Goal: Task Accomplishment & Management: Manage account settings

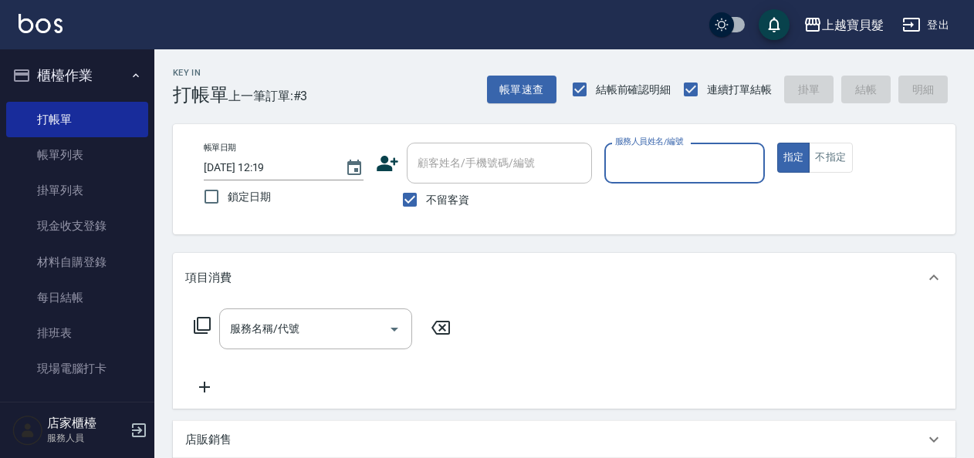
click at [633, 154] on input "服務人員姓名/編號" at bounding box center [684, 163] width 146 height 27
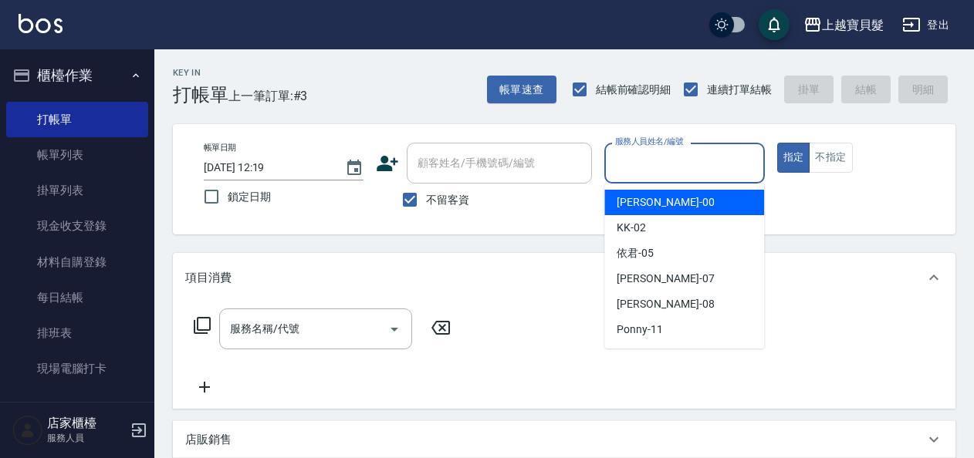
drag, startPoint x: 648, startPoint y: 198, endPoint x: 417, endPoint y: 247, distance: 236.7
click at [645, 196] on span "小華 -00" at bounding box center [664, 202] width 97 height 16
type input "小華-00"
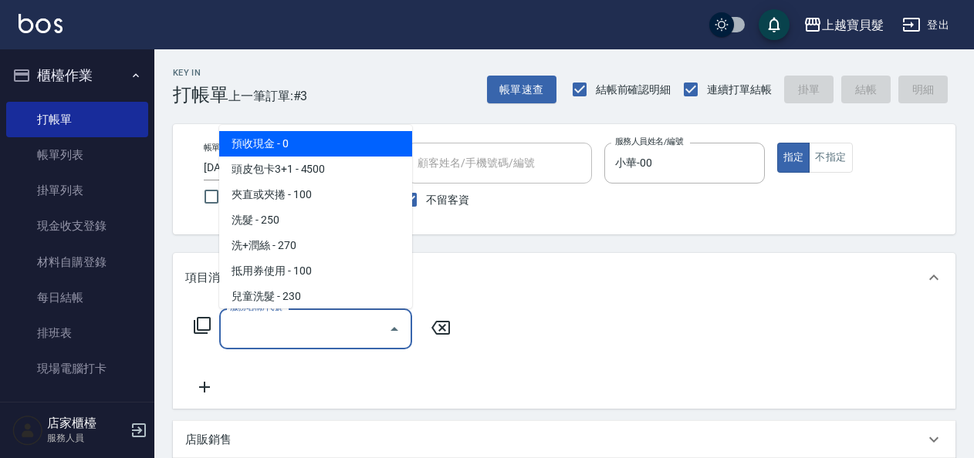
click at [278, 332] on input "服務名稱/代號" at bounding box center [304, 329] width 156 height 27
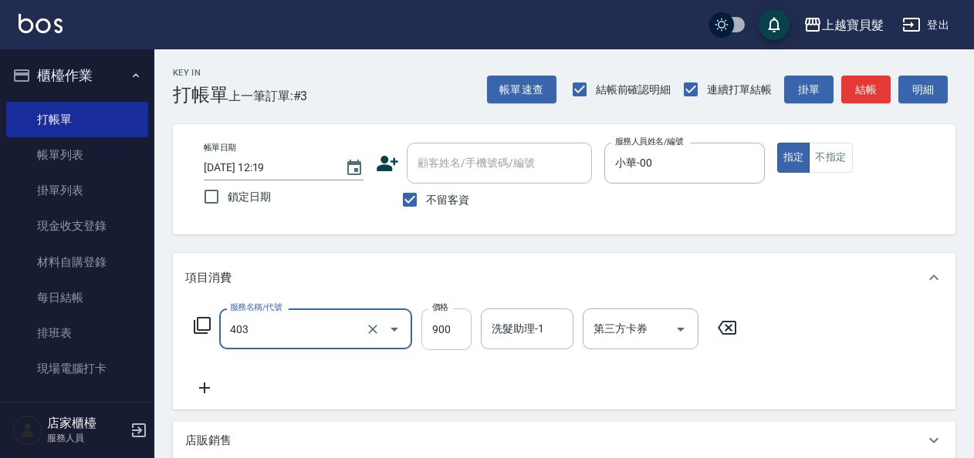
type input "補染(403)"
click at [445, 326] on input "900" at bounding box center [446, 330] width 50 height 42
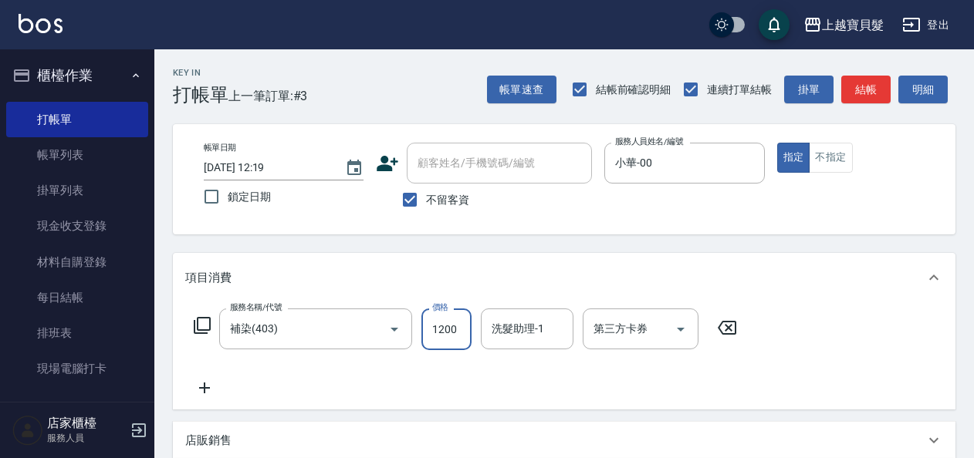
type input "1200"
click at [377, 367] on div "服務名稱/代號 補染(403) 服務名稱/代號 價格 1200 價格 洗髮助理-1 洗髮助理-1 第三方卡券 第三方卡券" at bounding box center [465, 353] width 561 height 89
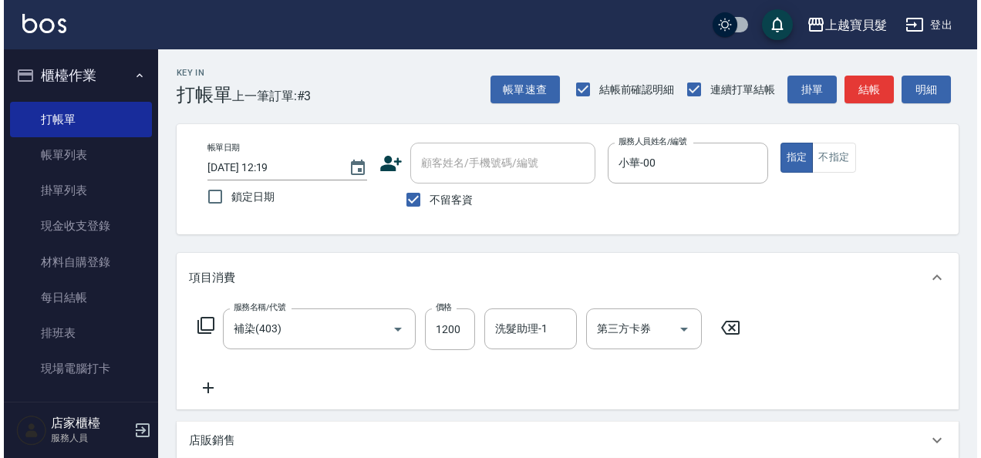
scroll to position [285, 0]
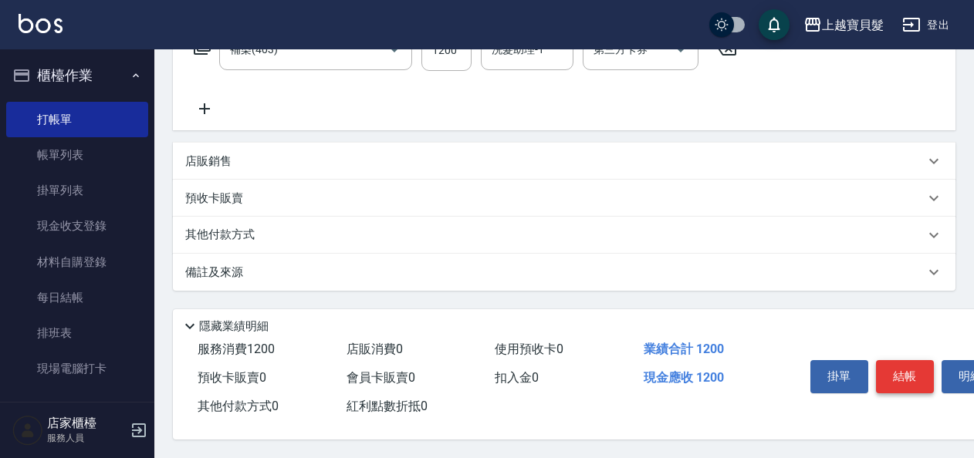
click at [890, 378] on button "結帳" at bounding box center [905, 376] width 58 height 32
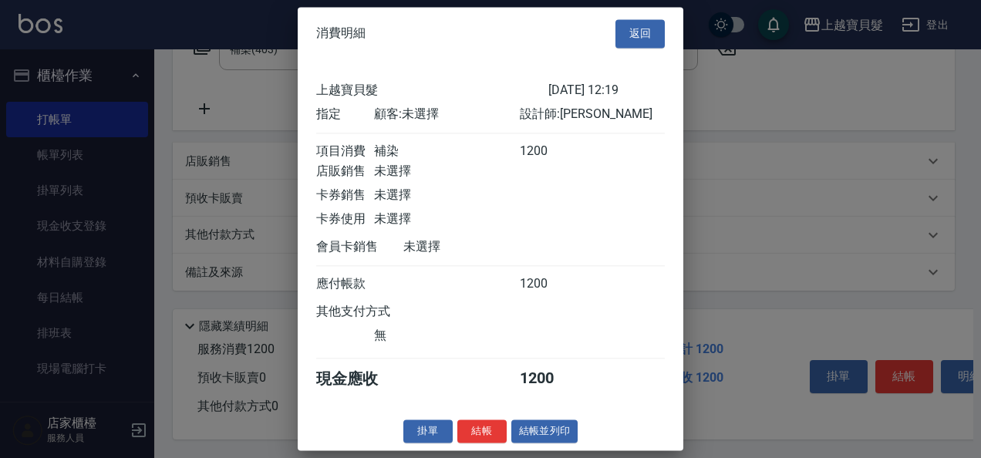
scroll to position [4, 0]
click at [556, 432] on button "結帳並列印" at bounding box center [545, 432] width 67 height 24
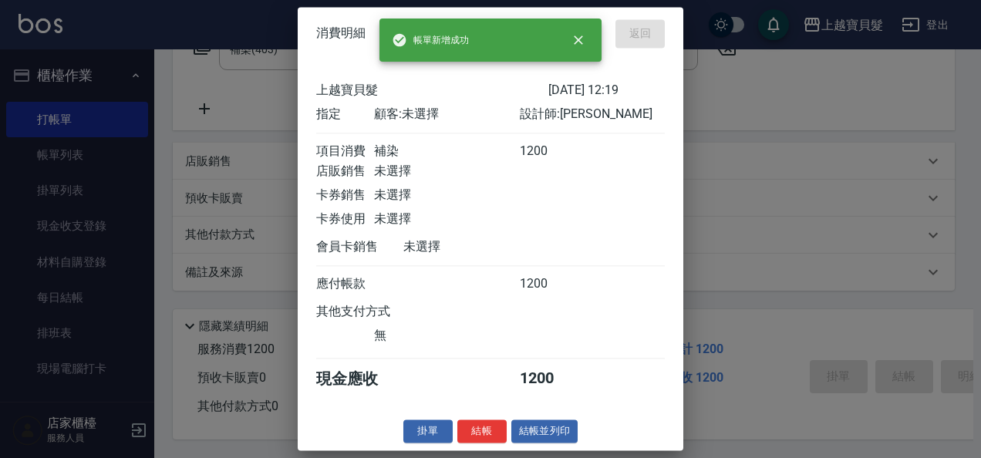
type input "2025/10/09 13:52"
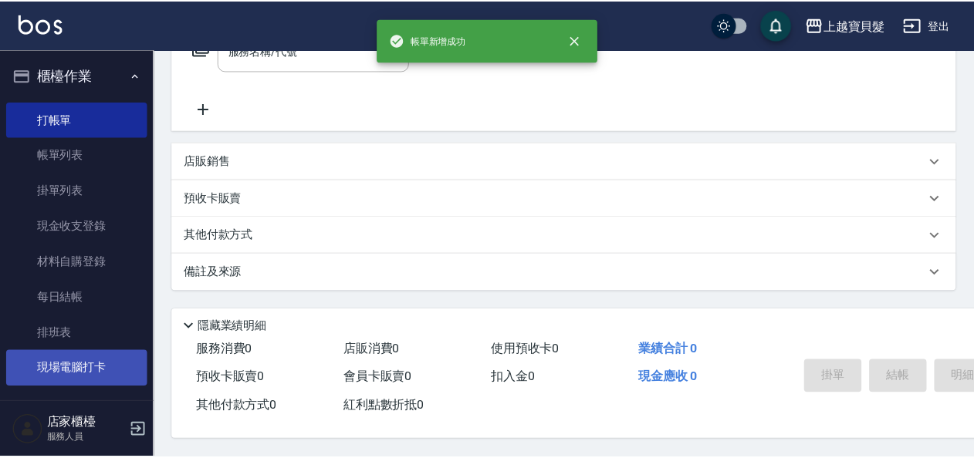
scroll to position [0, 0]
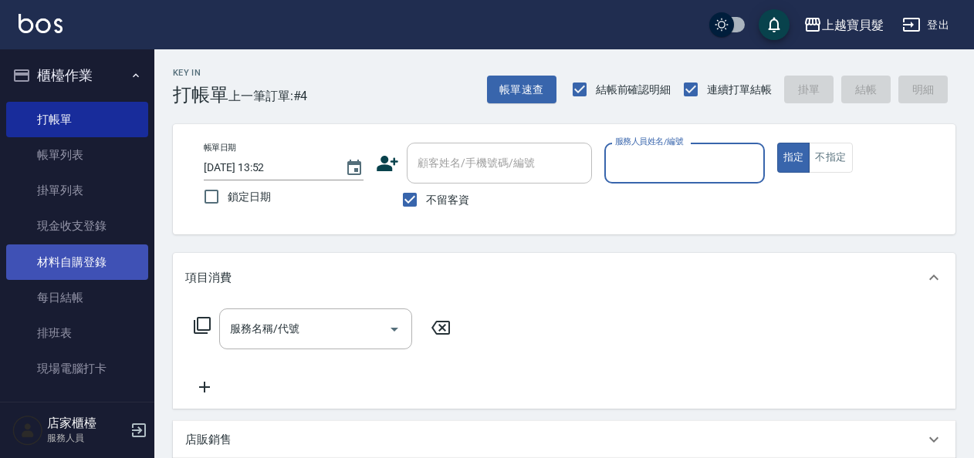
click at [77, 265] on link "材料自購登錄" at bounding box center [77, 262] width 142 height 35
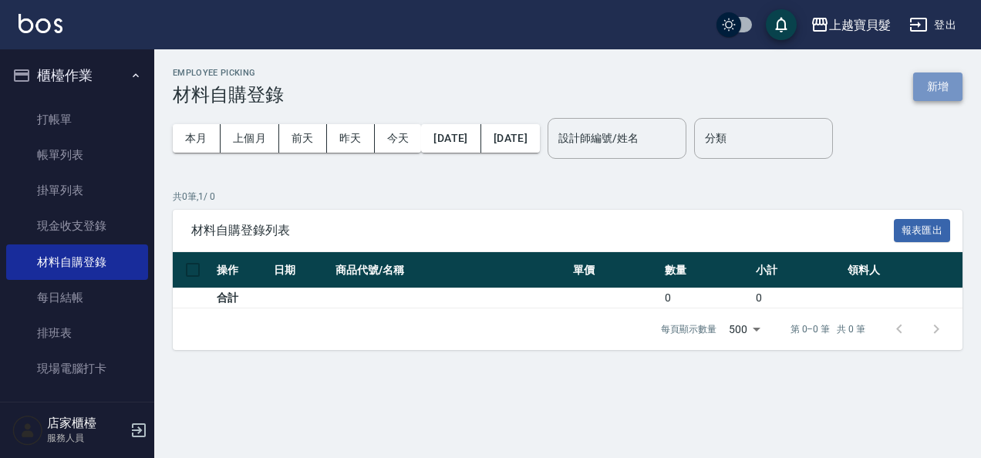
click at [932, 74] on button "新增" at bounding box center [938, 87] width 49 height 29
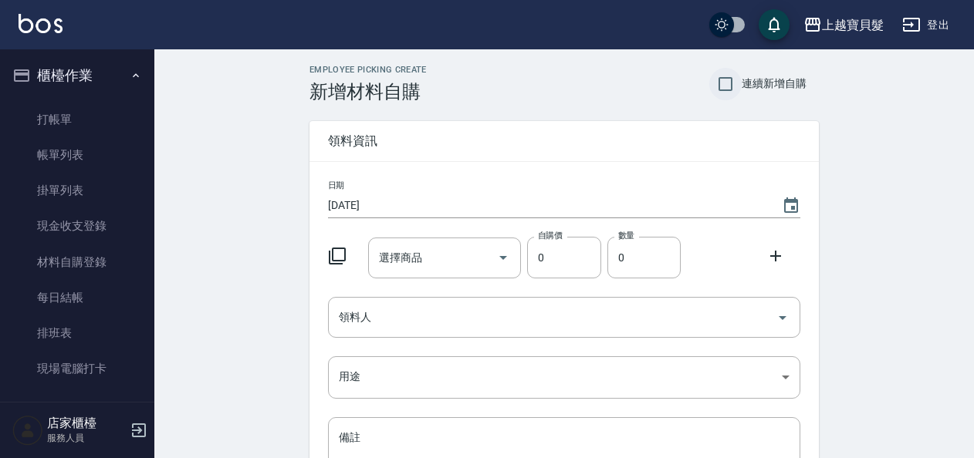
click at [733, 84] on input "連續新增自購" at bounding box center [725, 84] width 32 height 32
checkbox input "true"
click at [796, 201] on icon "Choose date, selected date is 2025-10-09" at bounding box center [791, 205] width 14 height 15
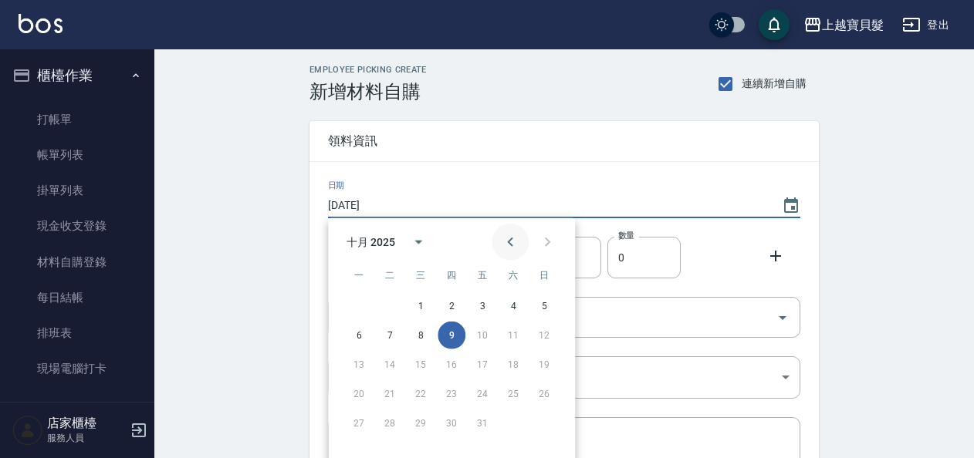
click at [507, 241] on icon "Previous month" at bounding box center [510, 242] width 19 height 19
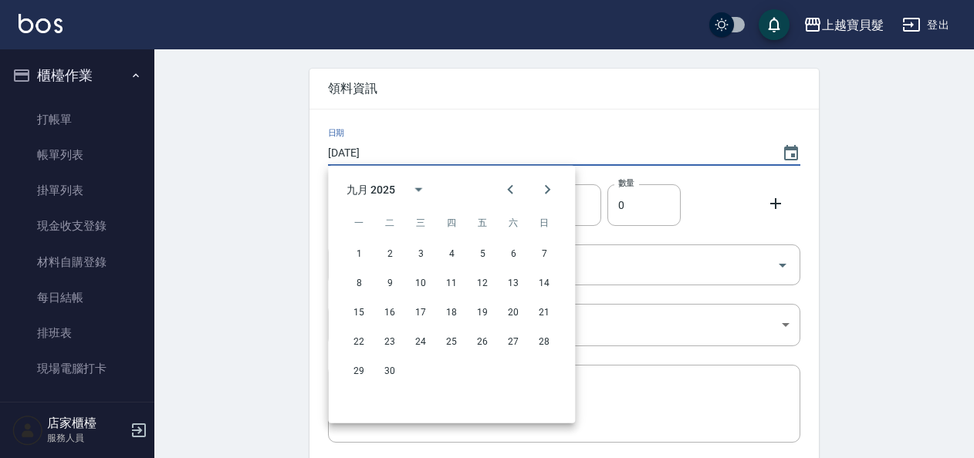
scroll to position [77, 0]
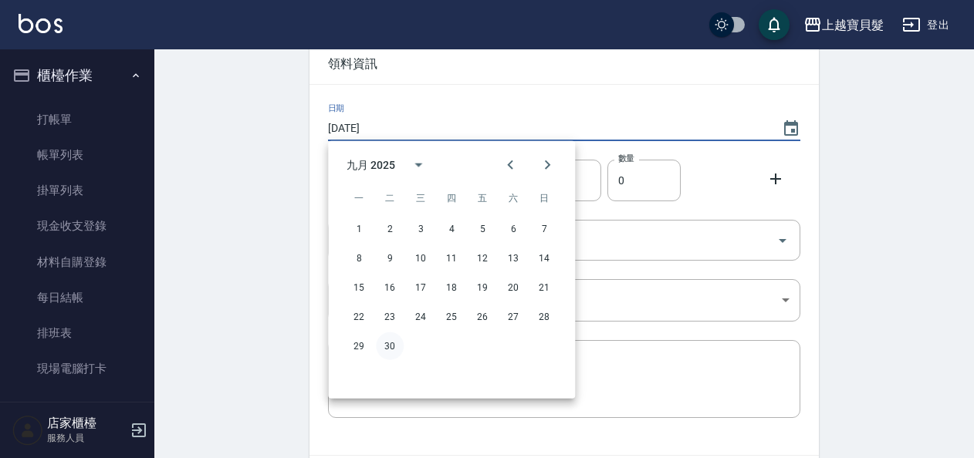
click at [387, 343] on button "30" at bounding box center [390, 347] width 28 height 28
type input "2025/09/30"
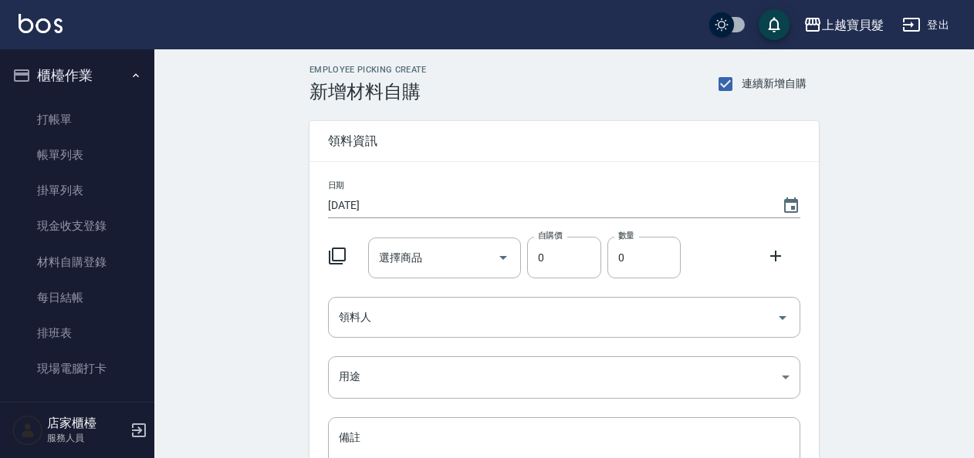
click at [324, 264] on div at bounding box center [342, 255] width 40 height 28
click at [337, 260] on icon at bounding box center [337, 256] width 17 height 17
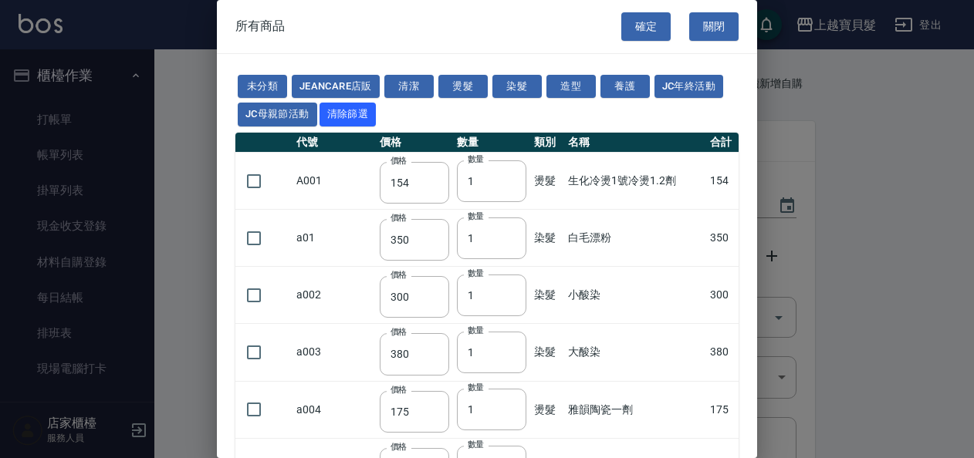
click at [339, 256] on td "a01" at bounding box center [333, 238] width 83 height 57
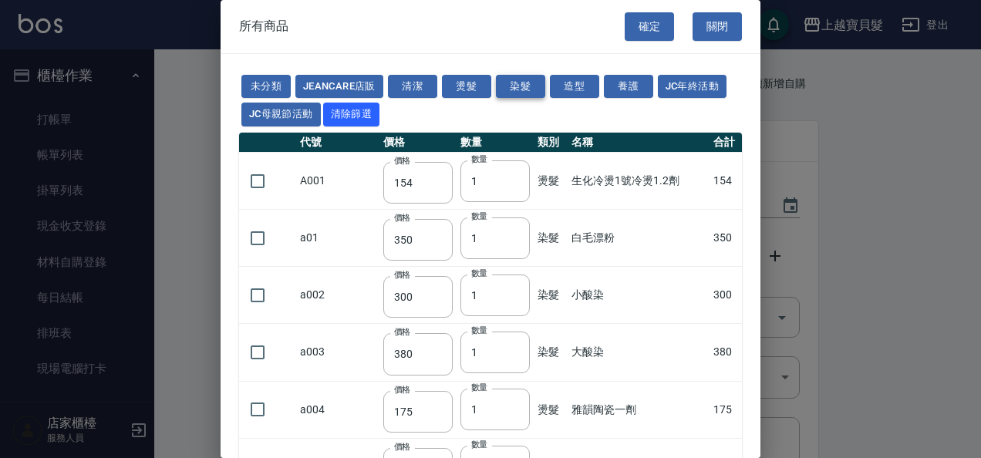
click at [534, 85] on button "染髮" at bounding box center [520, 87] width 49 height 24
type input "350"
type input "300"
type input "380"
type input "100"
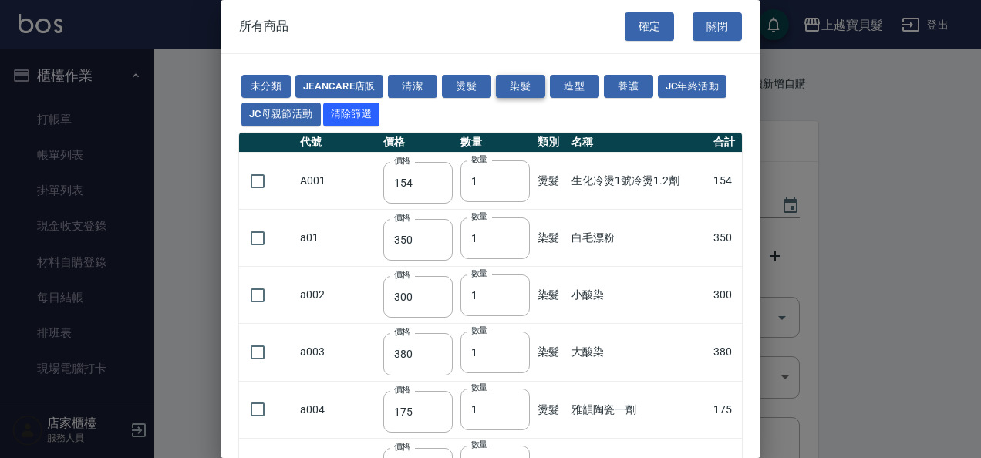
type input "130"
type input "125"
type input "105"
type input "150"
type input "280"
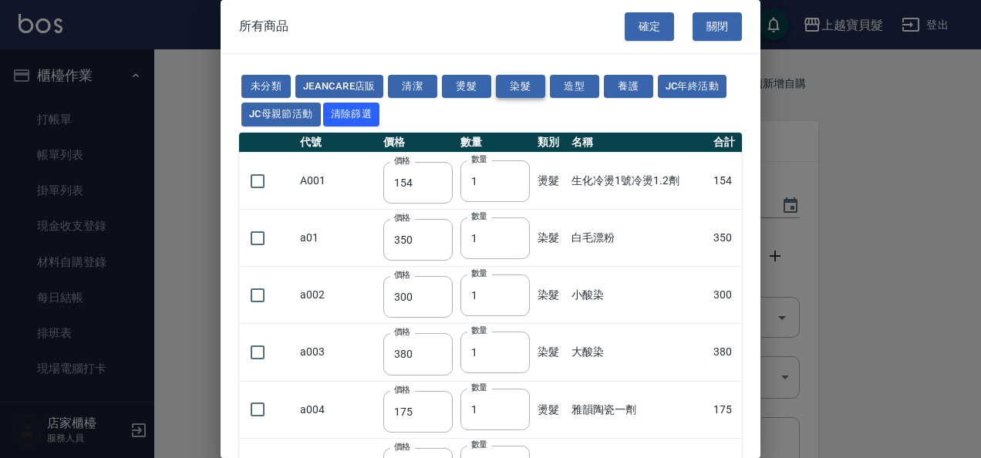
type input "280"
type input "0"
type input "350"
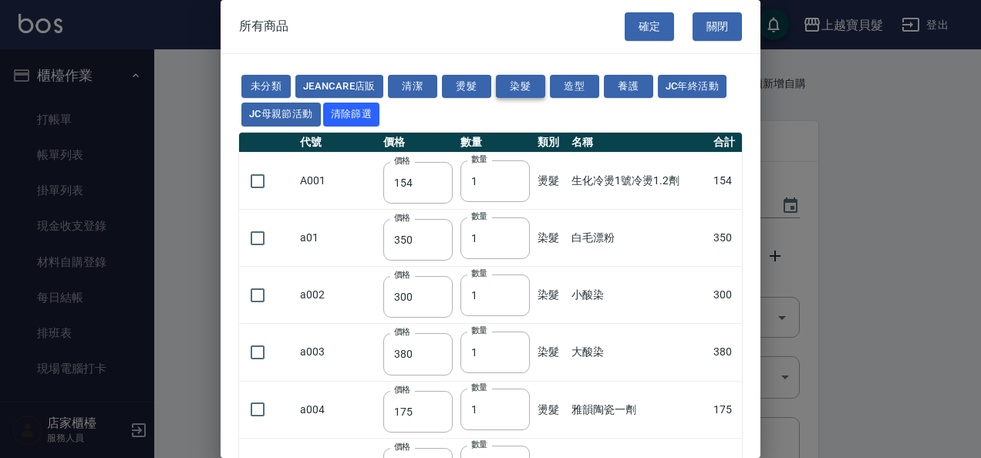
type input "500"
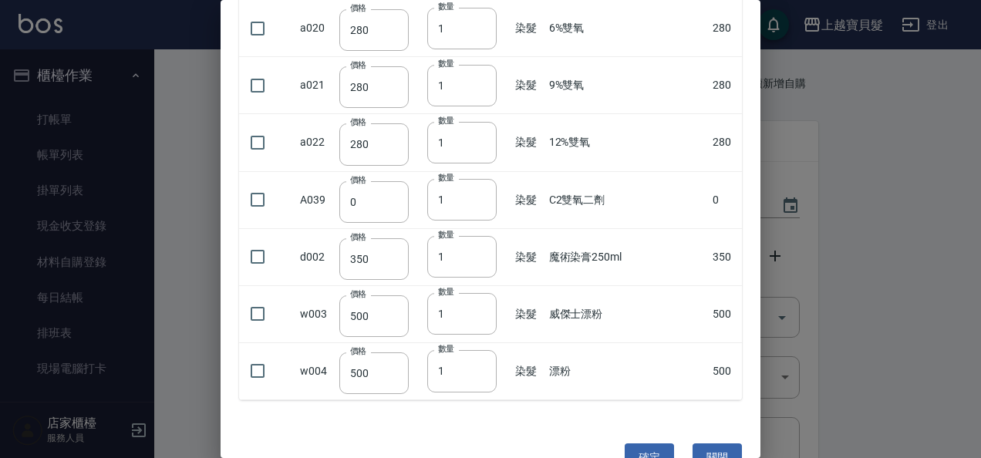
scroll to position [701, 0]
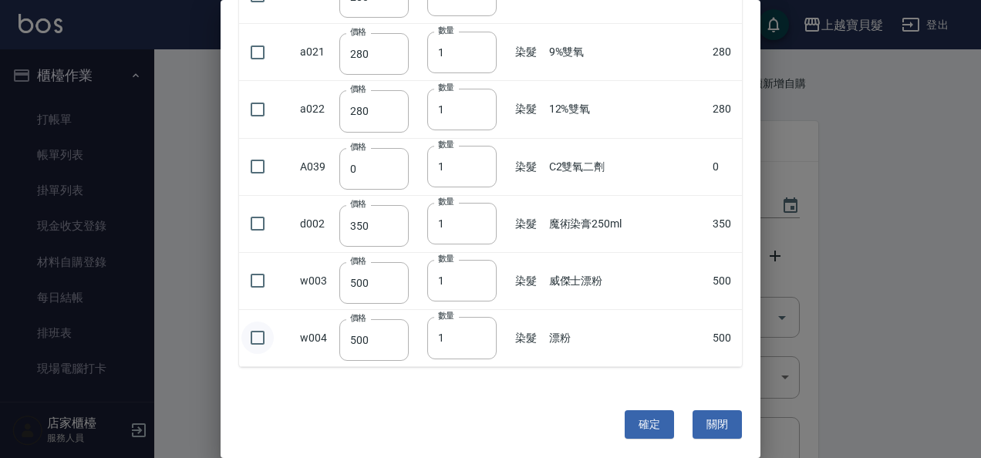
click at [265, 326] on input "checkbox" at bounding box center [258, 338] width 32 height 32
checkbox input "true"
click at [497, 330] on input "1" at bounding box center [461, 338] width 69 height 42
type input "2"
click at [497, 329] on input "2" at bounding box center [461, 338] width 69 height 42
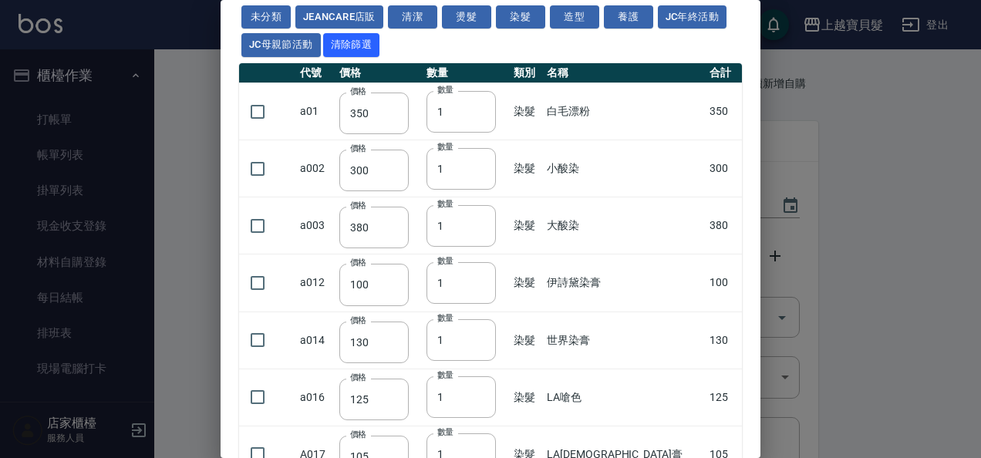
scroll to position [0, 0]
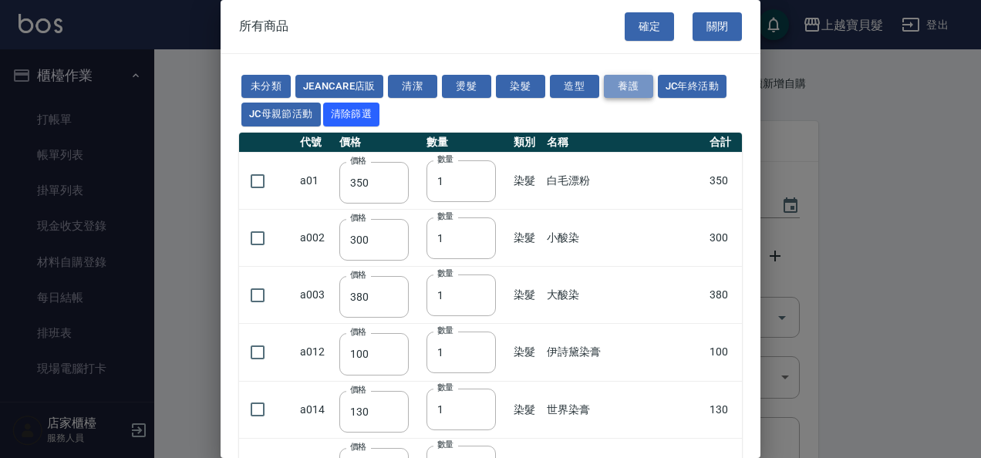
click at [630, 79] on button "養護" at bounding box center [628, 87] width 49 height 24
type input "400"
type input "600"
type input "0"
type input "90"
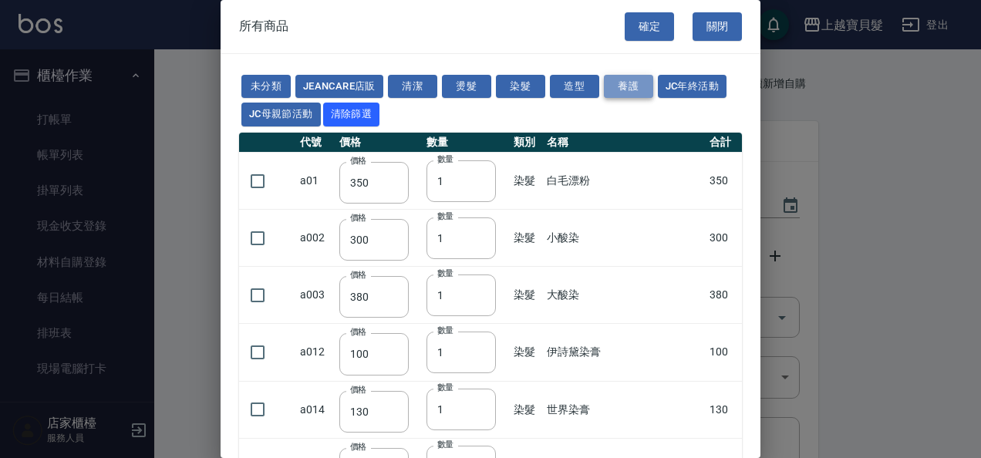
type input "90"
type input "315"
type input "330"
type input "400"
type input "550"
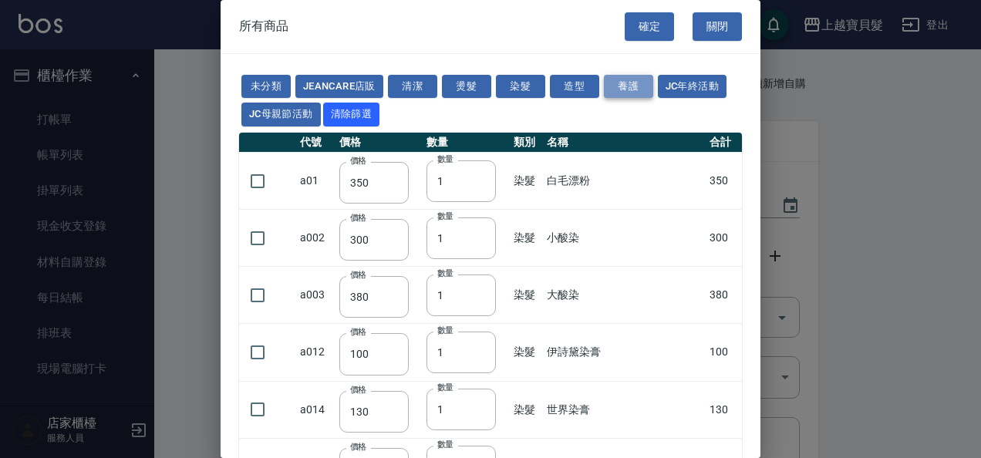
type input "750"
type input "500"
type input "0"
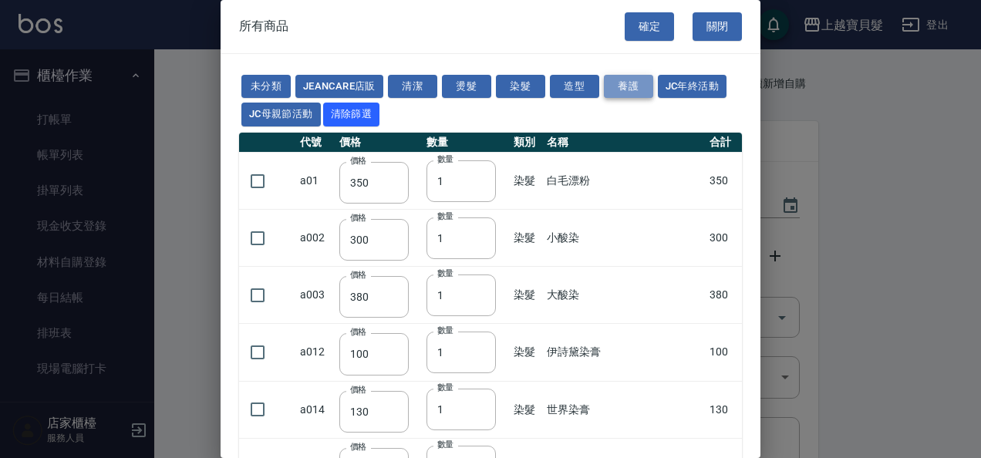
checkbox input "false"
type input "780"
type input "1"
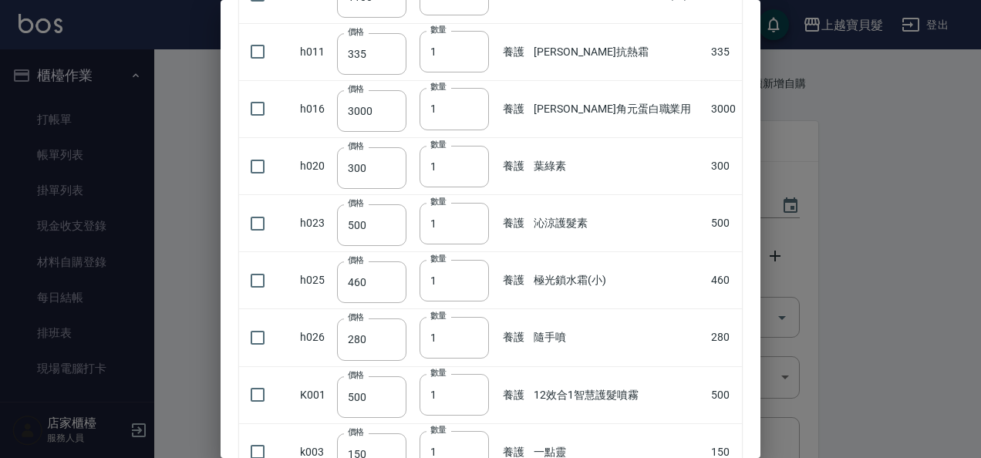
scroll to position [1852, 0]
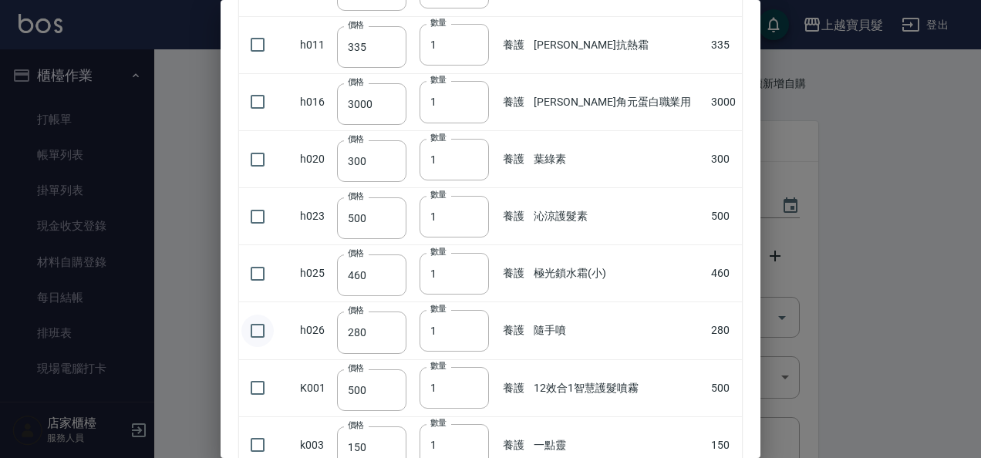
click at [256, 315] on input "checkbox" at bounding box center [258, 331] width 32 height 32
checkbox input "true"
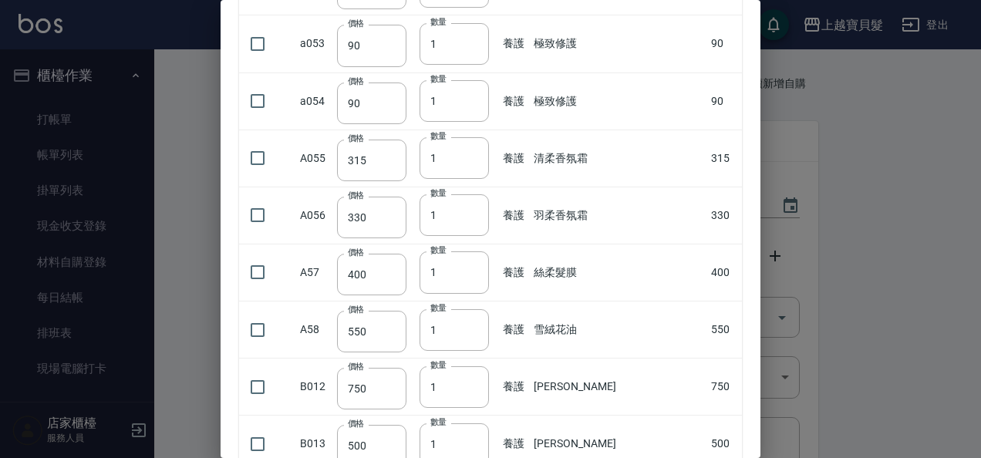
scroll to position [0, 0]
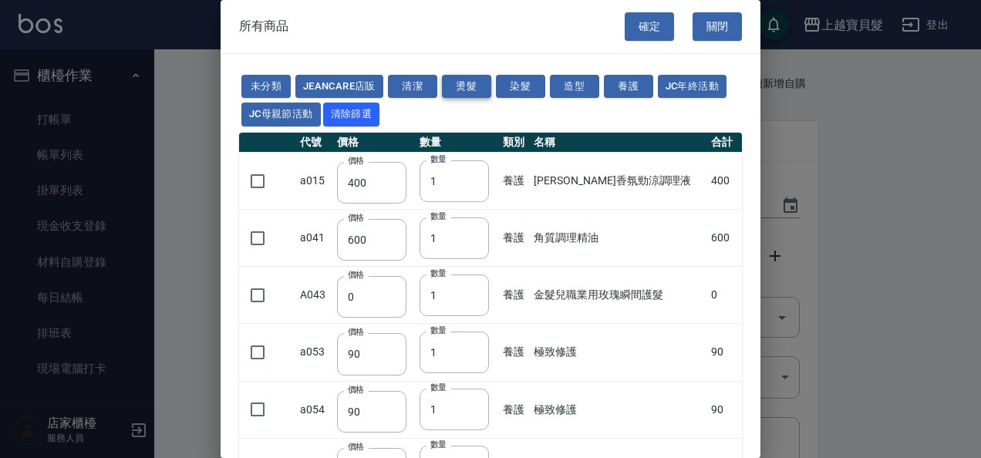
click at [478, 83] on button "燙髮" at bounding box center [466, 87] width 49 height 24
type input "154"
type input "175"
type input "1750"
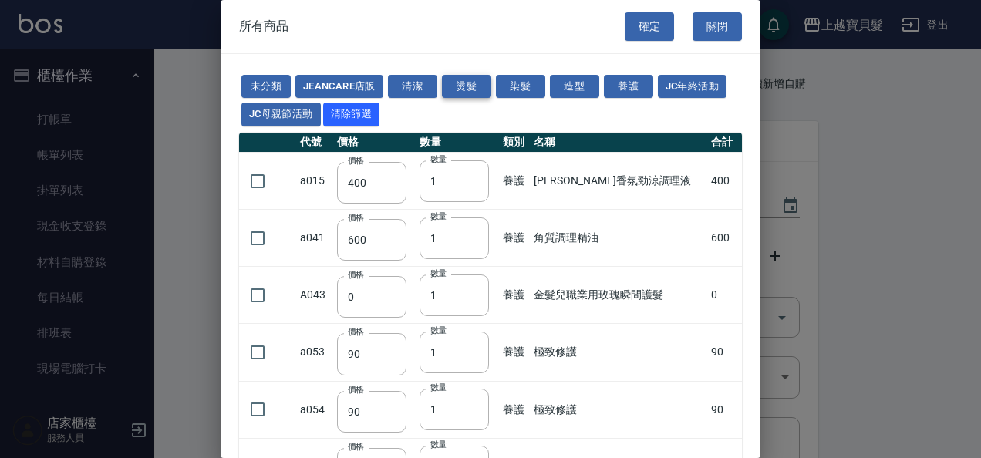
type input "175"
type input "250"
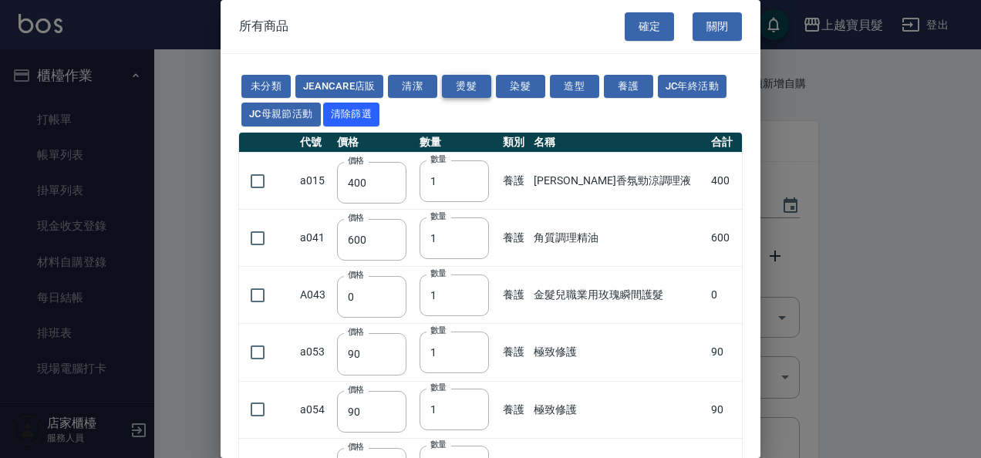
type input "0"
type input "100"
type input "0"
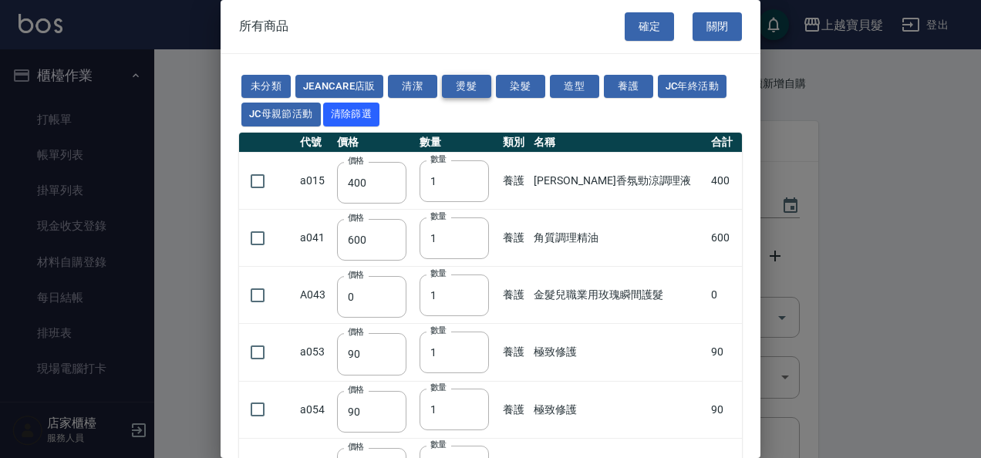
type input "0"
type input "250"
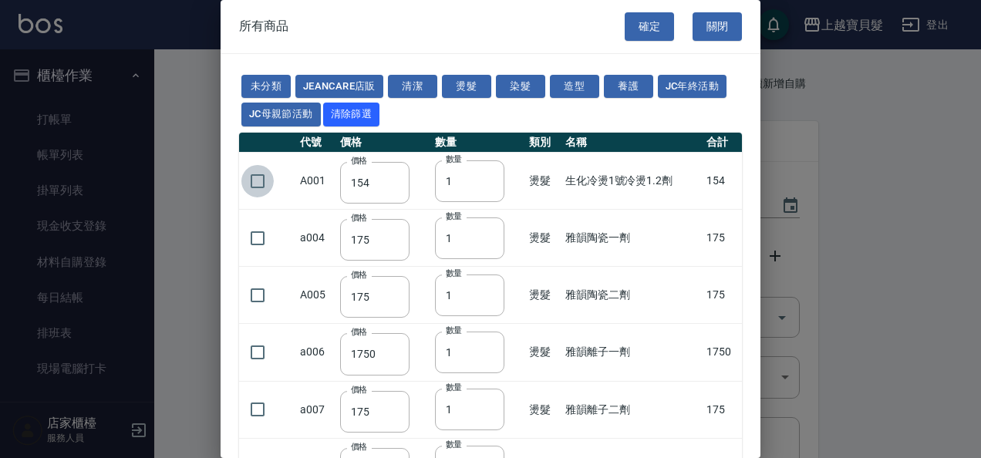
click at [255, 185] on input "checkbox" at bounding box center [258, 181] width 32 height 32
drag, startPoint x: 529, startPoint y: 82, endPoint x: 431, endPoint y: 106, distance: 101.6
click at [529, 82] on button "染髮" at bounding box center [520, 87] width 49 height 24
checkbox input "false"
type input "350"
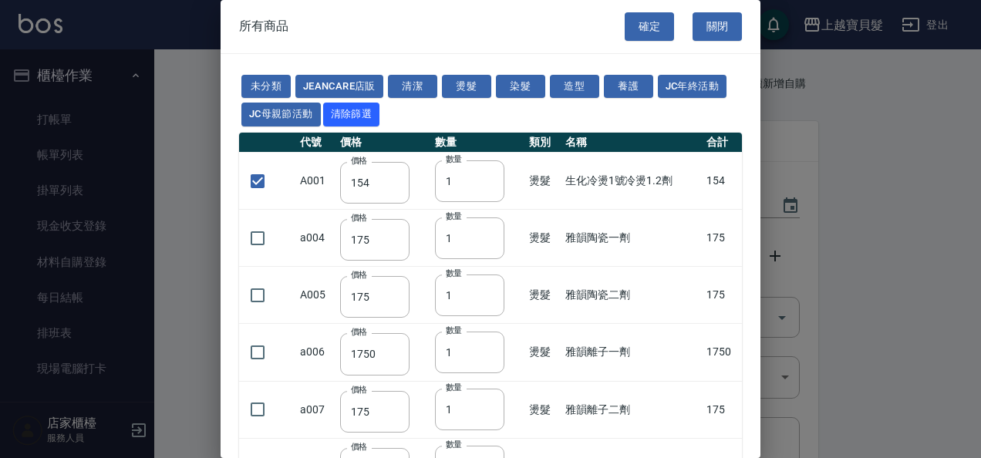
type input "300"
type input "380"
type input "100"
type input "130"
type input "125"
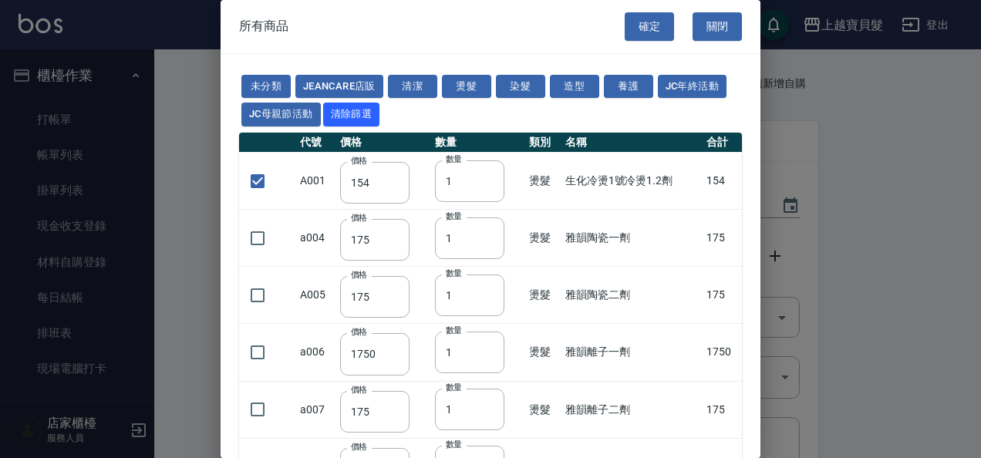
type input "105"
type input "150"
type input "280"
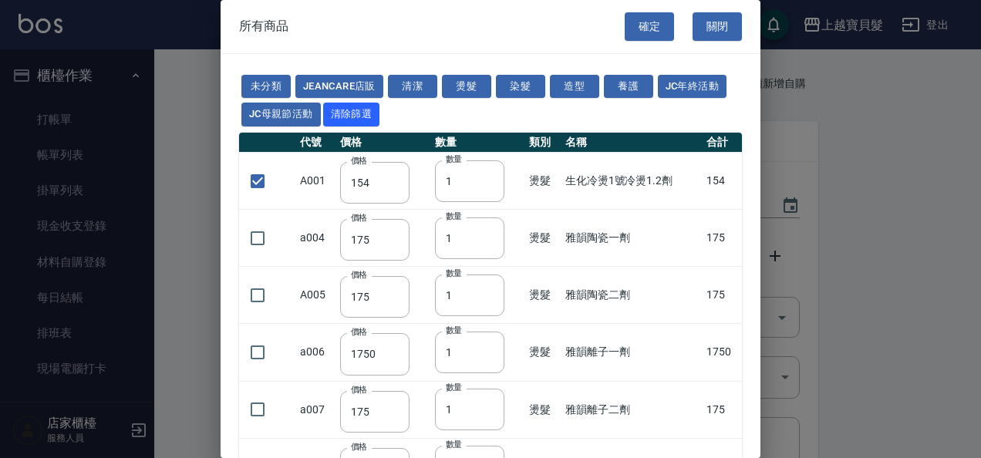
type input "280"
type input "350"
type input "500"
checkbox input "true"
type input "500"
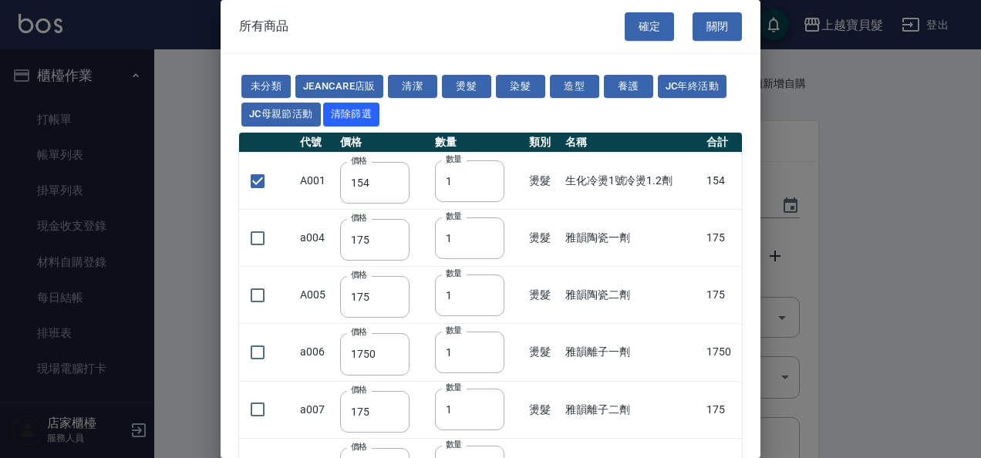
type input "2"
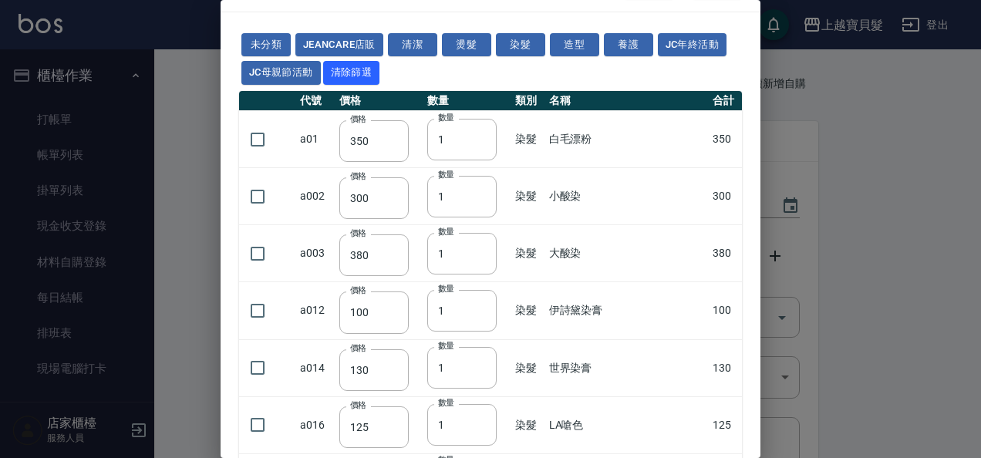
scroll to position [77, 0]
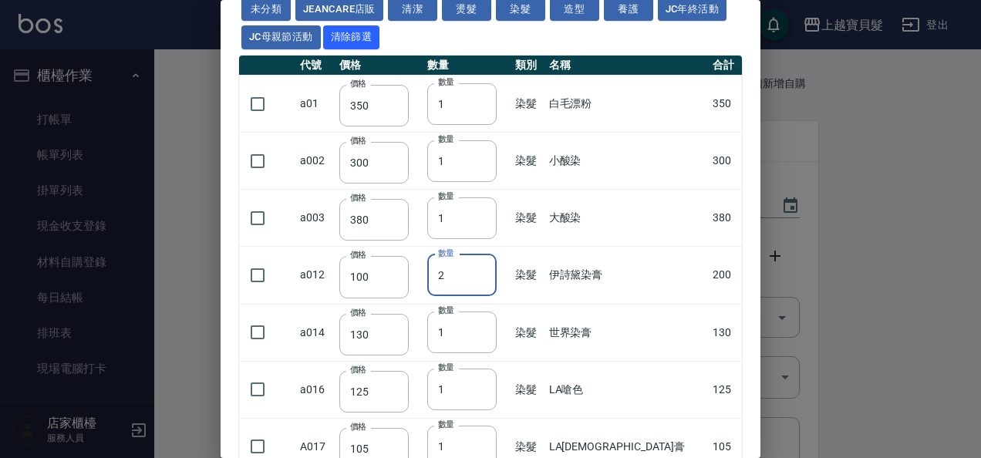
click at [497, 272] on input "2" at bounding box center [461, 276] width 69 height 42
type input "3"
click at [497, 272] on input "3" at bounding box center [461, 276] width 69 height 42
click at [256, 273] on input "checkbox" at bounding box center [258, 275] width 32 height 32
checkbox input "true"
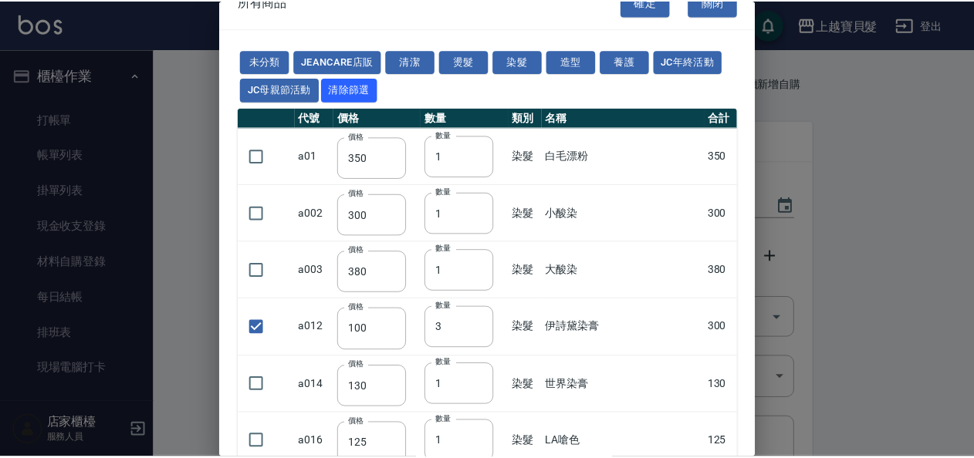
scroll to position [0, 0]
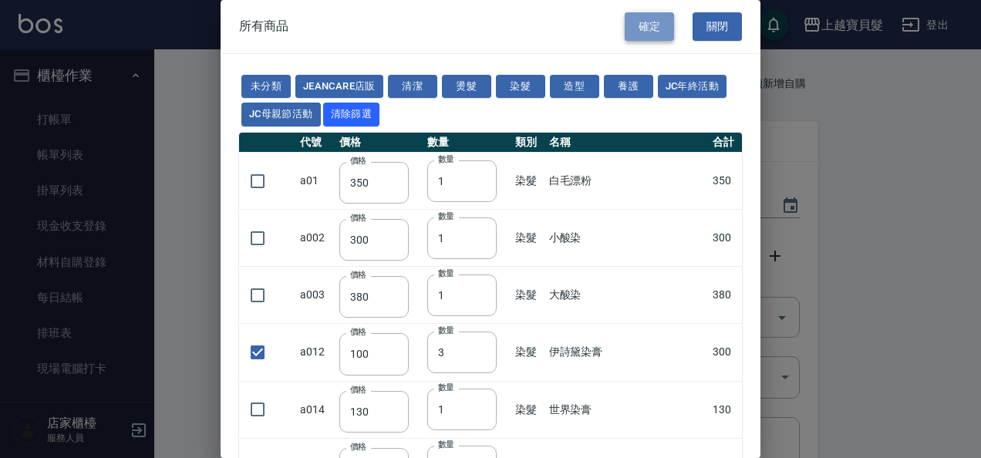
click at [648, 22] on button "確定" at bounding box center [649, 26] width 49 height 29
type input "漂粉"
type input "500"
type input "2"
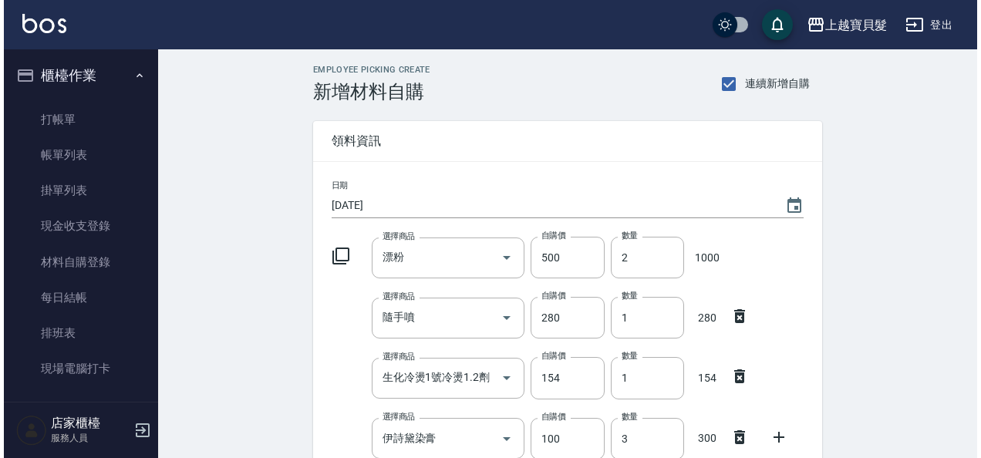
scroll to position [154, 0]
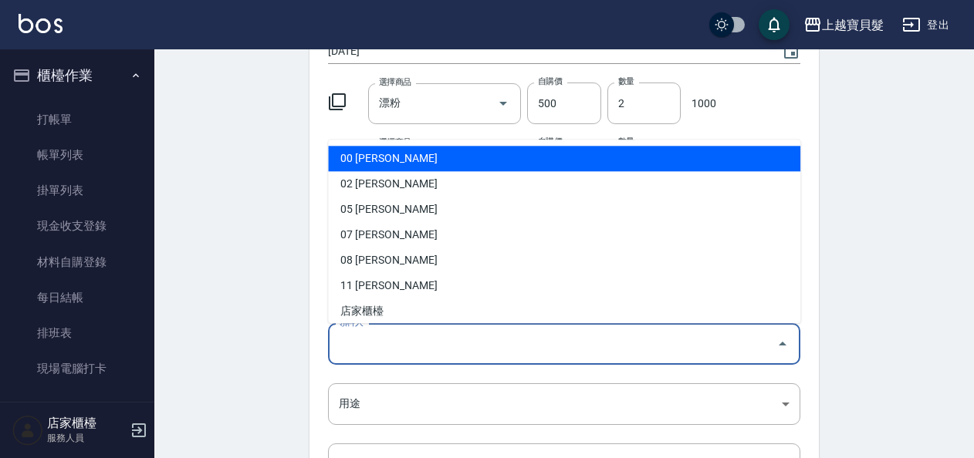
click at [466, 336] on input "領料人" at bounding box center [552, 344] width 435 height 27
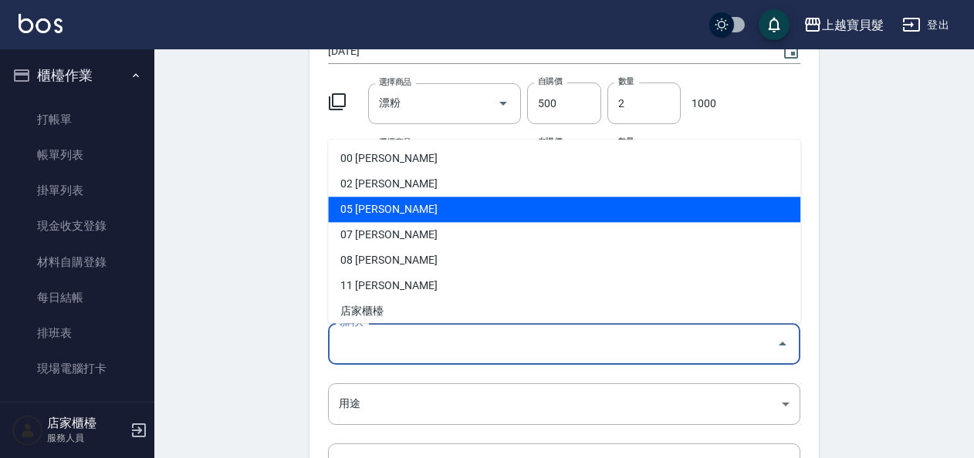
click at [381, 208] on li "05 賴依君" at bounding box center [564, 210] width 472 height 25
type input "賴依君"
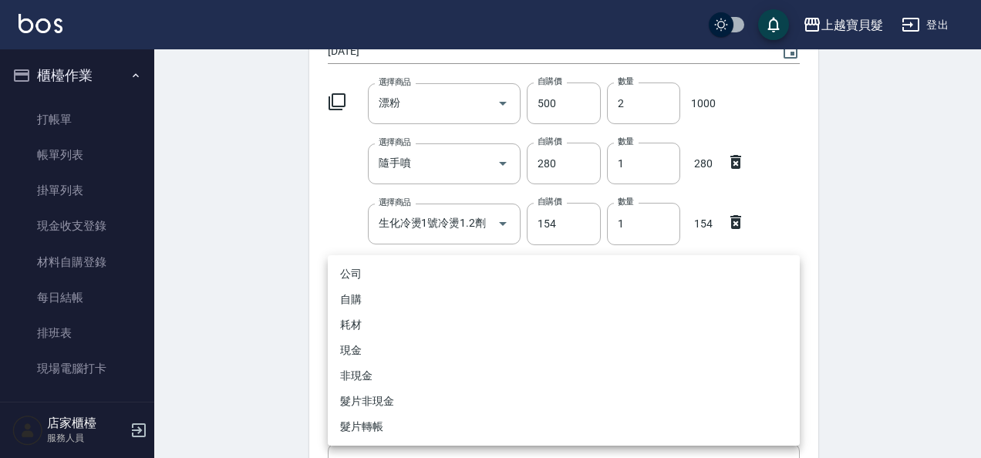
click at [373, 395] on body "上越寶貝髮 登出 櫃檯作業 打帳單 帳單列表 掛單列表 現金收支登錄 材料自購登錄 每日結帳 排班表 現場電腦打卡 預約管理 預約管理 單日預約紀錄 單週預約…" at bounding box center [490, 254] width 981 height 816
click at [367, 295] on li "自購" at bounding box center [564, 299] width 472 height 25
type input "自購"
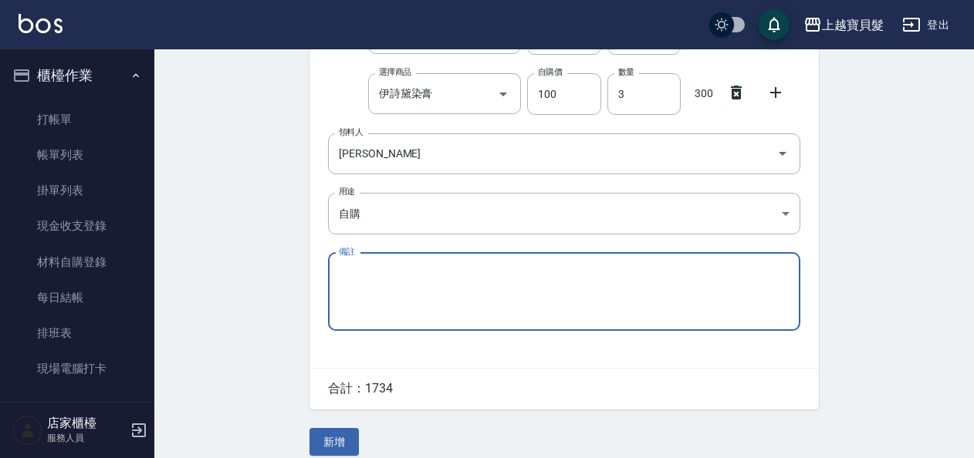
scroll to position [360, 0]
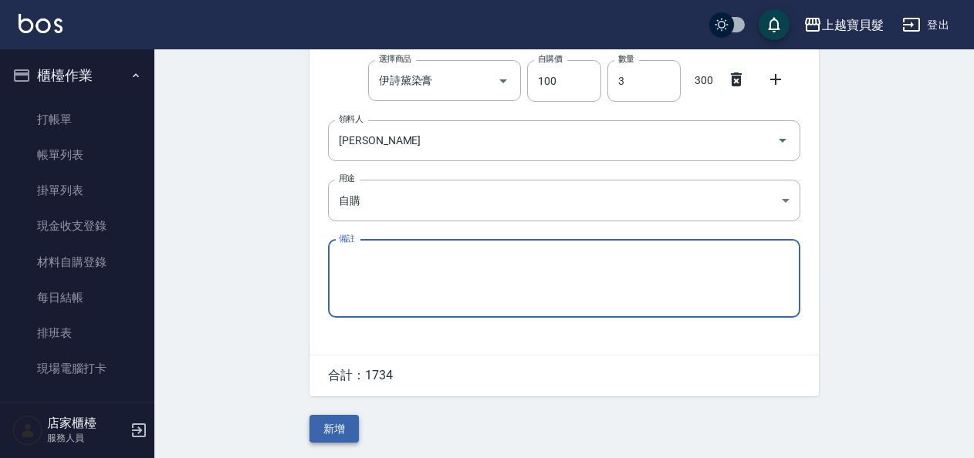
click at [333, 424] on button "新增" at bounding box center [333, 429] width 49 height 29
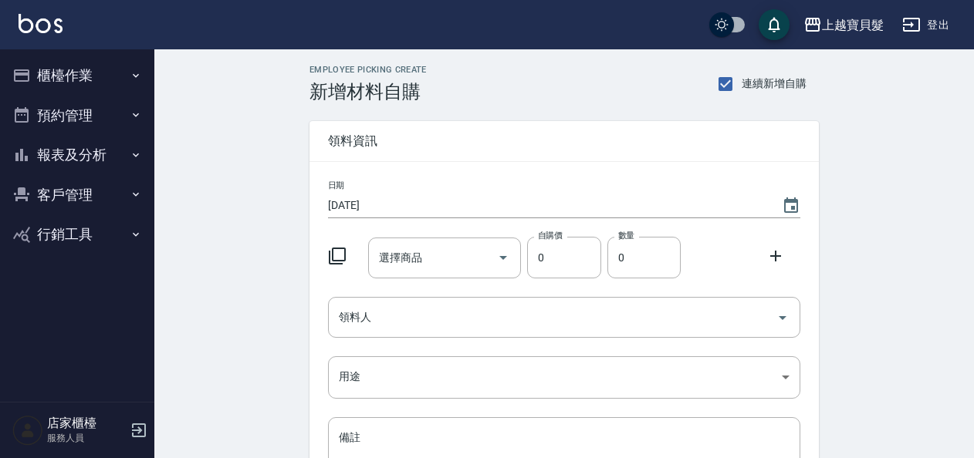
click at [342, 253] on icon at bounding box center [337, 256] width 19 height 19
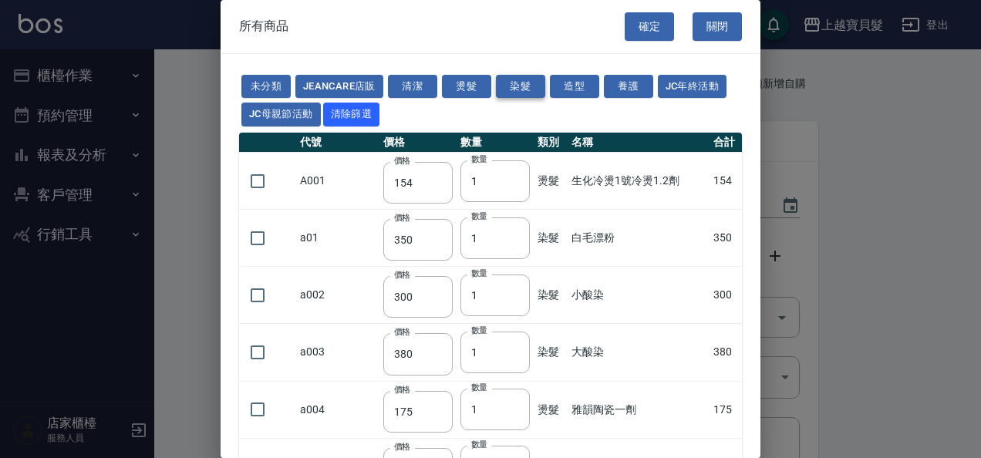
click at [536, 87] on button "染髮" at bounding box center [520, 87] width 49 height 24
type input "350"
type input "300"
type input "380"
type input "100"
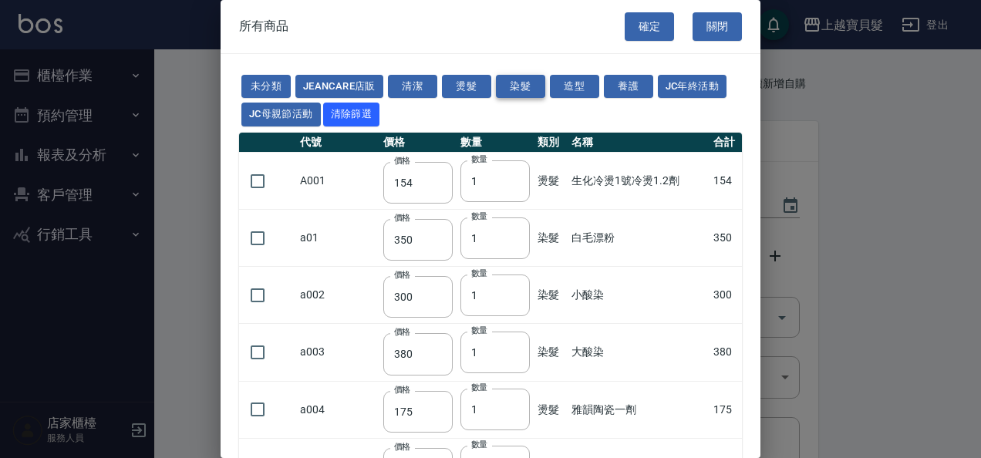
type input "130"
type input "125"
type input "105"
type input "150"
type input "280"
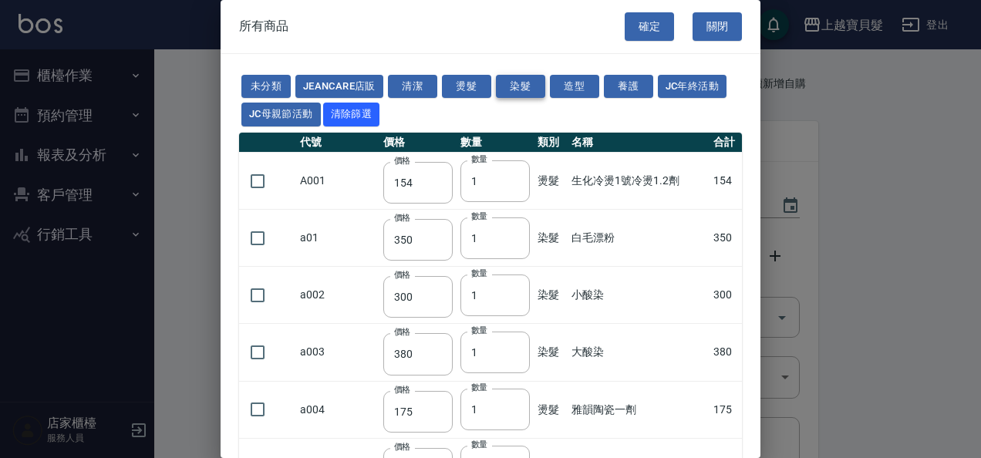
type input "280"
type input "0"
type input "350"
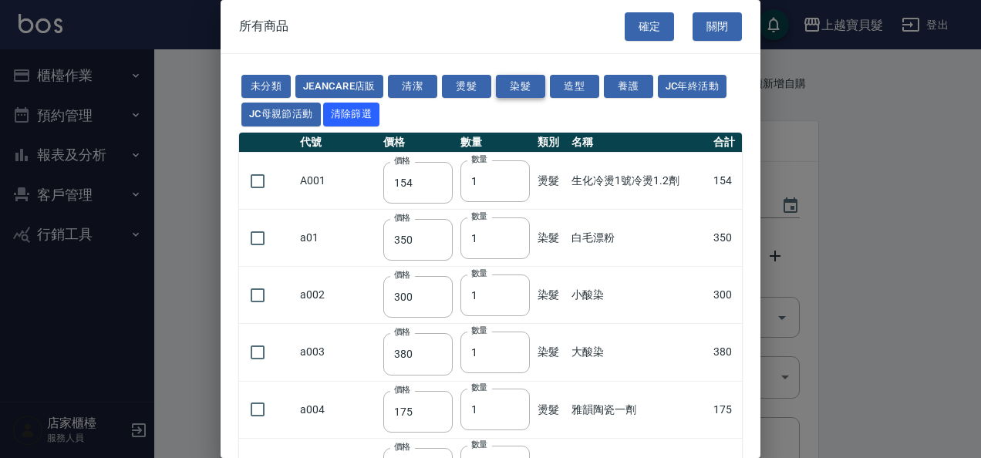
type input "500"
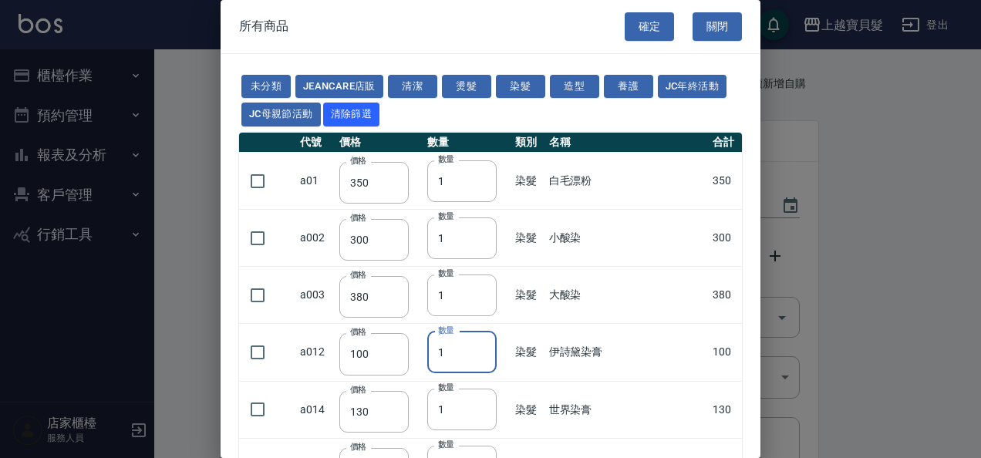
click at [497, 341] on input "1" at bounding box center [461, 353] width 69 height 42
click at [497, 349] on input "2" at bounding box center [461, 353] width 69 height 42
type input "3"
click at [497, 349] on input "3" at bounding box center [461, 353] width 69 height 42
click at [257, 350] on input "checkbox" at bounding box center [258, 352] width 32 height 32
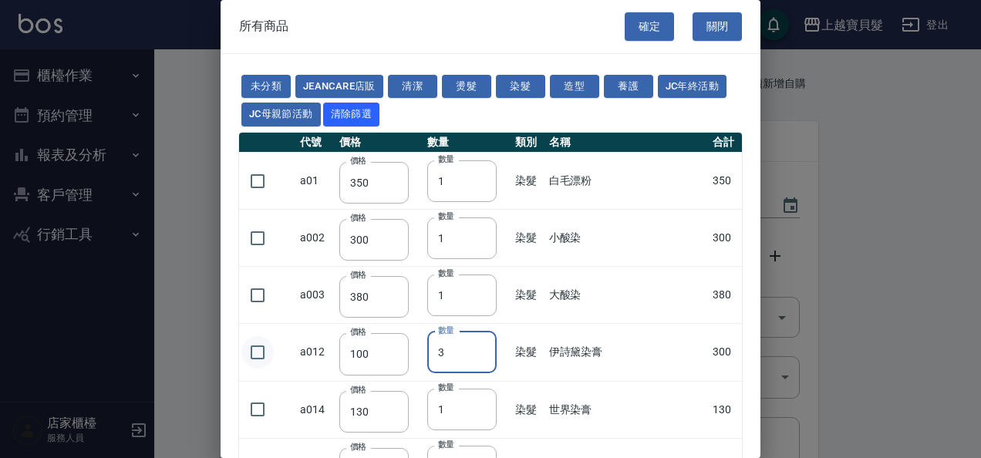
checkbox input "true"
click at [653, 32] on button "確定" at bounding box center [649, 26] width 49 height 29
type input "伊詩黛染膏"
type input "100"
type input "3"
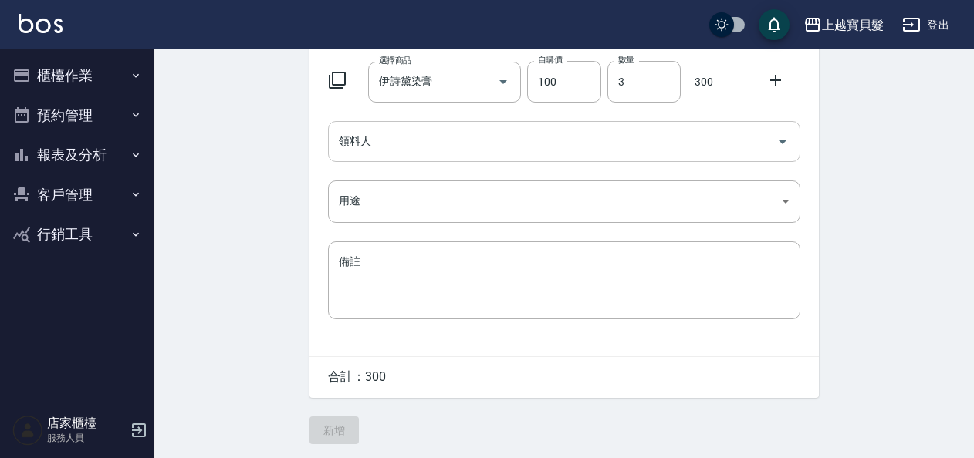
scroll to position [179, 0]
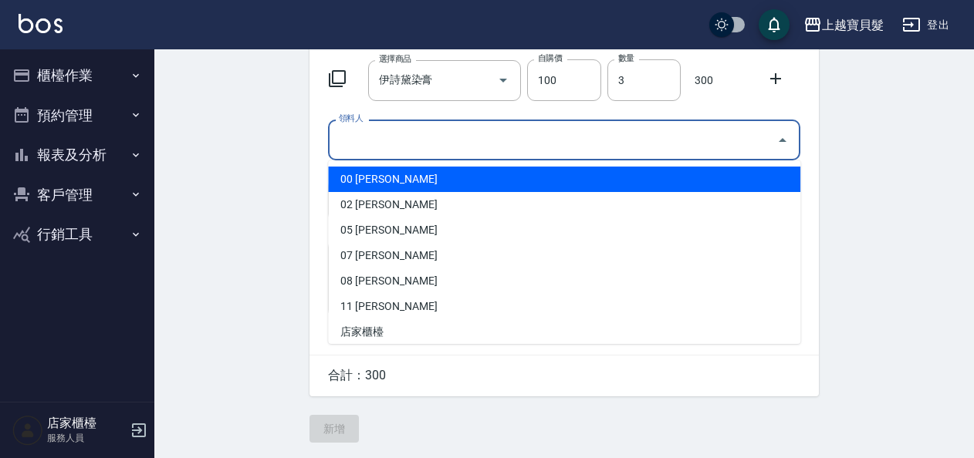
click at [385, 136] on input "領料人" at bounding box center [552, 140] width 435 height 27
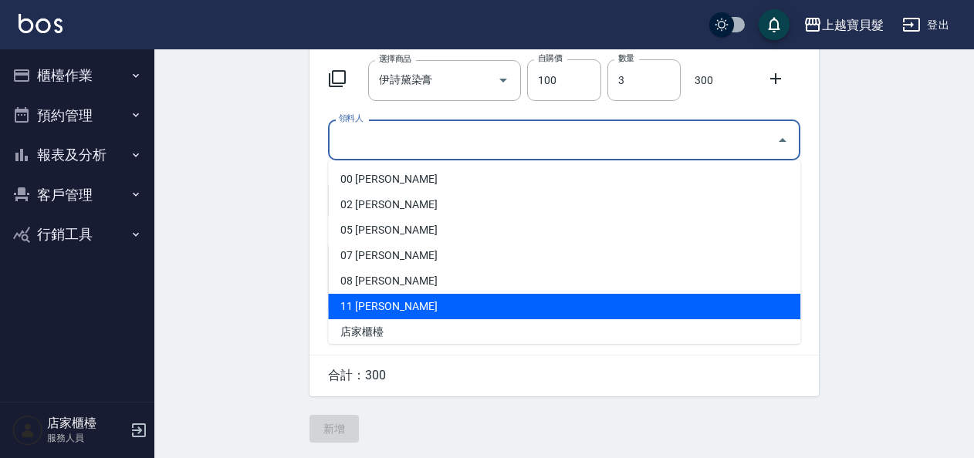
click at [390, 302] on li "11 陳琇瑩" at bounding box center [564, 306] width 472 height 25
type input "陳琇瑩"
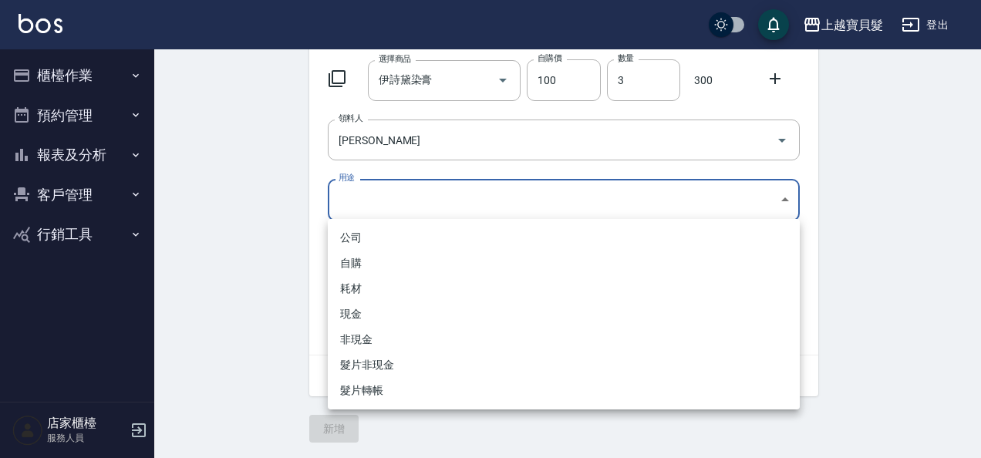
click at [372, 201] on body "上越寶貝髮 登出 櫃檯作業 打帳單 帳單列表 掛單列表 現金收支登錄 材料自購登錄 每日結帳 排班表 現場電腦打卡 預約管理 預約管理 單日預約紀錄 單週預約…" at bounding box center [490, 141] width 981 height 636
click at [360, 261] on li "自購" at bounding box center [564, 263] width 472 height 25
type input "自購"
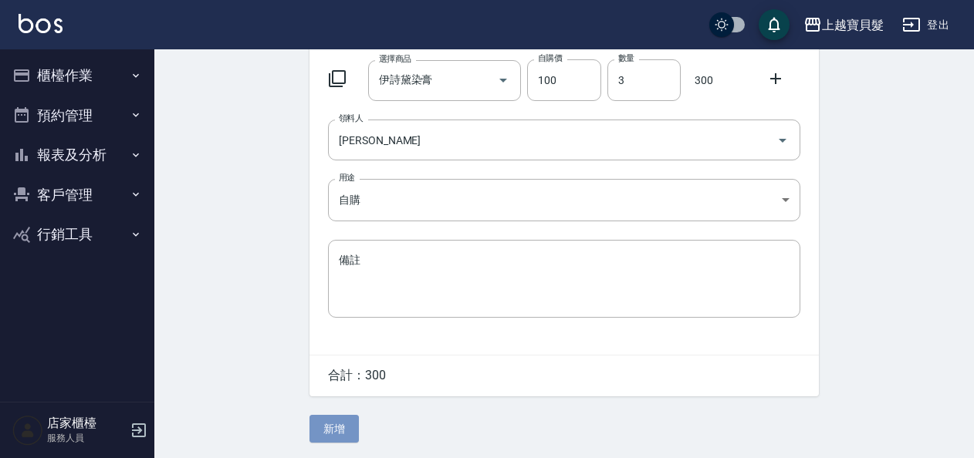
click at [344, 424] on button "新增" at bounding box center [333, 429] width 49 height 29
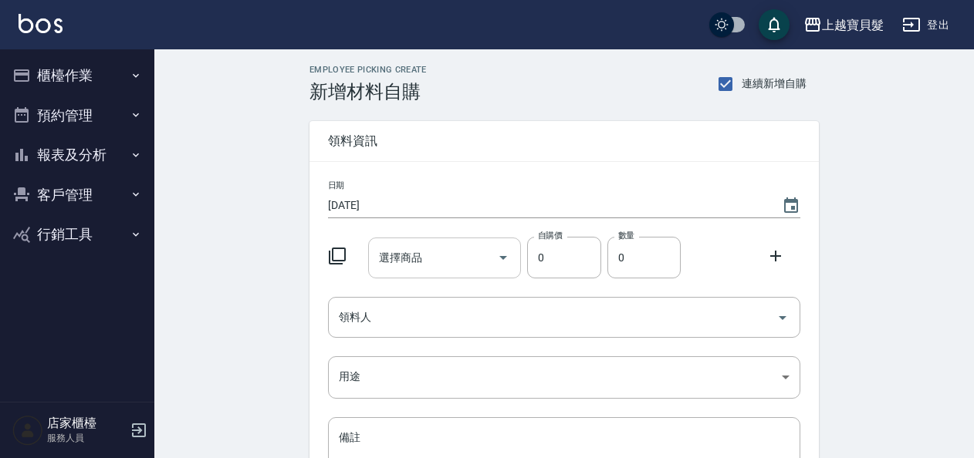
click at [403, 256] on input "選擇商品" at bounding box center [433, 258] width 117 height 27
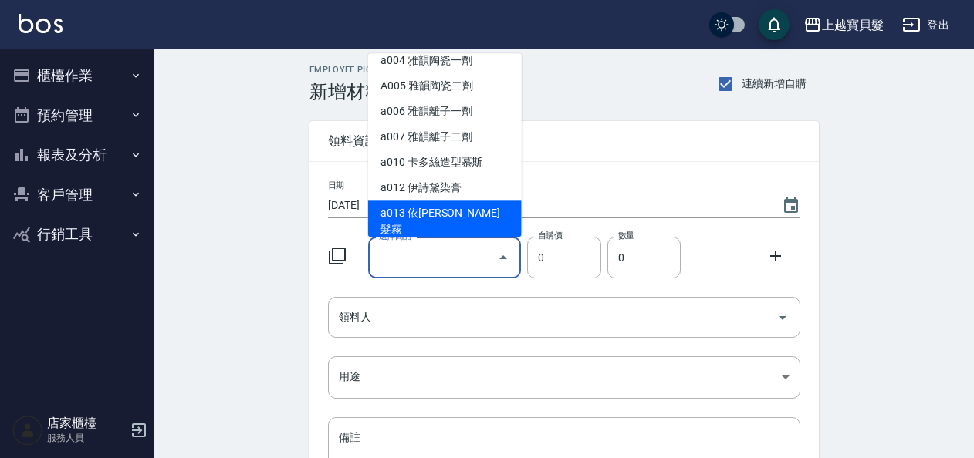
scroll to position [154, 0]
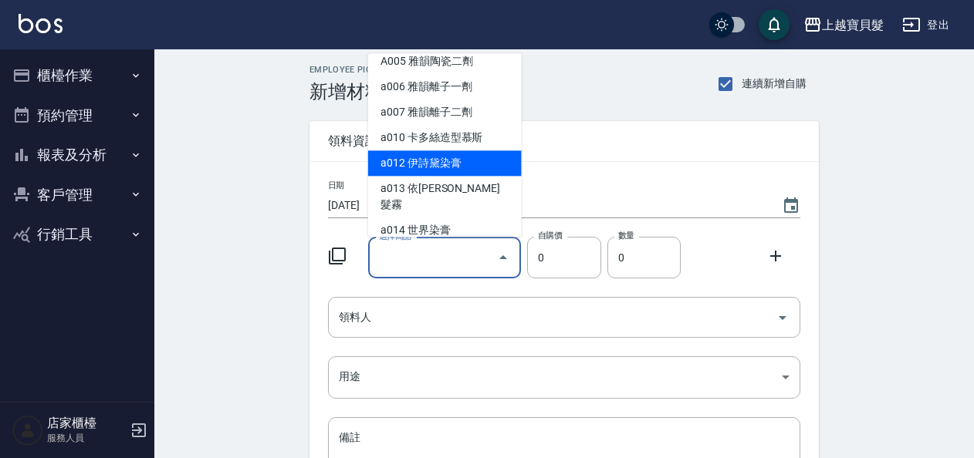
click at [474, 168] on li "a012 伊詩黛染膏" at bounding box center [445, 163] width 154 height 25
type input "伊詩黛染膏"
type input "100"
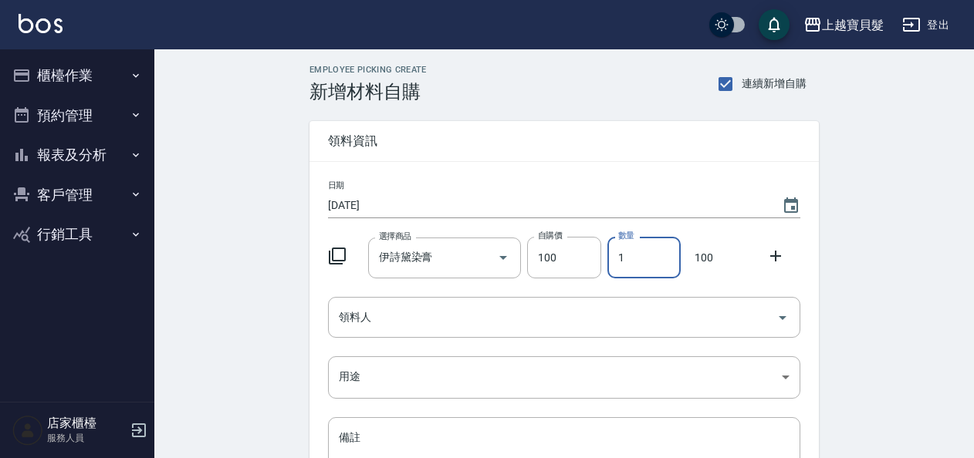
click at [663, 255] on input "1" at bounding box center [643, 258] width 73 height 42
click at [637, 261] on input "1" at bounding box center [643, 258] width 73 height 42
drag, startPoint x: 619, startPoint y: 255, endPoint x: 639, endPoint y: 258, distance: 20.3
click at [639, 258] on input "1" at bounding box center [643, 258] width 73 height 42
type input "12"
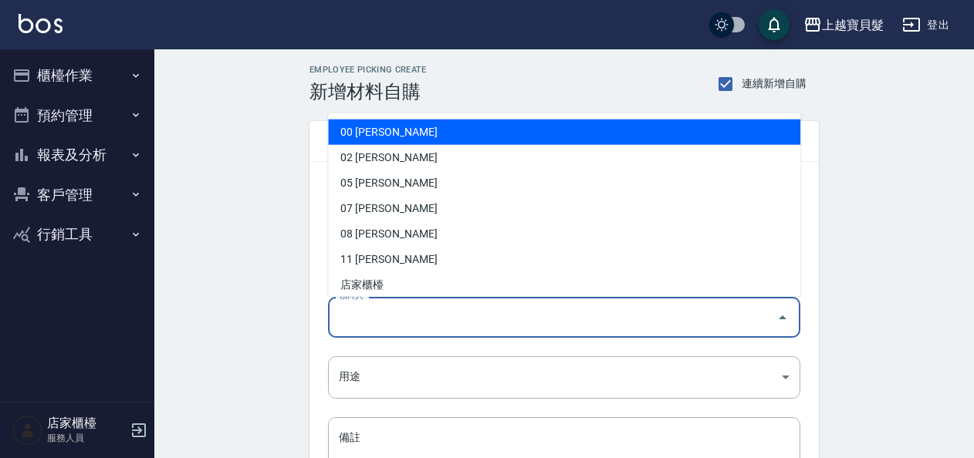
click at [404, 318] on input "領料人" at bounding box center [552, 317] width 435 height 27
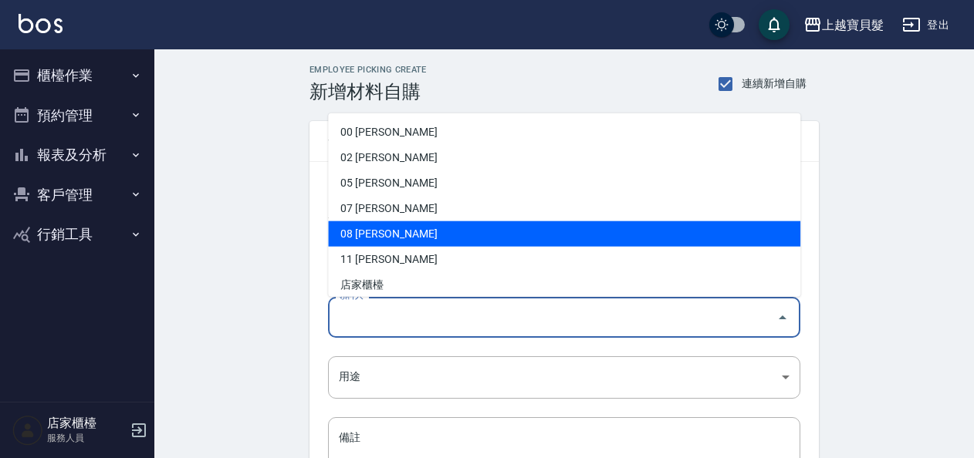
click at [400, 243] on li "08 林麗娟" at bounding box center [564, 233] width 472 height 25
type input "林麗娟"
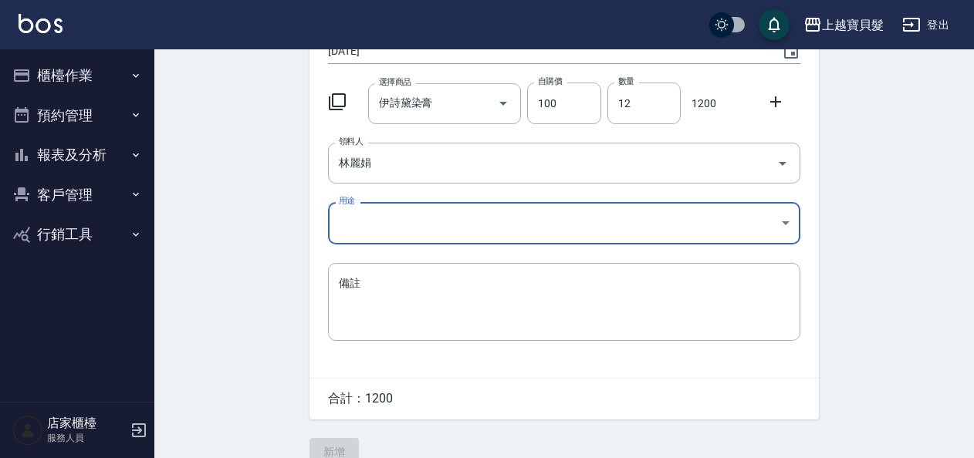
click at [370, 194] on div "日期 2025/09/30 選擇商品 伊詩黛染膏 選擇商品 自購價 100 自購價 數量 12 數量 1200 領料人 林麗娟 領料人 用途 ​ 用途 備註 …" at bounding box center [563, 193] width 509 height 370
click at [370, 217] on body "上越寶貝髮 登出 櫃檯作業 打帳單 帳單列表 掛單列表 現金收支登錄 材料自購登錄 每日結帳 排班表 現場電腦打卡 預約管理 預約管理 單日預約紀錄 單週預約…" at bounding box center [490, 164] width 981 height 636
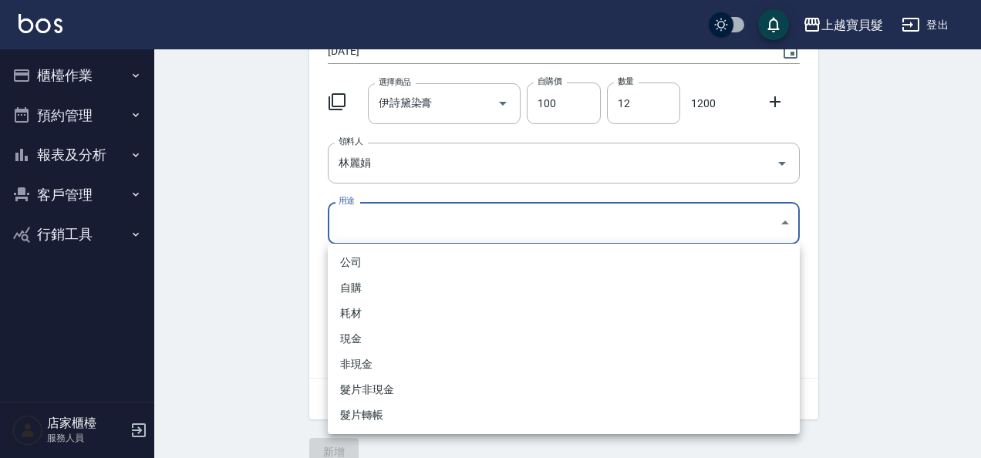
click at [363, 289] on li "自購" at bounding box center [564, 287] width 472 height 25
type input "自購"
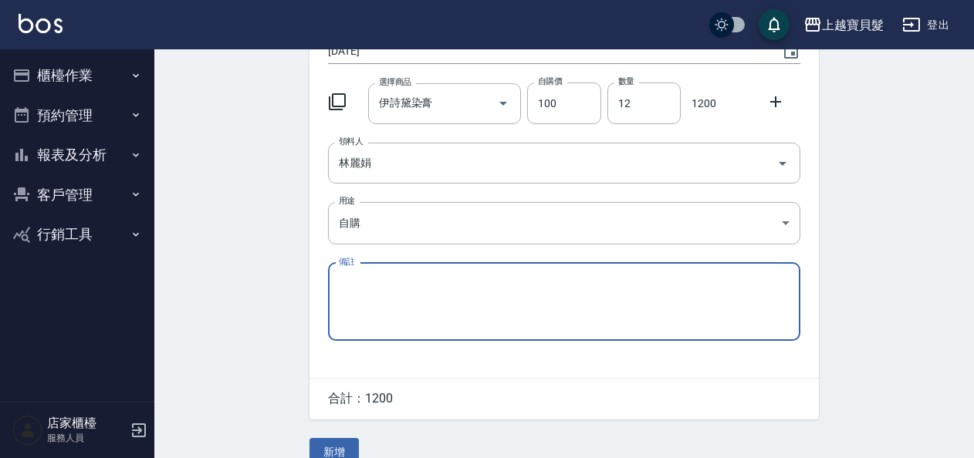
scroll to position [179, 0]
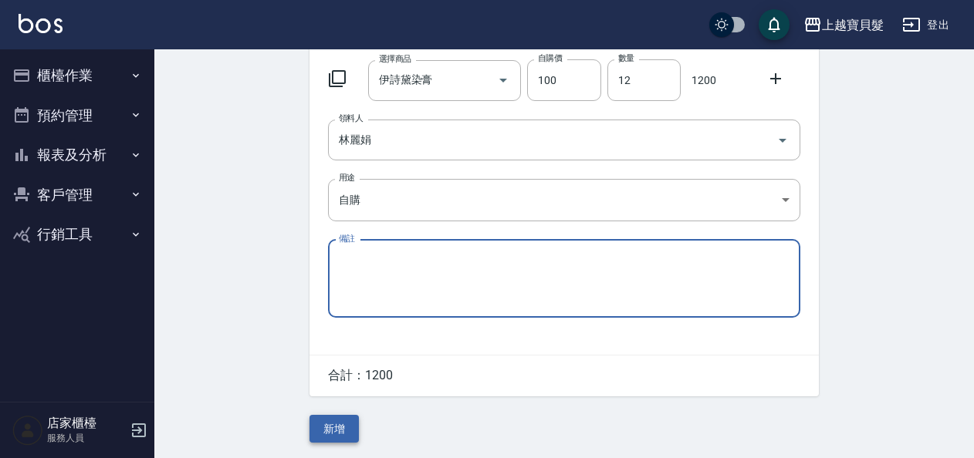
click at [341, 437] on button "新增" at bounding box center [333, 429] width 49 height 29
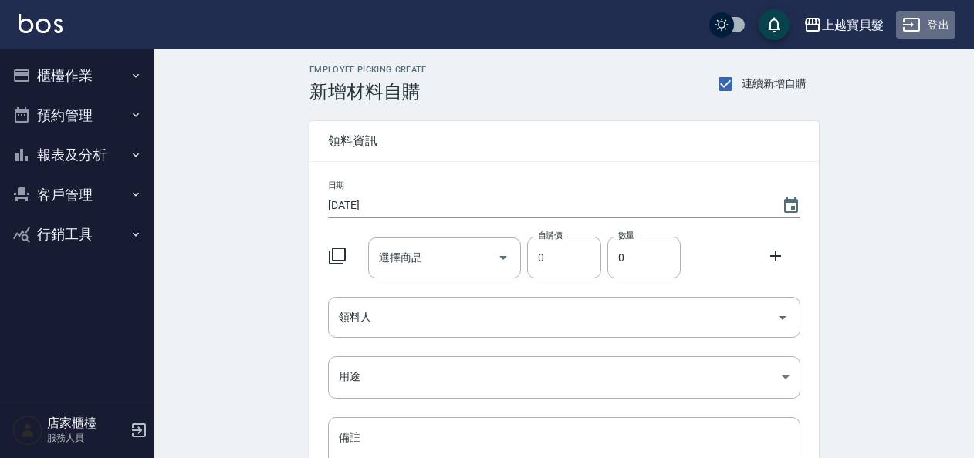
click at [935, 18] on button "登出" at bounding box center [925, 25] width 59 height 29
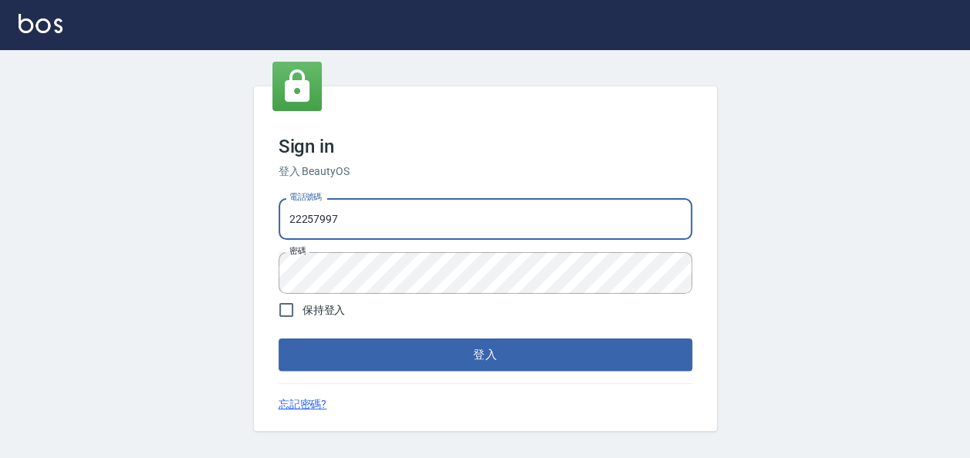
drag, startPoint x: 342, startPoint y: 219, endPoint x: 276, endPoint y: 212, distance: 66.0
click at [276, 212] on div "電話號碼 [PHONE_NUMBER] 電話號碼 密碼 密碼" at bounding box center [485, 246] width 426 height 108
type input "0938051110"
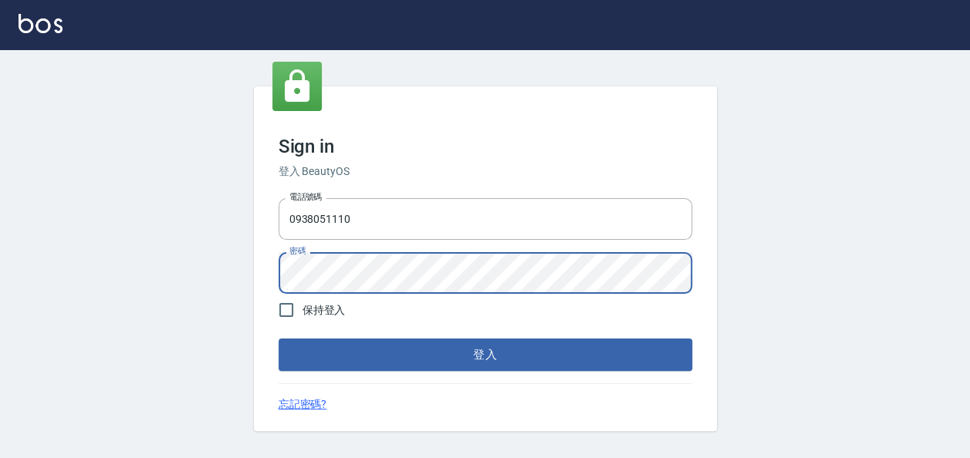
click at [267, 279] on div "Sign in 登入 BeautyOS 電話號碼 [PHONE_NUMBER] 電話號碼 密碼 密碼 保持登入 登入 忘記密碼?" at bounding box center [485, 258] width 463 height 345
click at [279, 339] on button "登入" at bounding box center [486, 355] width 414 height 32
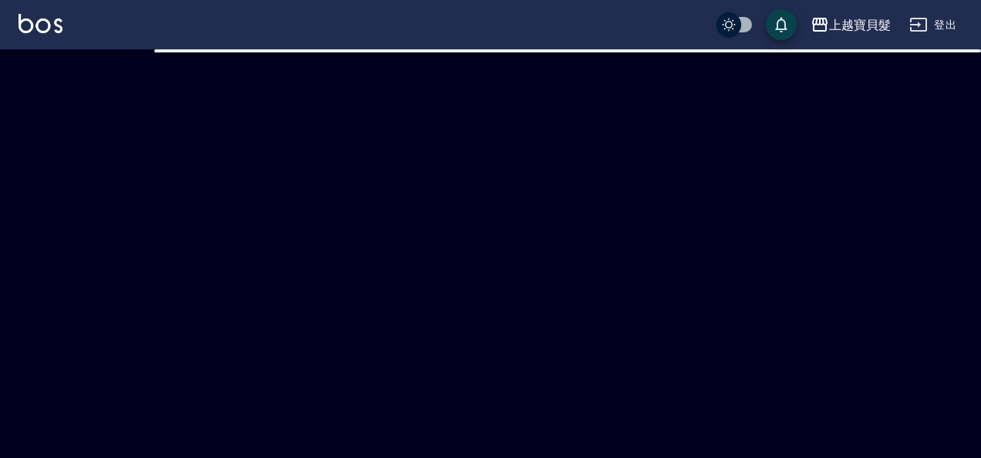
checkbox input "true"
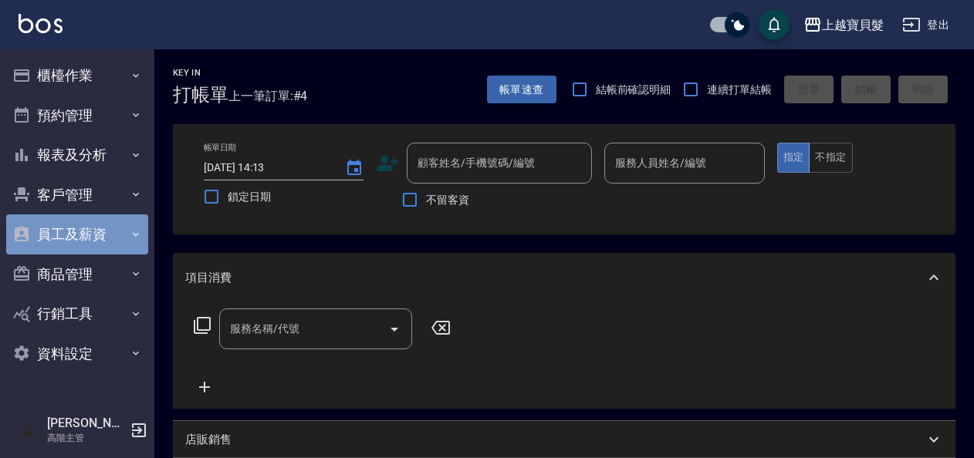
click at [87, 235] on button "員工及薪資" at bounding box center [77, 234] width 142 height 40
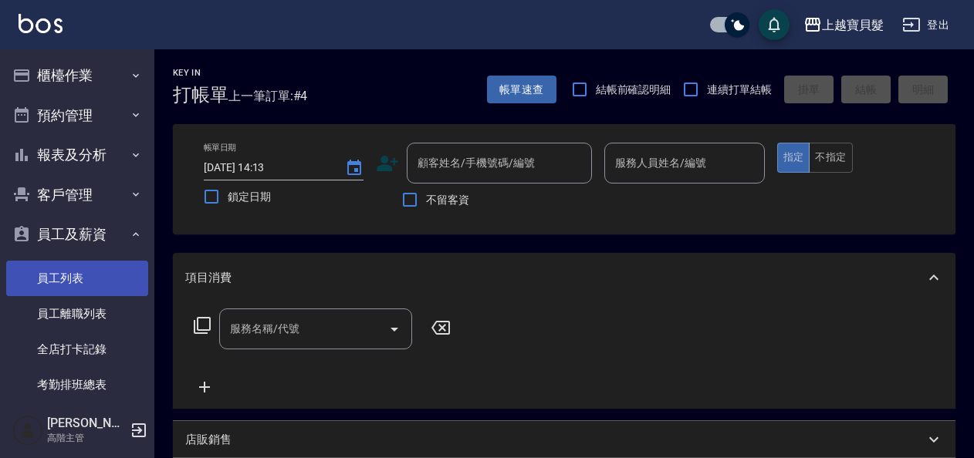
scroll to position [77, 0]
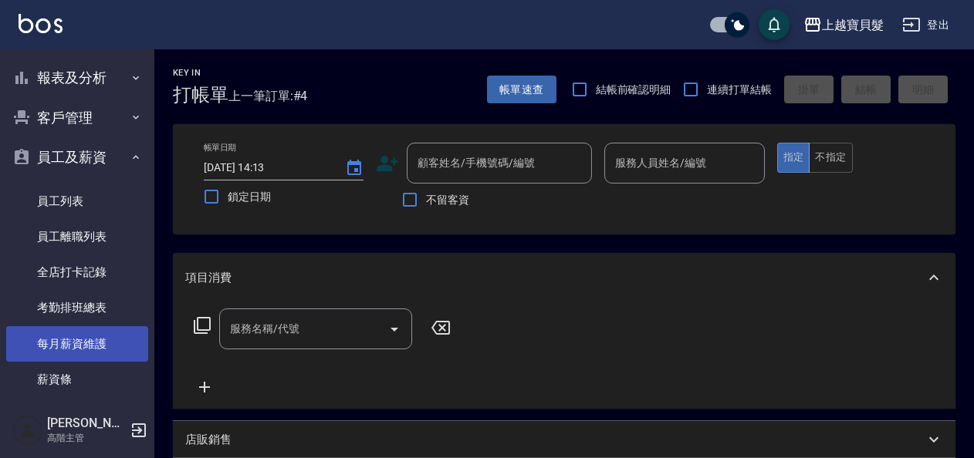
click at [87, 343] on link "每月薪資維護" at bounding box center [77, 343] width 142 height 35
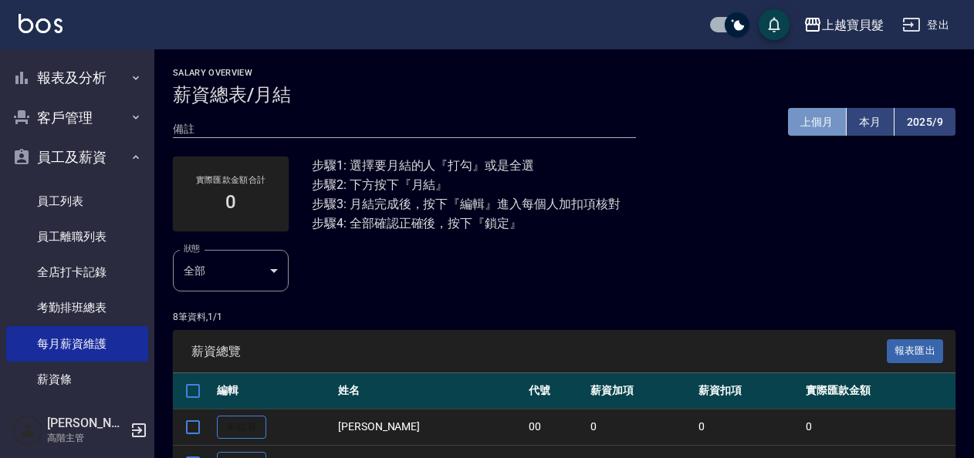
click at [832, 127] on button "上個月" at bounding box center [817, 122] width 59 height 29
click at [813, 120] on button "上個月" at bounding box center [817, 122] width 59 height 29
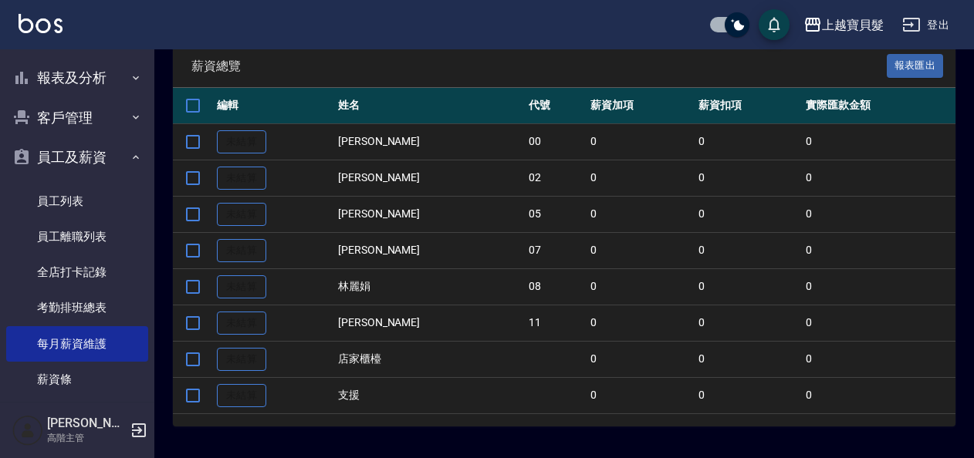
scroll to position [289, 0]
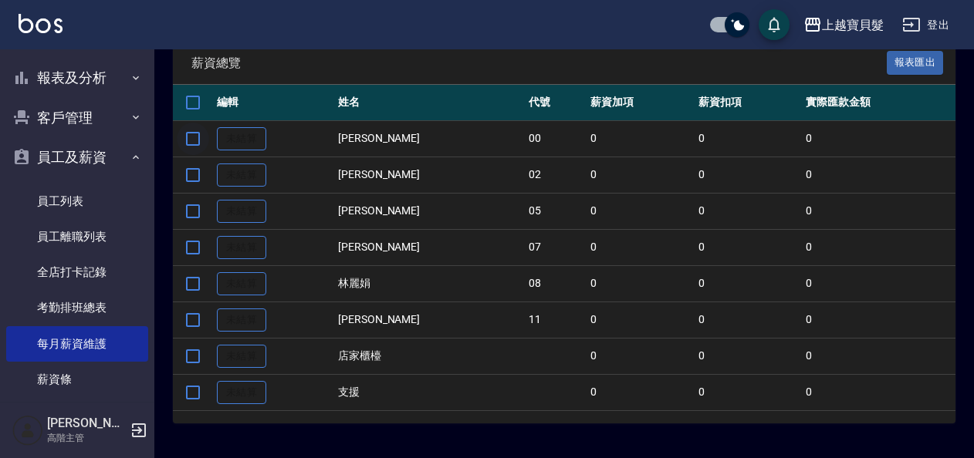
click at [191, 130] on input "checkbox" at bounding box center [193, 139] width 32 height 32
checkbox input "true"
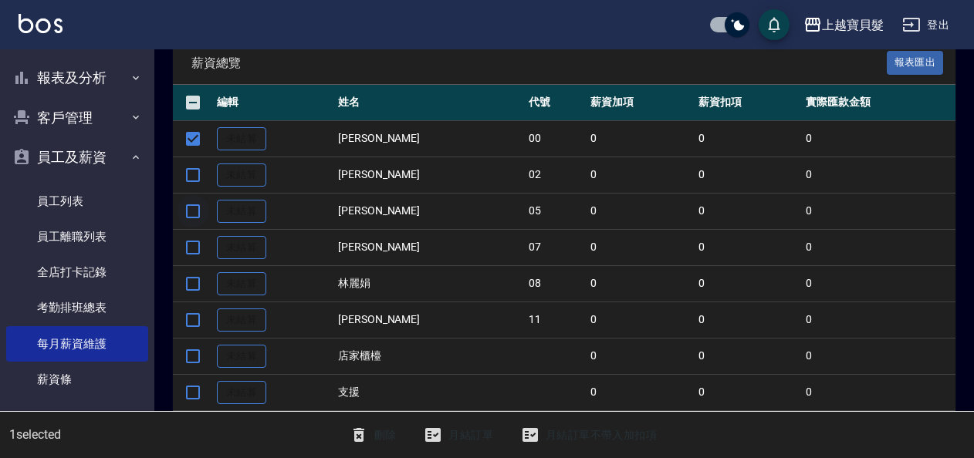
click at [194, 204] on input "checkbox" at bounding box center [193, 211] width 32 height 32
checkbox input "true"
click at [185, 273] on input "checkbox" at bounding box center [193, 284] width 32 height 32
checkbox input "true"
click at [191, 318] on input "checkbox" at bounding box center [193, 320] width 32 height 32
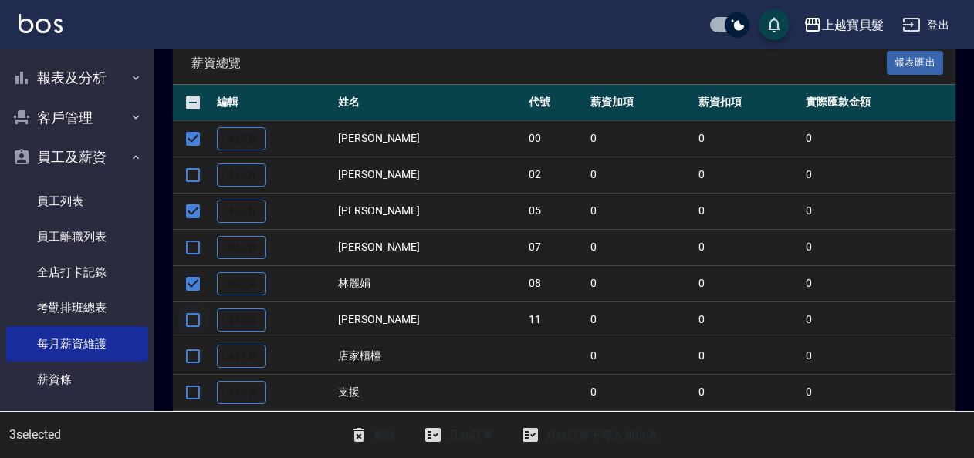
checkbox input "true"
click at [452, 426] on button "月結訂單" at bounding box center [458, 435] width 82 height 29
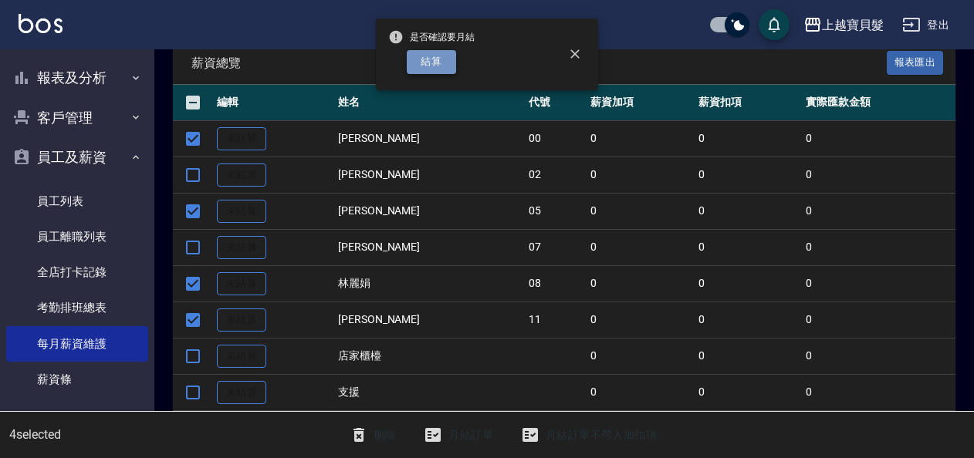
click at [420, 62] on button "結算" at bounding box center [431, 62] width 49 height 24
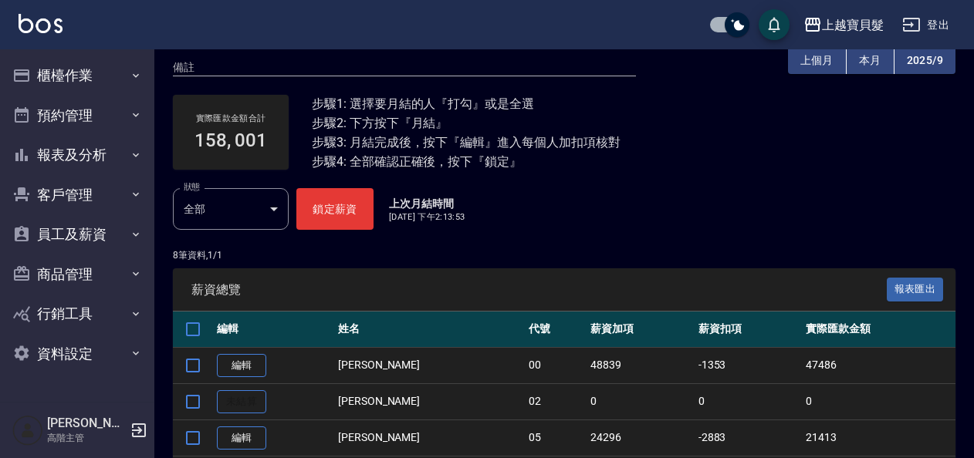
scroll to position [154, 0]
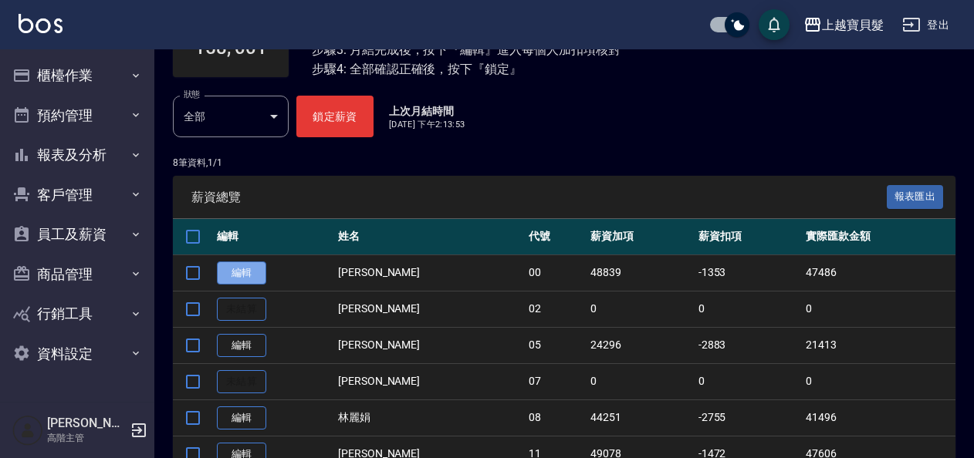
click at [243, 276] on link "編輯" at bounding box center [241, 274] width 49 height 24
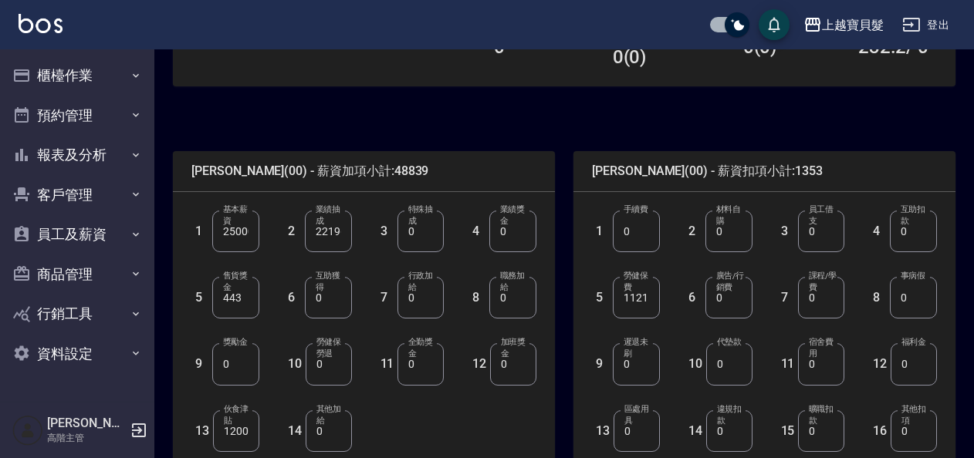
scroll to position [309, 0]
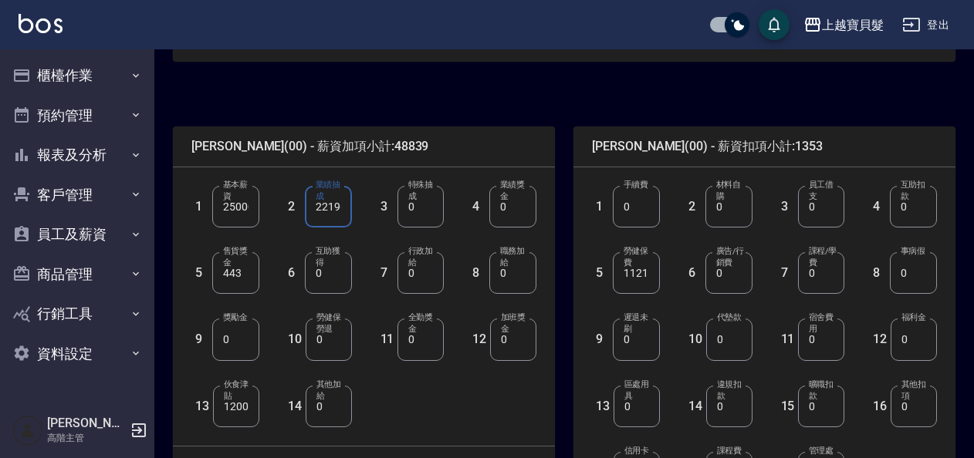
click at [323, 210] on input "22196" at bounding box center [328, 207] width 47 height 42
click at [319, 210] on input "22196" at bounding box center [328, 207] width 47 height 42
type input "32196"
click at [225, 410] on input "1200" at bounding box center [236, 407] width 46 height 42
click at [228, 403] on input "1200" at bounding box center [236, 407] width 46 height 42
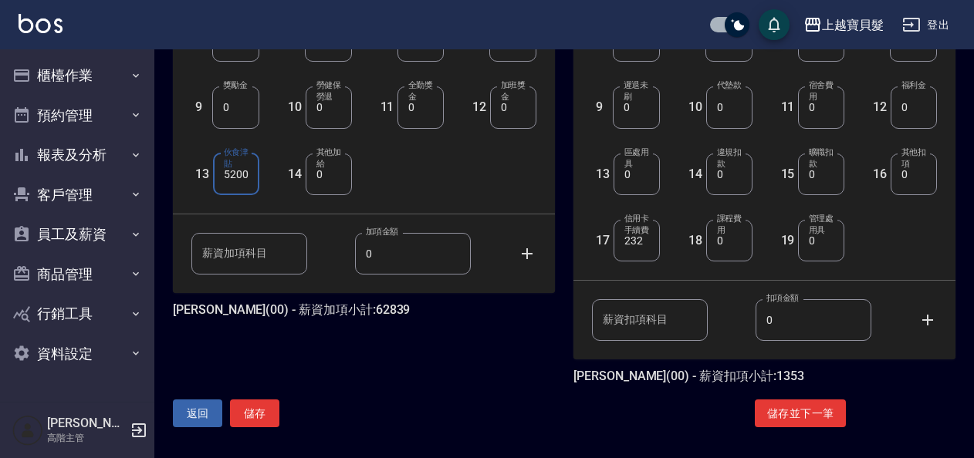
scroll to position [544, 0]
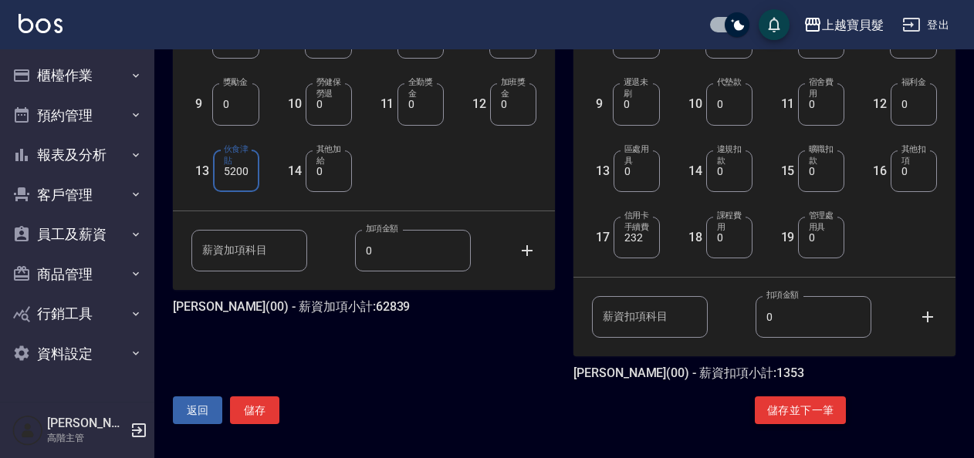
type input "5200"
click at [806, 411] on button "儲存並下一筆" at bounding box center [800, 411] width 91 height 29
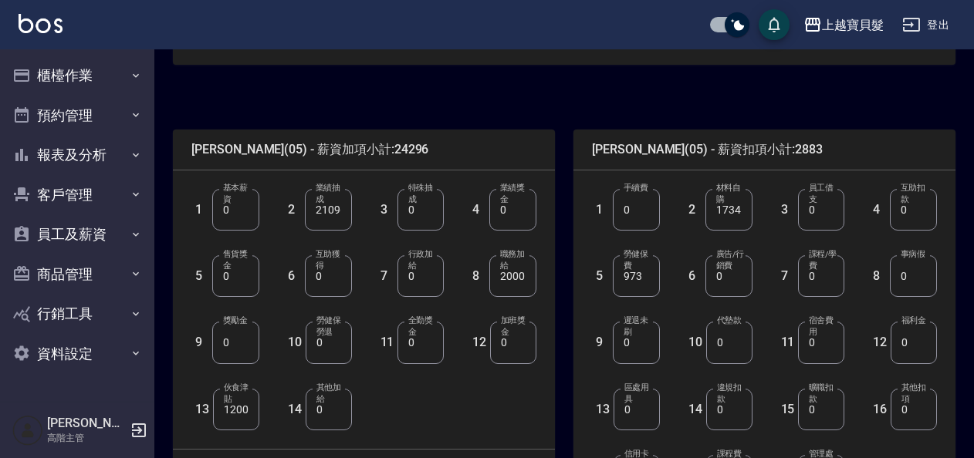
scroll to position [309, 0]
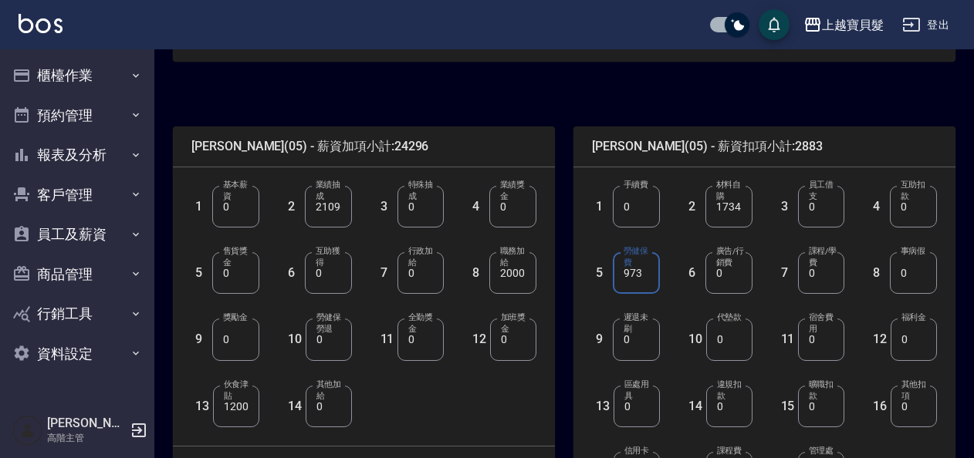
click at [648, 273] on input "973" at bounding box center [636, 273] width 47 height 42
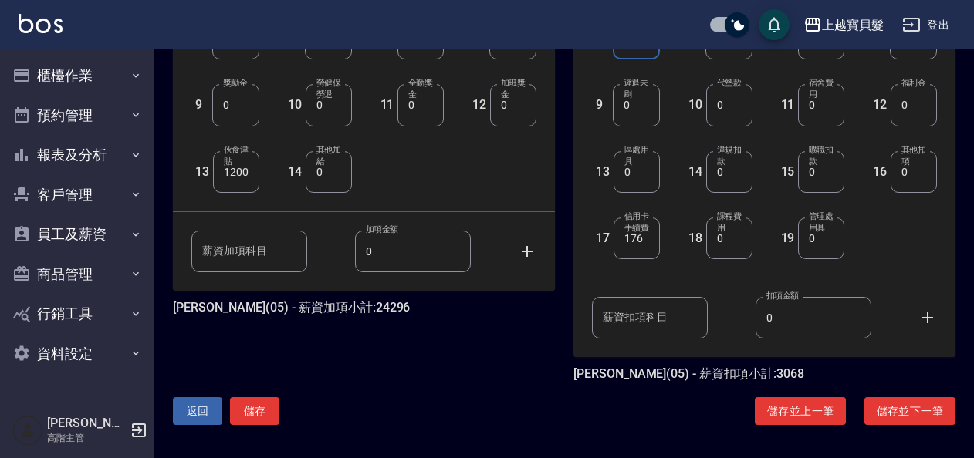
scroll to position [544, 0]
type input "1158"
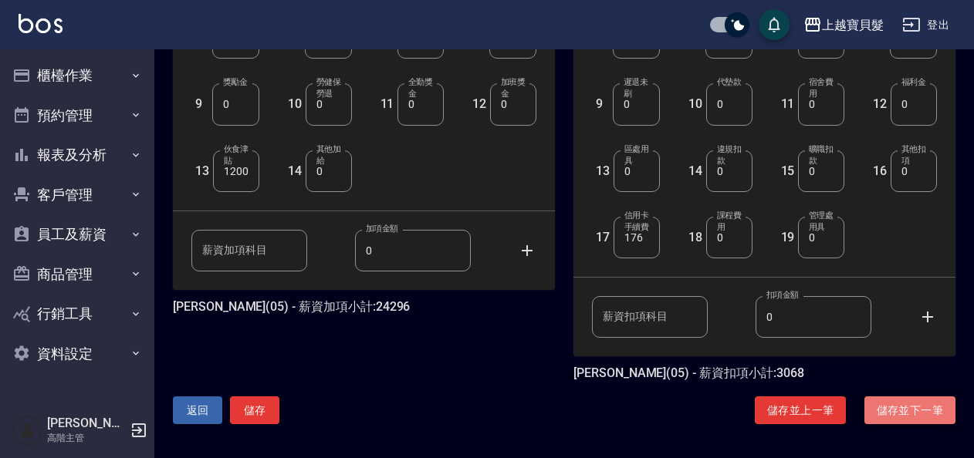
click at [917, 404] on button "儲存並下一筆" at bounding box center [909, 411] width 91 height 29
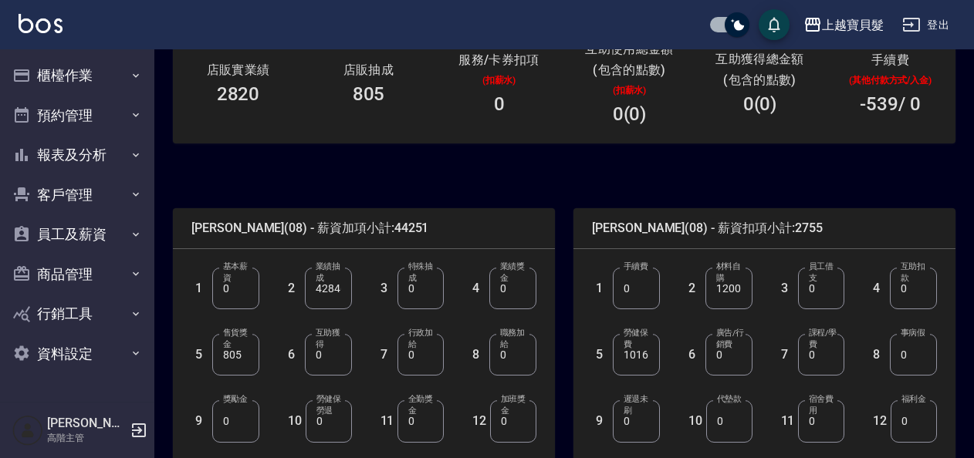
scroll to position [231, 0]
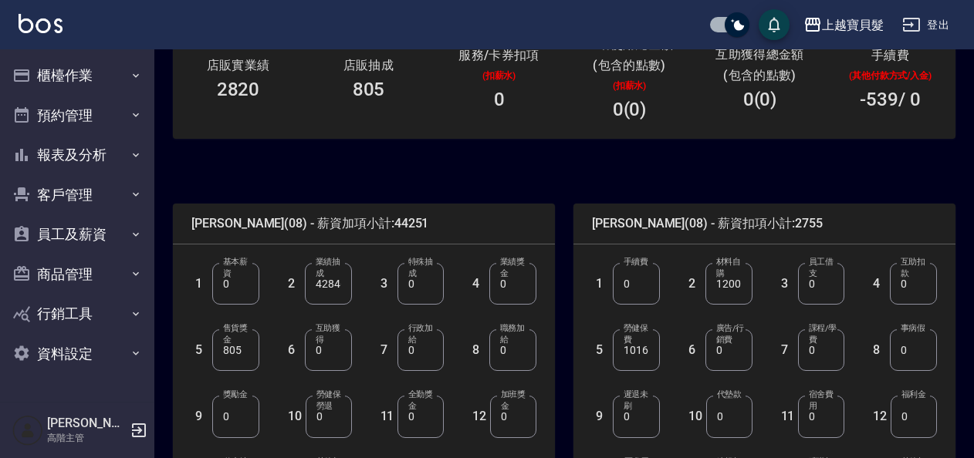
click at [640, 349] on input "1016" at bounding box center [636, 350] width 47 height 42
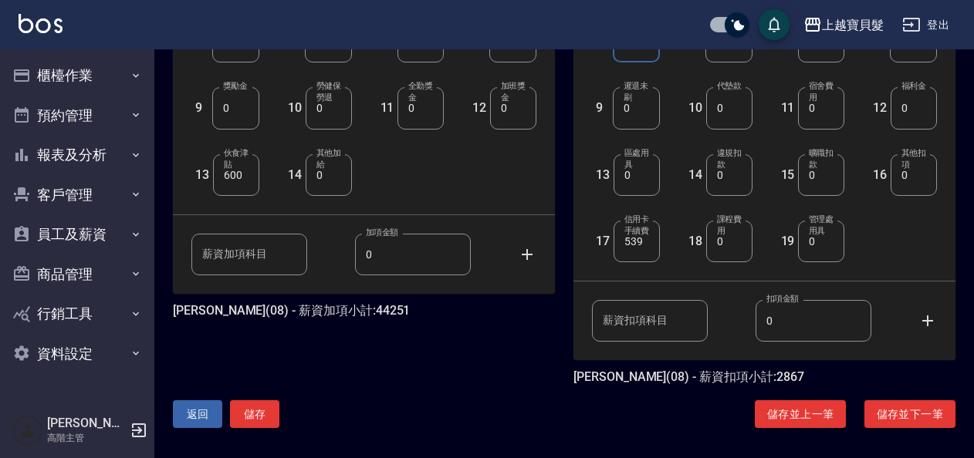
scroll to position [544, 0]
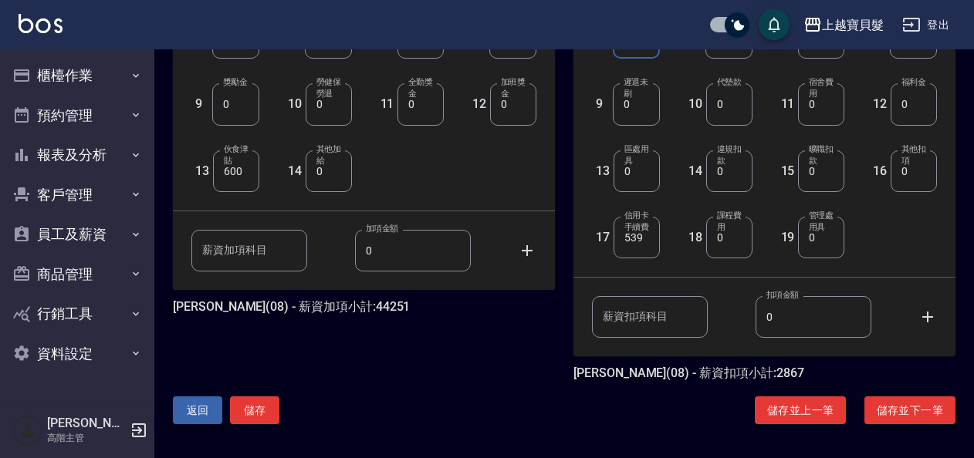
type input "1128"
click at [900, 409] on button "儲存並下一筆" at bounding box center [909, 411] width 91 height 29
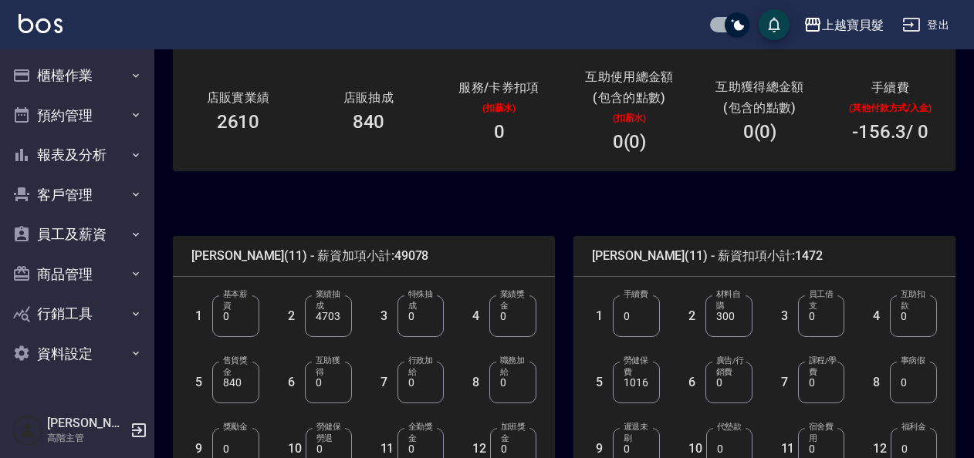
scroll to position [231, 0]
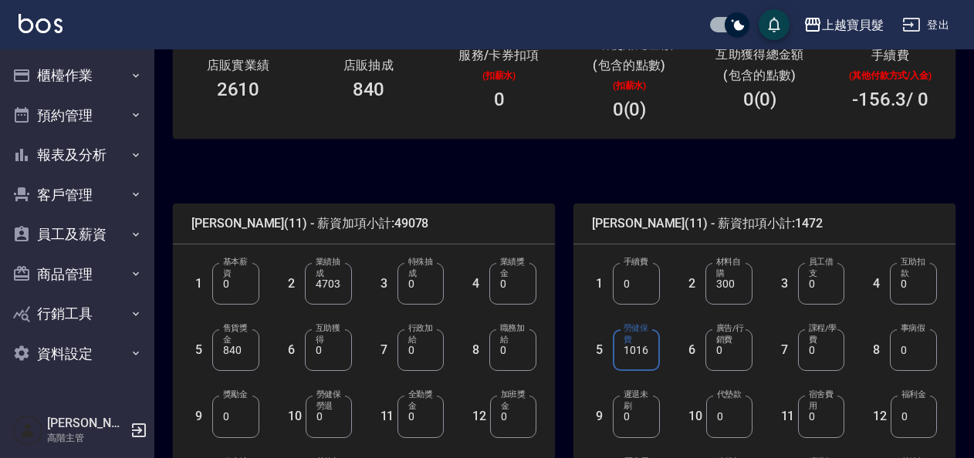
click at [647, 346] on input "1016" at bounding box center [636, 350] width 47 height 42
click at [640, 346] on input "1128" at bounding box center [636, 350] width 47 height 42
drag, startPoint x: 620, startPoint y: 353, endPoint x: 665, endPoint y: 355, distance: 45.6
click at [662, 356] on div "1 手續費 0 手續費 2 材料自購 300 材料自購 3 員工借支 0 員工借支 4 互助扣款 0 互助扣款 5 勞健保費 1128 勞健保費 6 廣告/行…" at bounding box center [752, 404] width 370 height 333
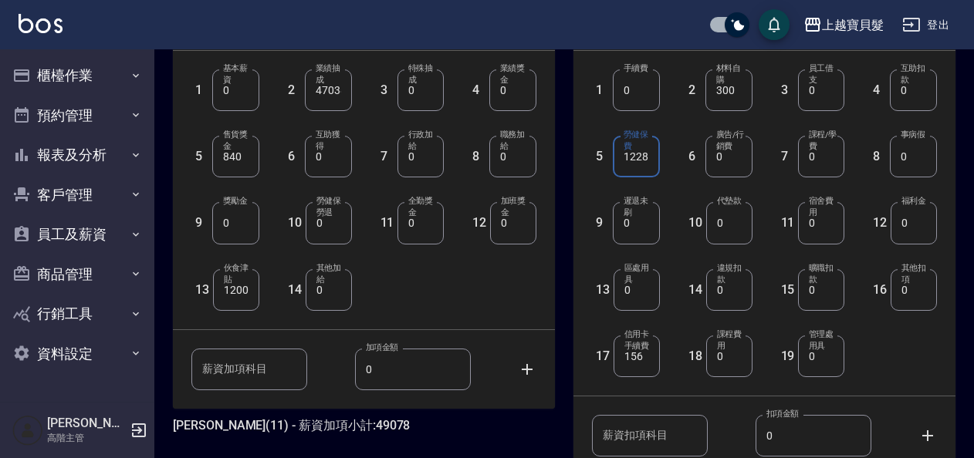
scroll to position [544, 0]
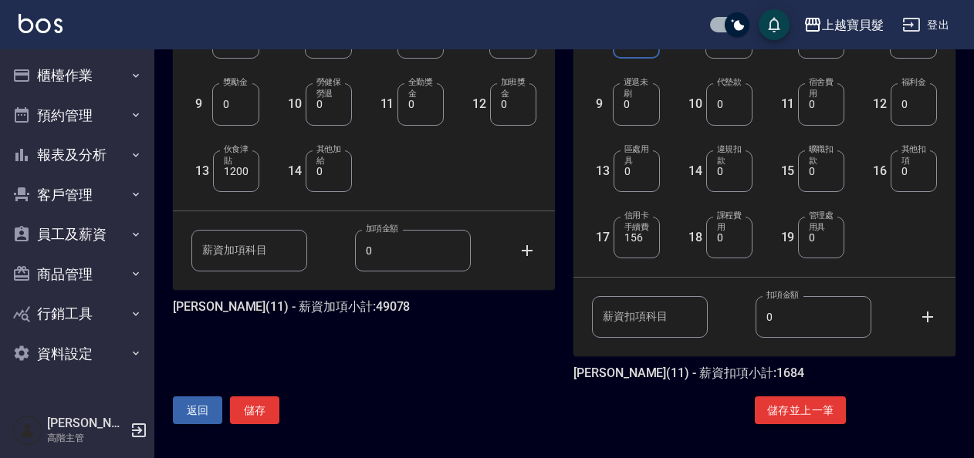
type input "1228"
click at [800, 405] on button "儲存並上一筆" at bounding box center [800, 411] width 91 height 29
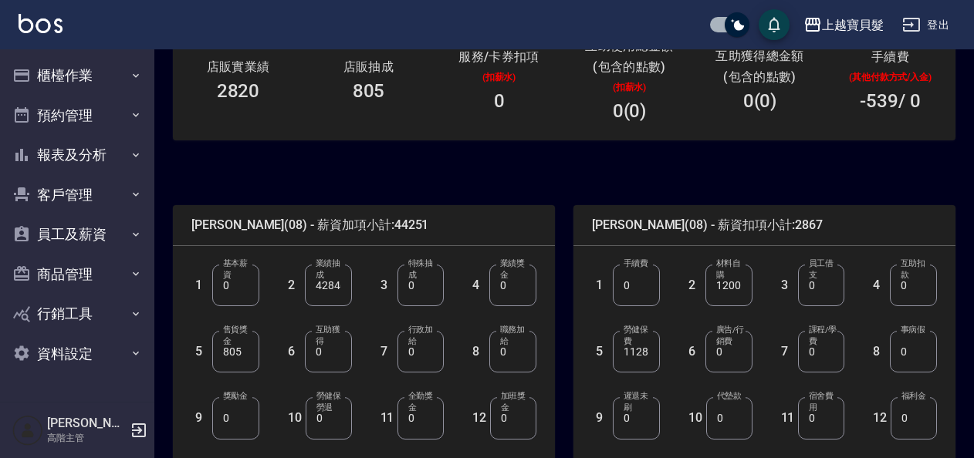
scroll to position [231, 0]
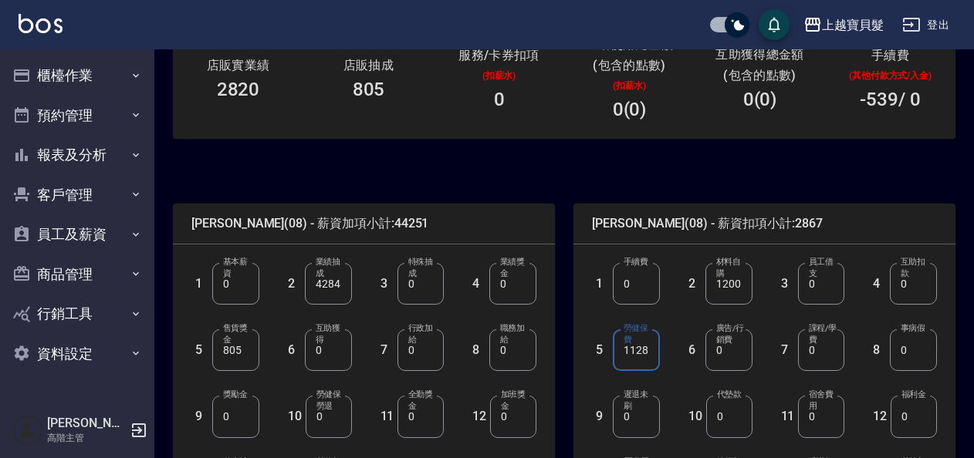
click at [637, 349] on input "1128" at bounding box center [636, 350] width 47 height 42
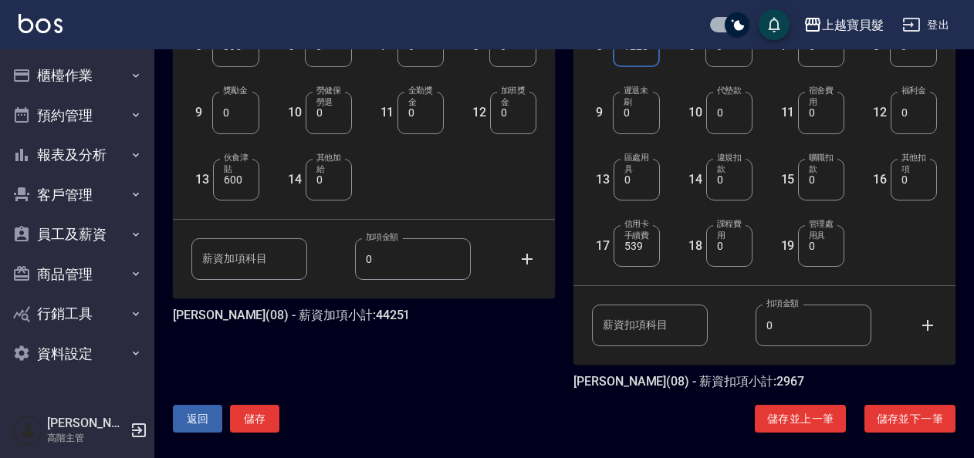
scroll to position [544, 0]
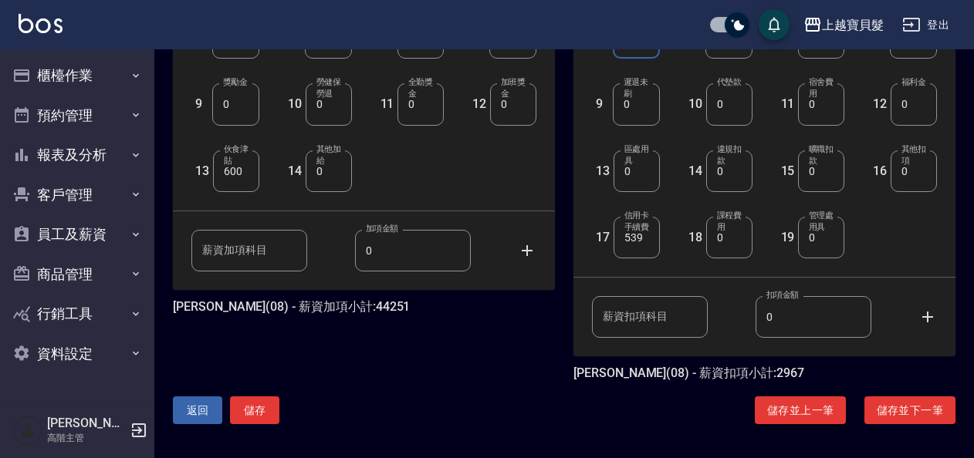
type input "1228"
click at [831, 414] on button "儲存並上一筆" at bounding box center [800, 411] width 91 height 29
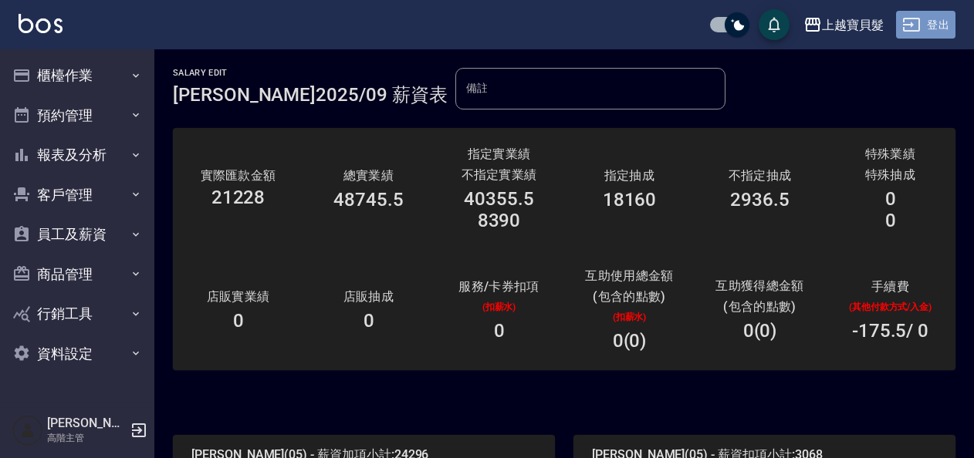
click at [935, 20] on button "登出" at bounding box center [925, 25] width 59 height 29
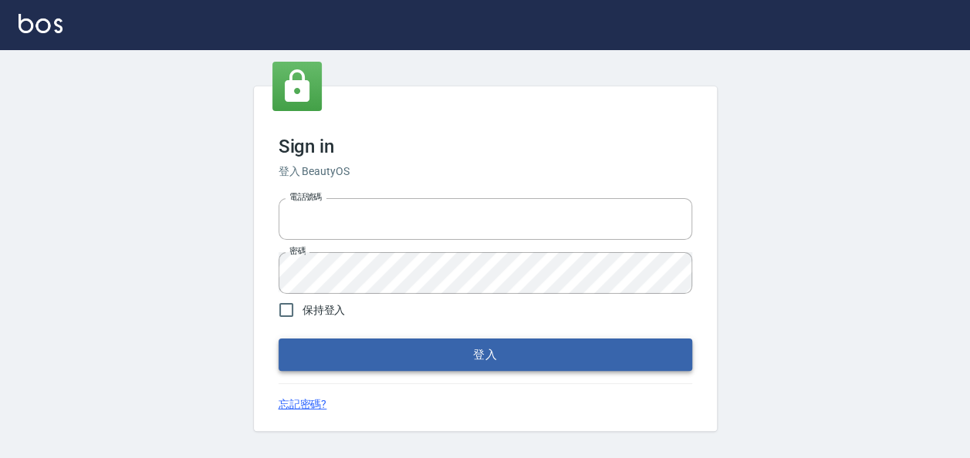
type input "22257997"
click at [404, 356] on button "登入" at bounding box center [486, 355] width 414 height 32
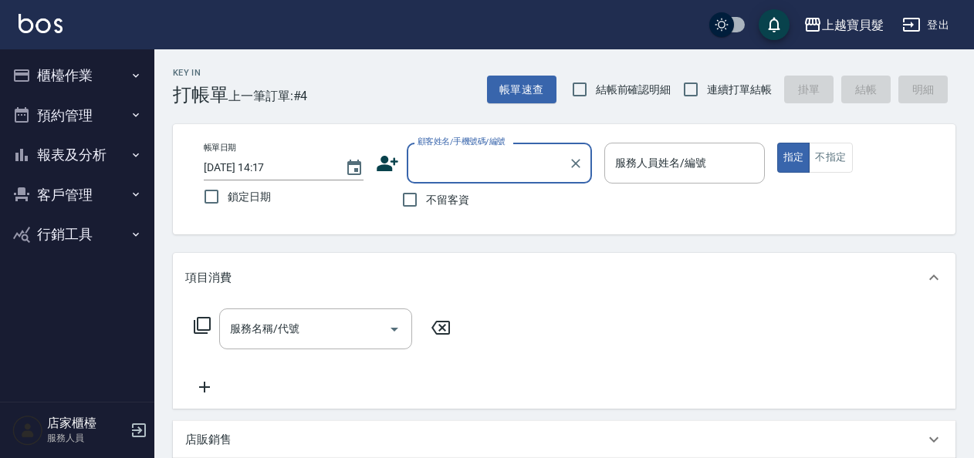
click at [80, 69] on button "櫃檯作業" at bounding box center [77, 76] width 142 height 40
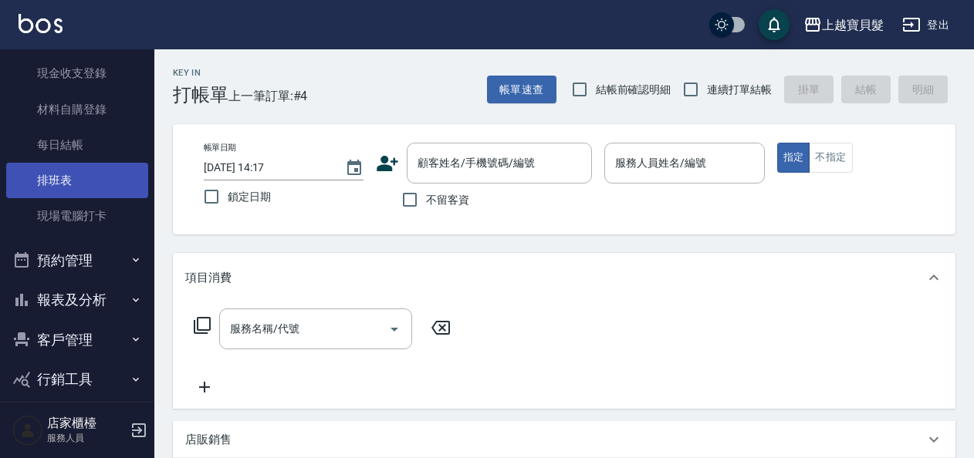
scroll to position [168, 0]
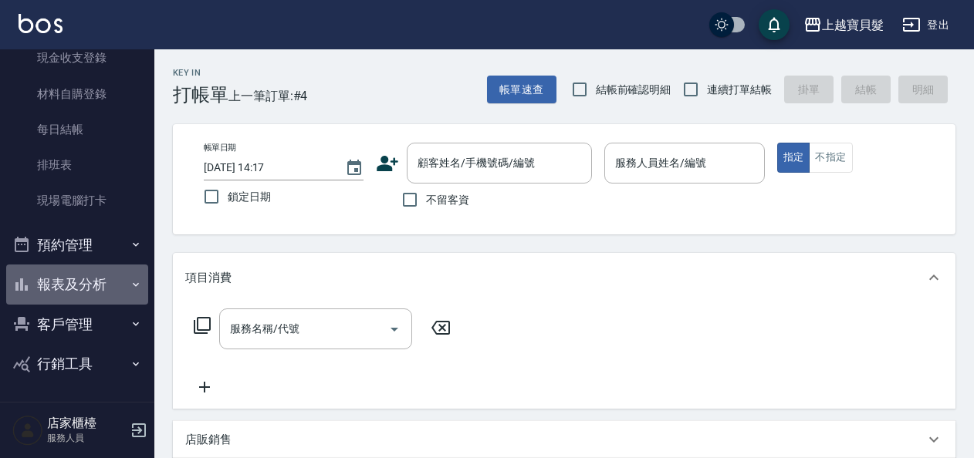
click at [96, 282] on button "報表及分析" at bounding box center [77, 285] width 142 height 40
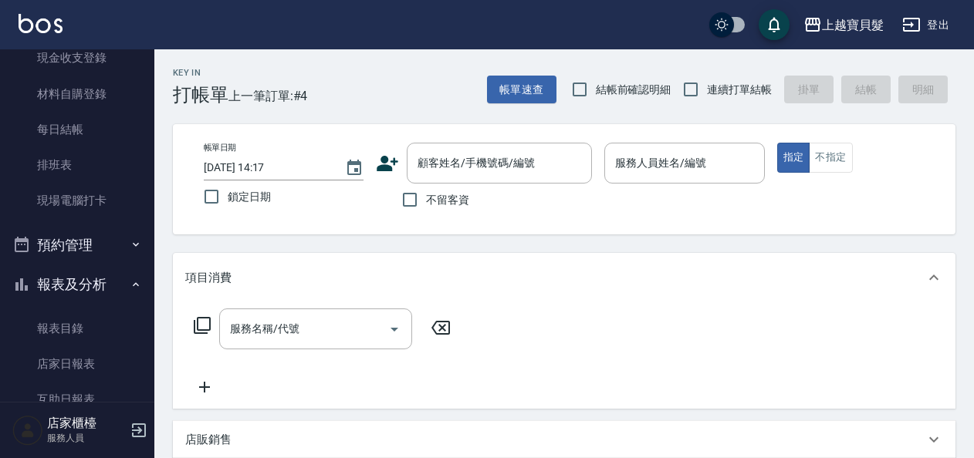
scroll to position [323, 0]
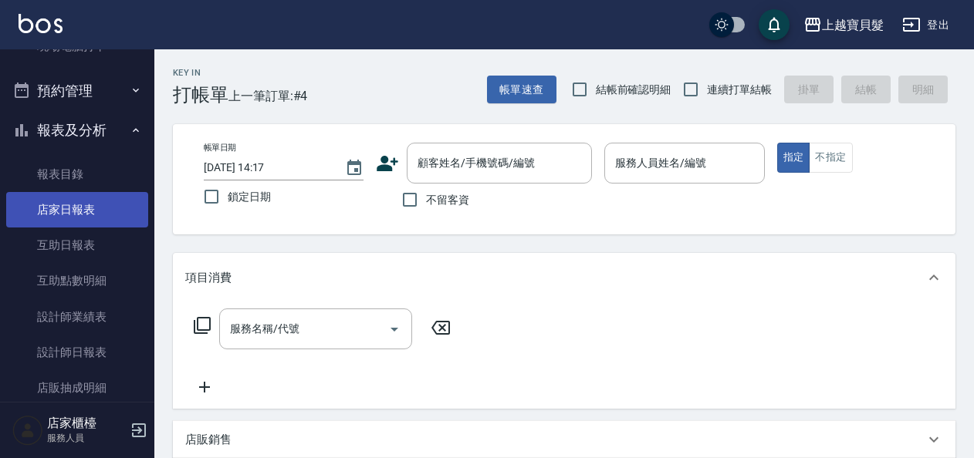
click at [85, 203] on link "店家日報表" at bounding box center [77, 209] width 142 height 35
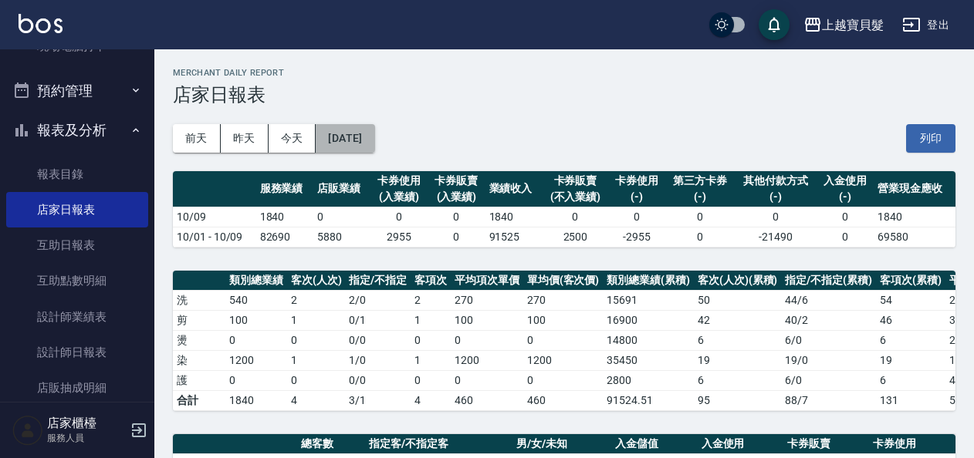
click at [363, 144] on button "2025/10/09" at bounding box center [345, 138] width 59 height 29
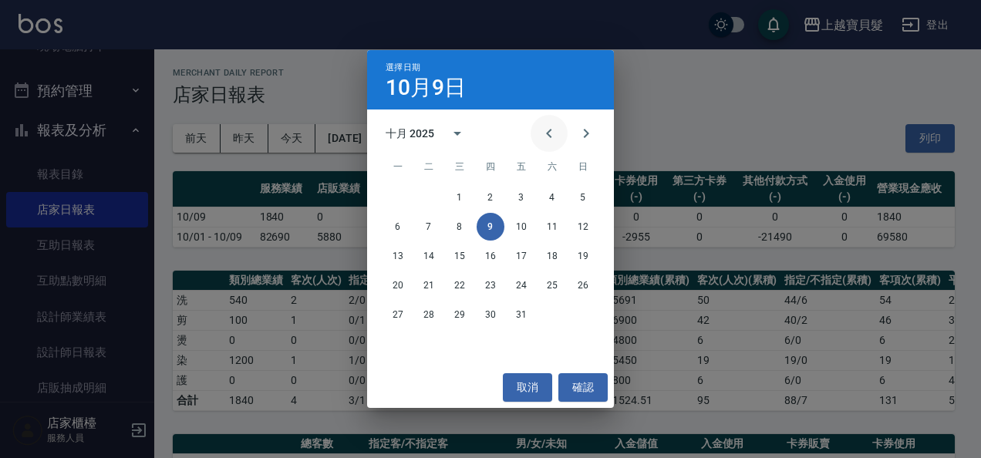
click at [549, 133] on icon "Previous month" at bounding box center [548, 133] width 5 height 9
click at [404, 316] on button "29" at bounding box center [398, 315] width 28 height 28
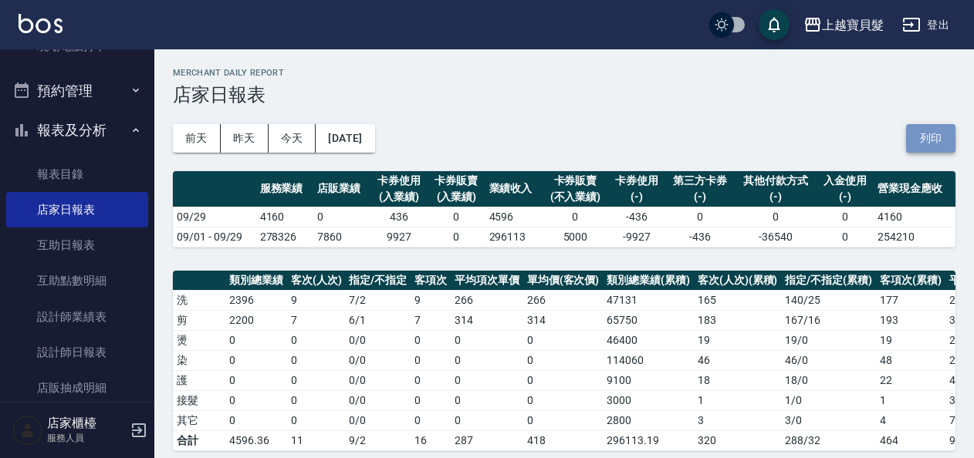
click at [914, 134] on button "列印" at bounding box center [930, 138] width 49 height 29
click at [366, 138] on button "2025/09/29" at bounding box center [345, 138] width 59 height 29
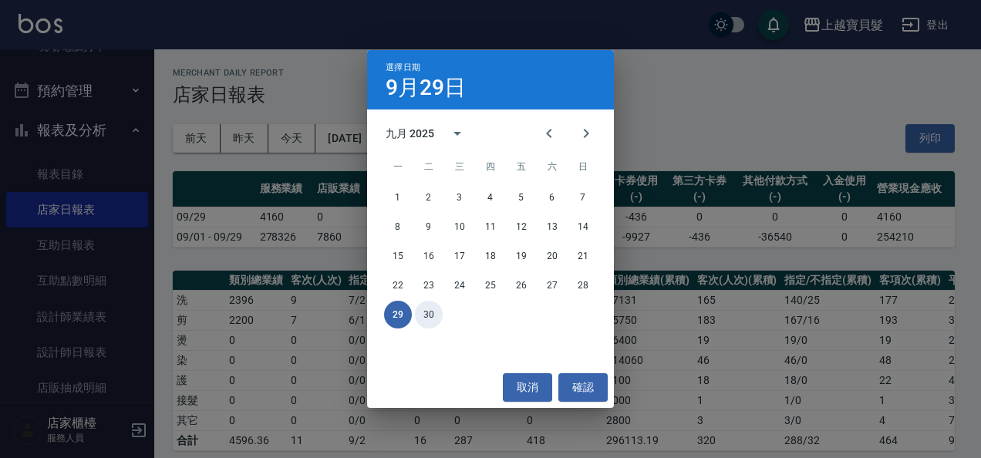
click at [431, 321] on button "30" at bounding box center [429, 315] width 28 height 28
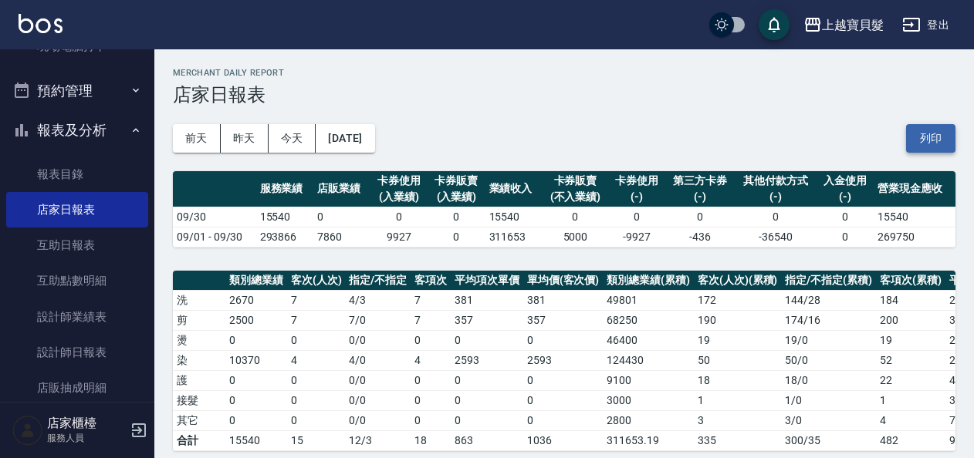
click at [947, 133] on button "列印" at bounding box center [930, 138] width 49 height 29
click at [367, 140] on button "2025/09/30" at bounding box center [345, 138] width 59 height 29
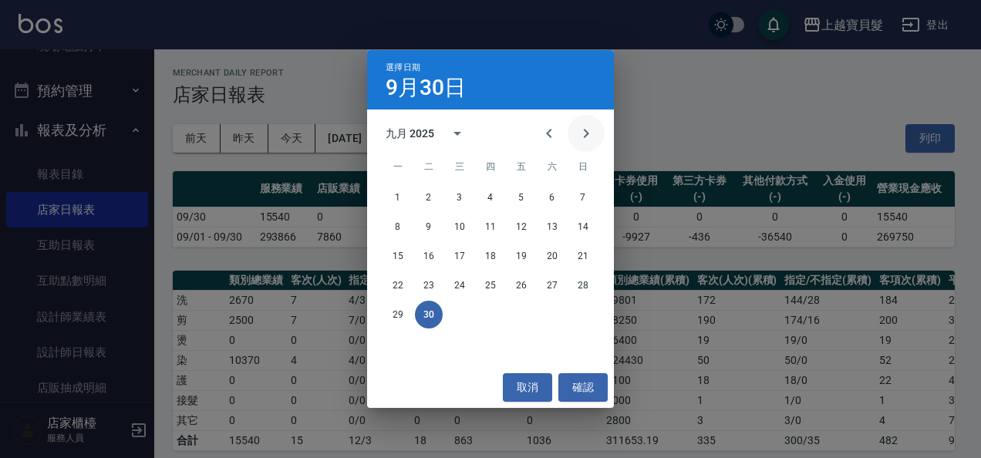
click at [593, 137] on icon "Next month" at bounding box center [586, 133] width 19 height 19
click at [457, 194] on button "1" at bounding box center [460, 198] width 28 height 28
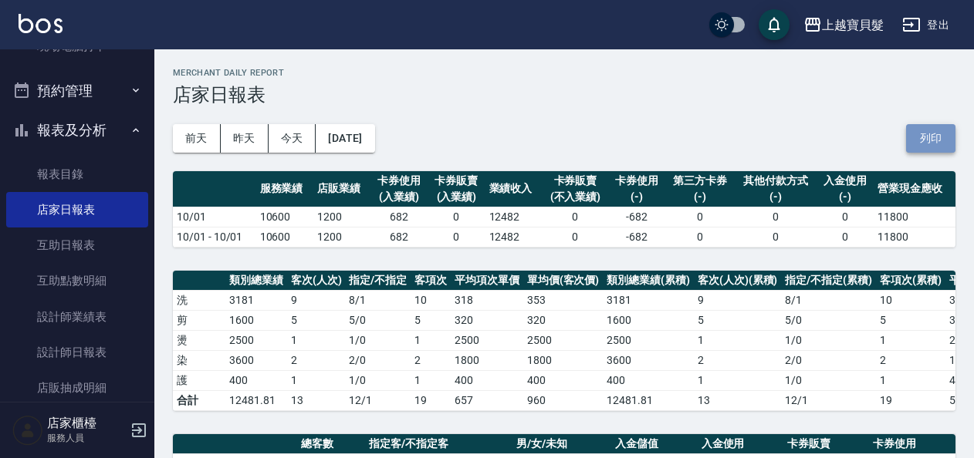
click at [937, 128] on button "列印" at bounding box center [930, 138] width 49 height 29
click at [356, 142] on button "2025/10/01" at bounding box center [345, 138] width 59 height 29
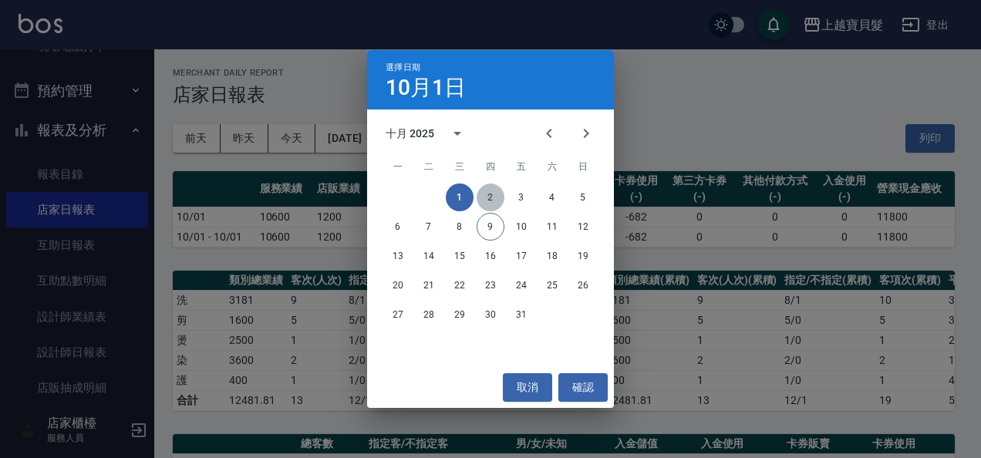
click at [481, 199] on button "2" at bounding box center [491, 198] width 28 height 28
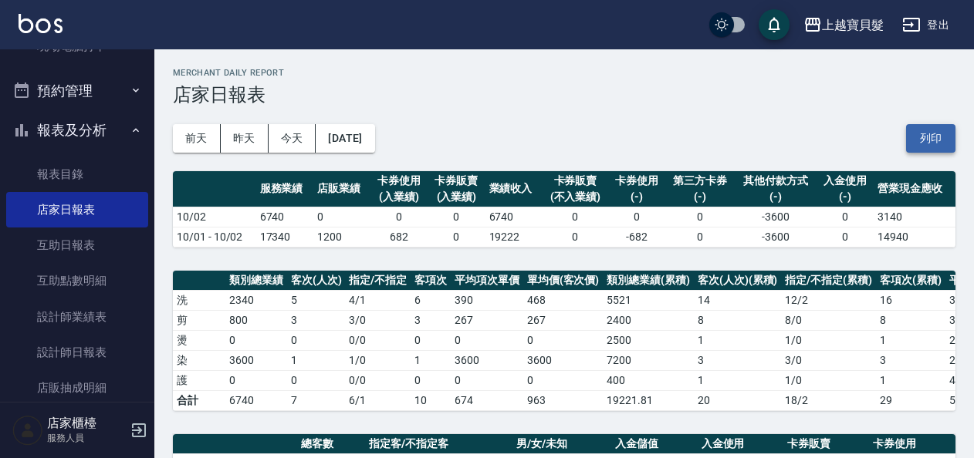
click at [930, 131] on button "列印" at bounding box center [930, 138] width 49 height 29
click at [364, 143] on button "2025/10/02" at bounding box center [345, 138] width 59 height 29
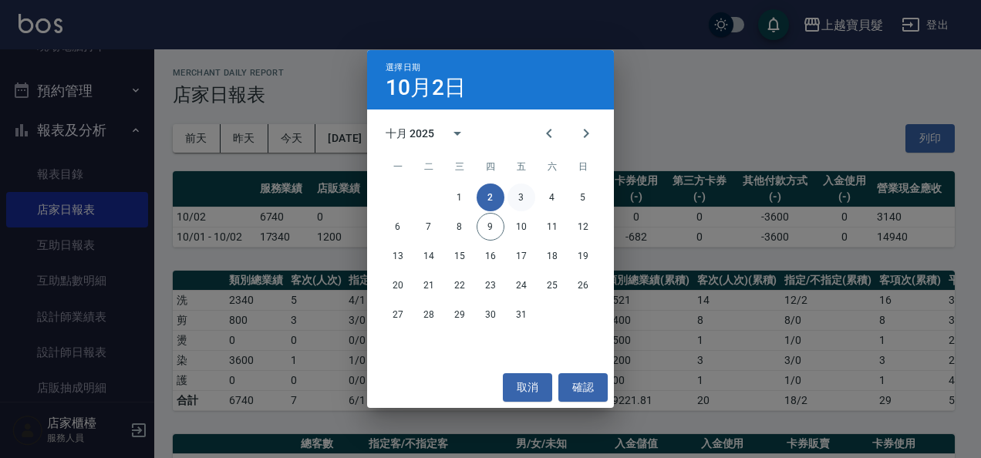
click at [524, 201] on button "3" at bounding box center [522, 198] width 28 height 28
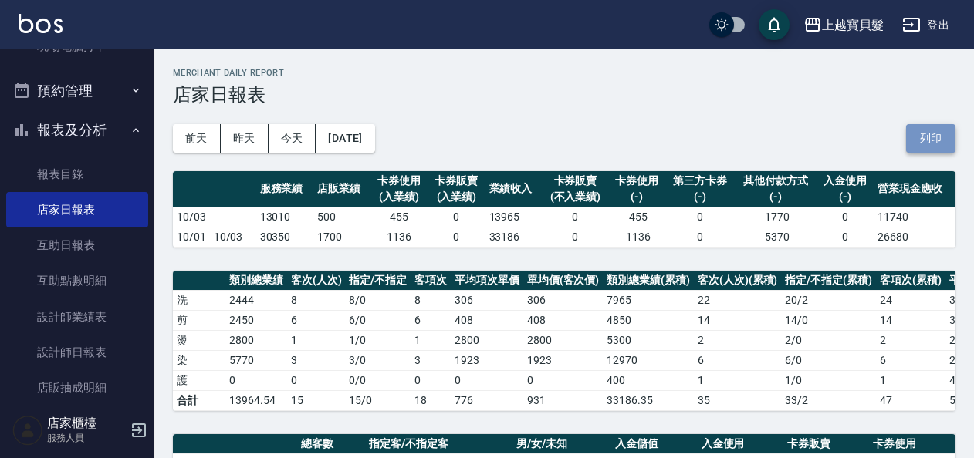
click at [918, 139] on button "列印" at bounding box center [930, 138] width 49 height 29
click at [374, 141] on button "2025/10/03" at bounding box center [345, 138] width 59 height 29
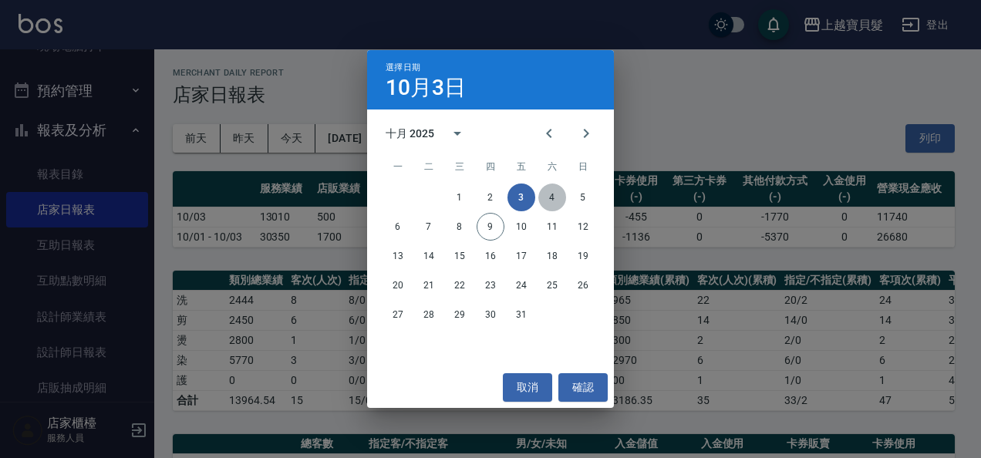
click at [548, 193] on button "4" at bounding box center [553, 198] width 28 height 28
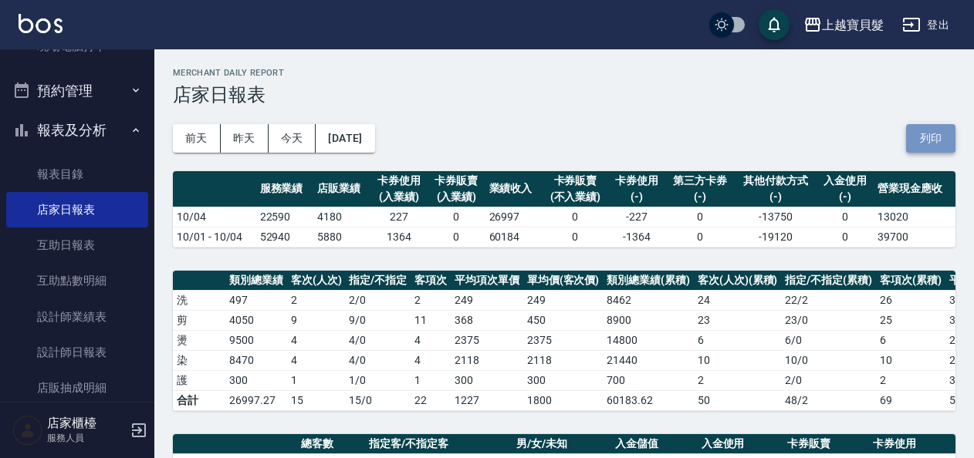
click at [932, 145] on button "列印" at bounding box center [930, 138] width 49 height 29
click at [353, 128] on button "2025/10/04" at bounding box center [345, 138] width 59 height 29
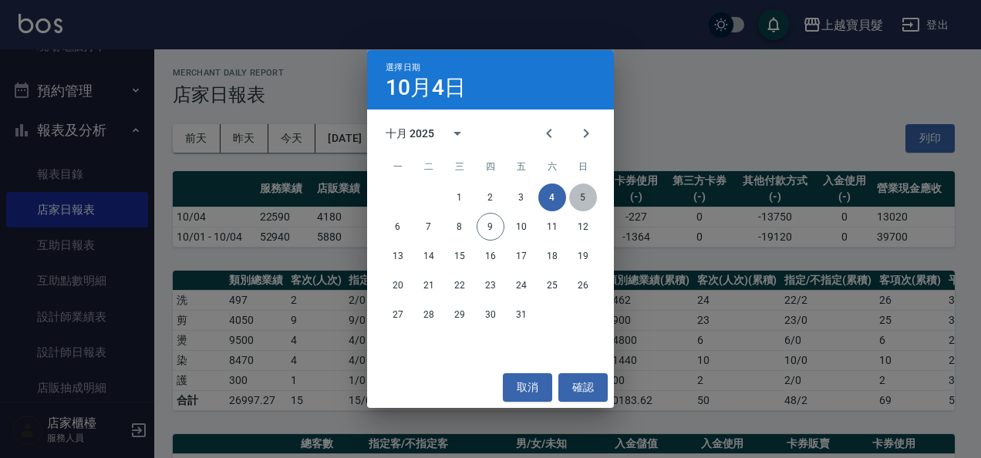
click at [589, 201] on button "5" at bounding box center [583, 198] width 28 height 28
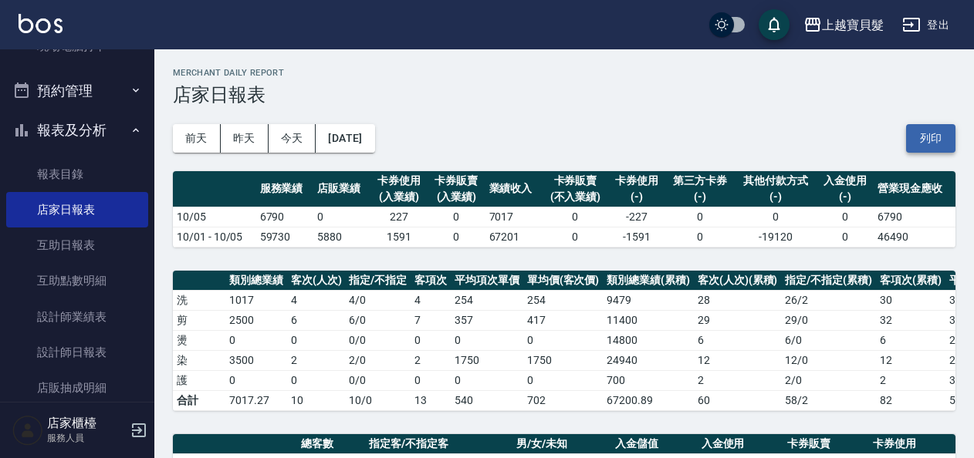
click at [931, 137] on button "列印" at bounding box center [930, 138] width 49 height 29
click at [374, 139] on button "2025/10/05" at bounding box center [345, 138] width 59 height 29
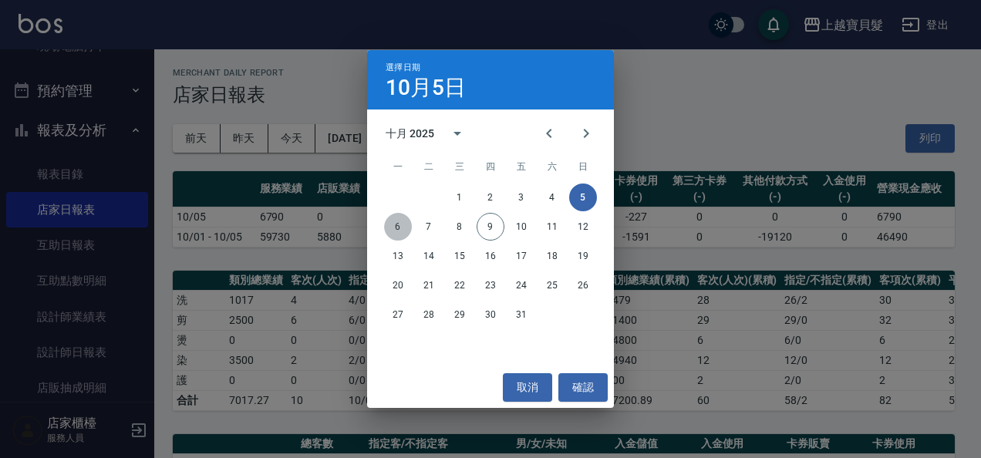
click at [400, 222] on button "6" at bounding box center [398, 227] width 28 height 28
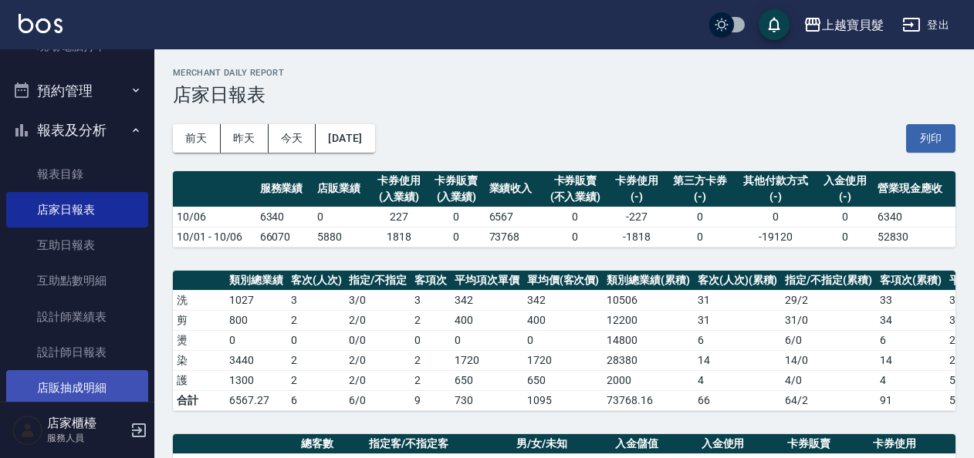
click at [941, 135] on button "列印" at bounding box center [930, 138] width 49 height 29
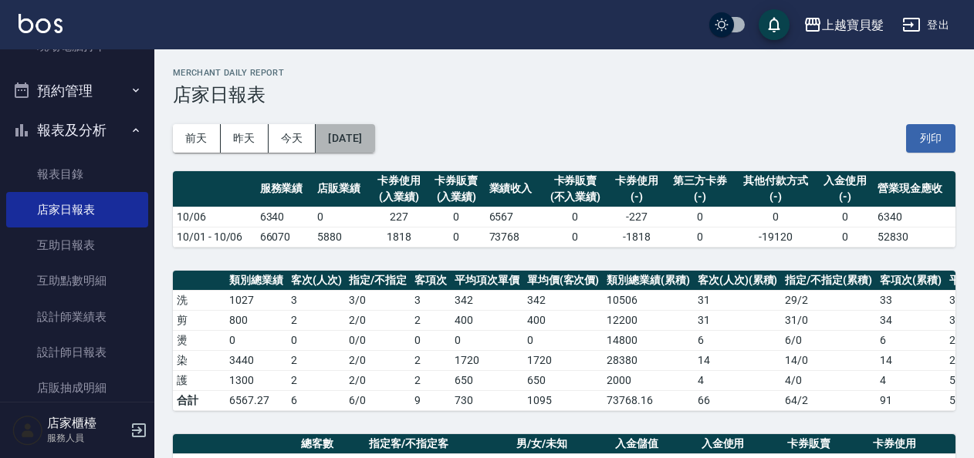
click at [359, 137] on button "2025/10/06" at bounding box center [345, 138] width 59 height 29
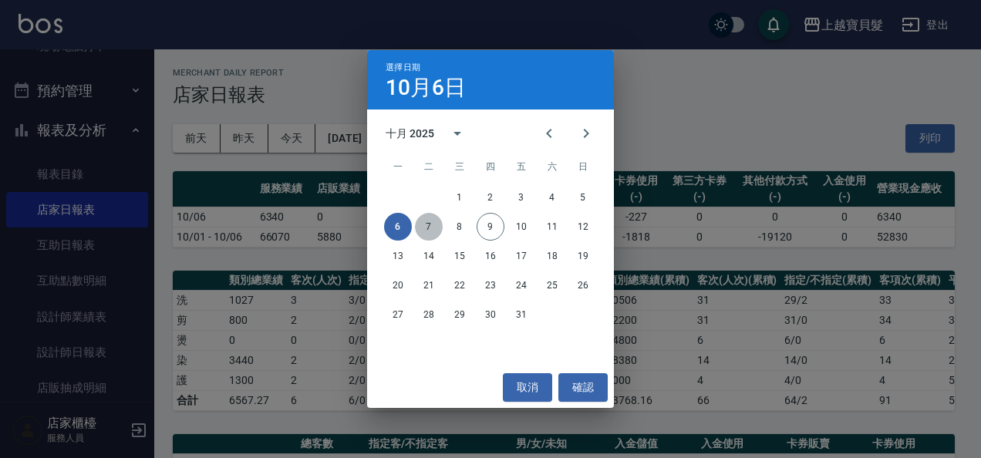
click at [431, 223] on button "7" at bounding box center [429, 227] width 28 height 28
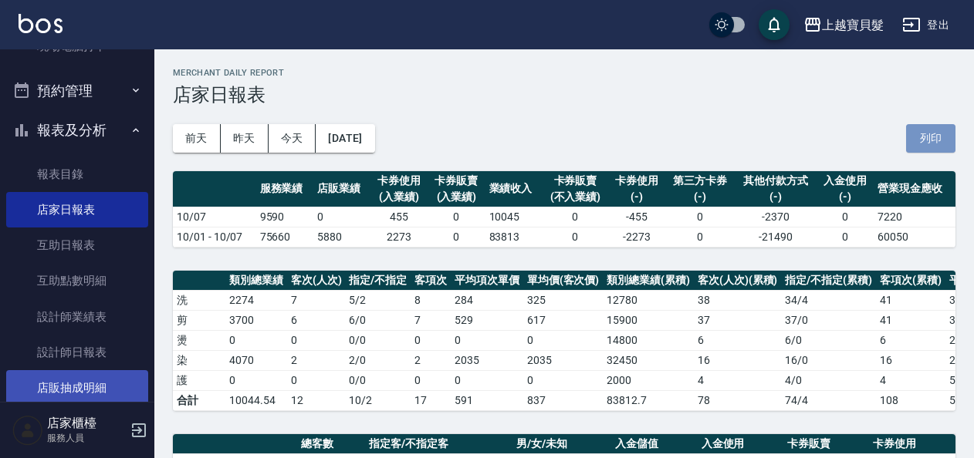
drag, startPoint x: 929, startPoint y: 141, endPoint x: 123, endPoint y: 370, distance: 837.5
click at [929, 140] on button "列印" at bounding box center [930, 138] width 49 height 29
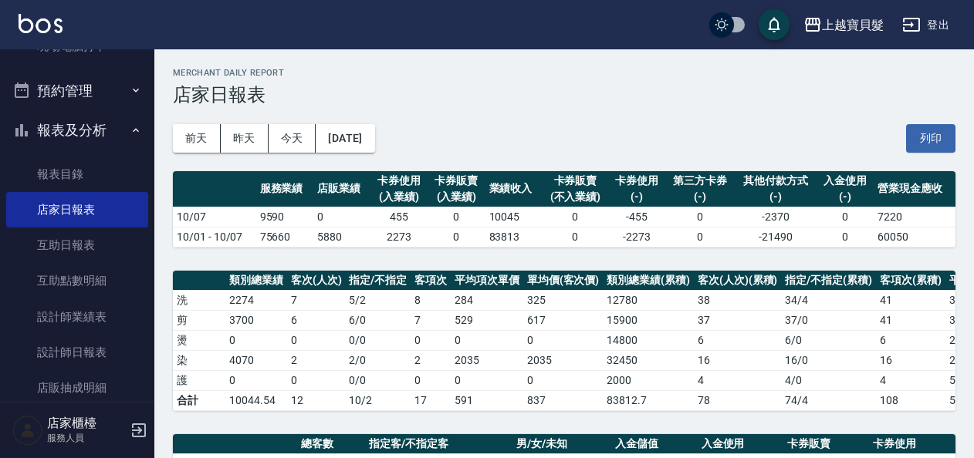
click at [366, 153] on div "前天 昨天 今天 2025/10/07 列印" at bounding box center [564, 139] width 782 height 66
click at [366, 144] on button "2025/10/07" at bounding box center [345, 138] width 59 height 29
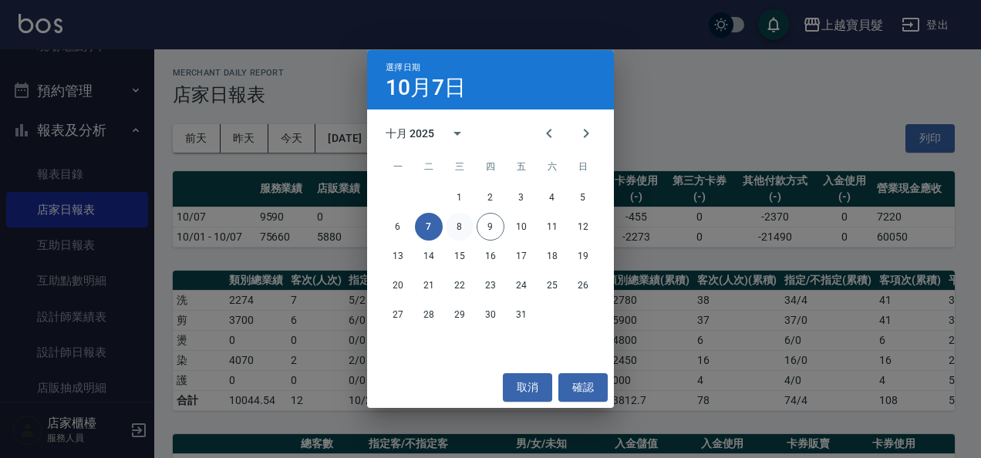
click at [457, 233] on button "8" at bounding box center [460, 227] width 28 height 28
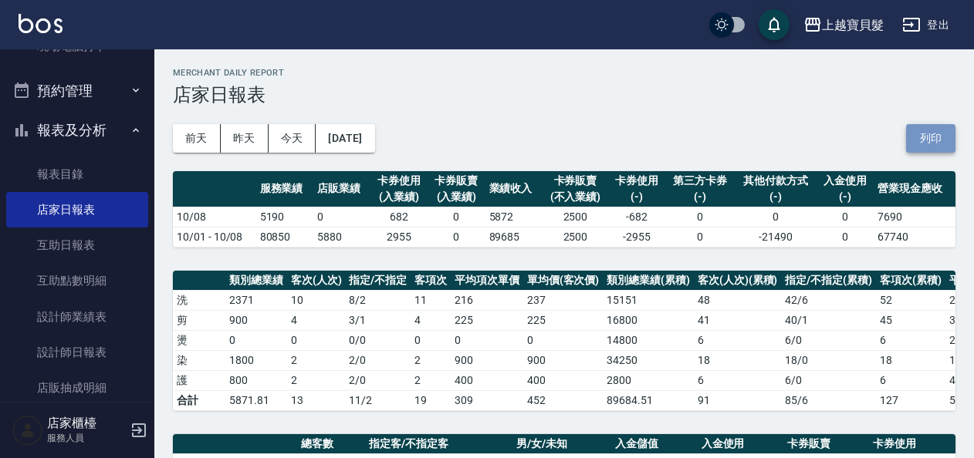
click at [918, 140] on button "列印" at bounding box center [930, 138] width 49 height 29
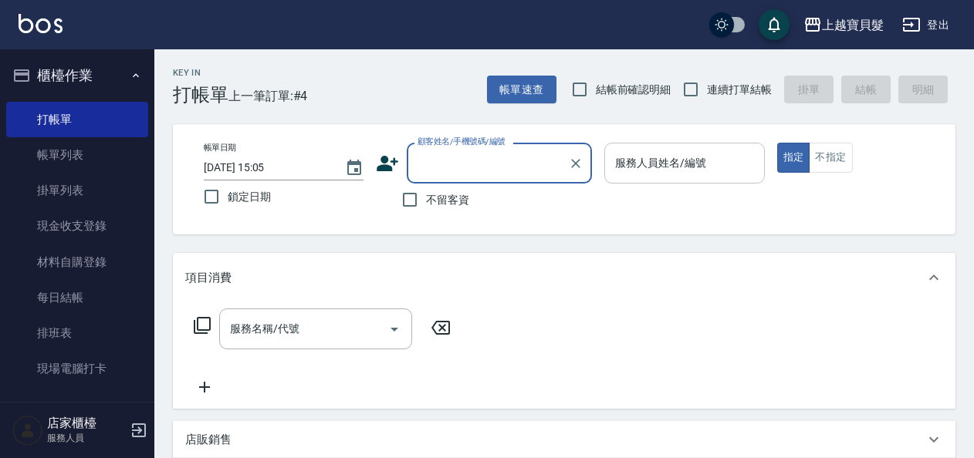
drag, startPoint x: 670, startPoint y: 152, endPoint x: 665, endPoint y: 159, distance: 8.3
click at [668, 153] on div "服務人員姓名/編號 服務人員姓名/編號" at bounding box center [684, 163] width 160 height 41
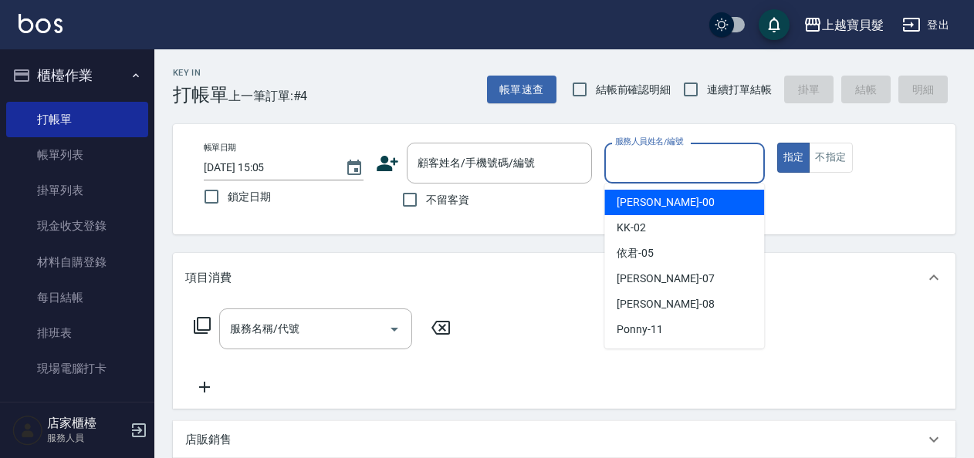
drag, startPoint x: 647, startPoint y: 196, endPoint x: 517, endPoint y: 263, distance: 146.7
click at [646, 196] on span "小華 -00" at bounding box center [664, 202] width 97 height 16
type input "小華-00"
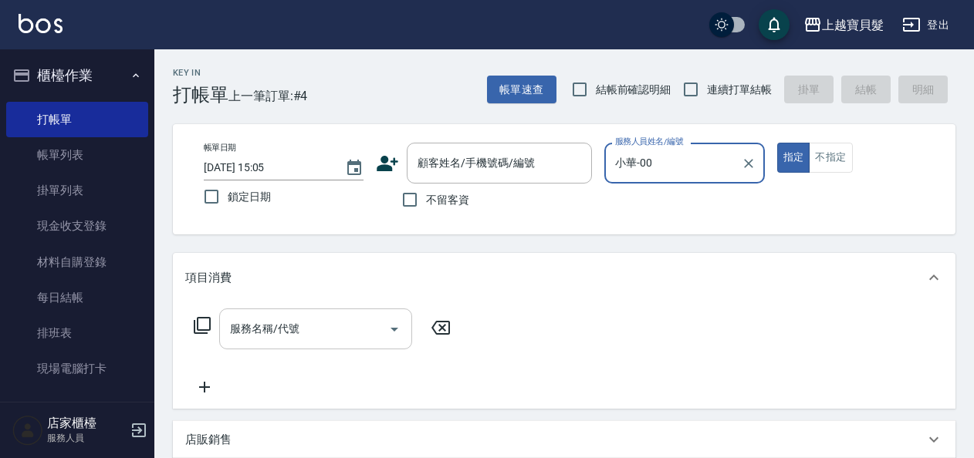
click at [264, 343] on input "服務名稱/代號" at bounding box center [304, 329] width 156 height 27
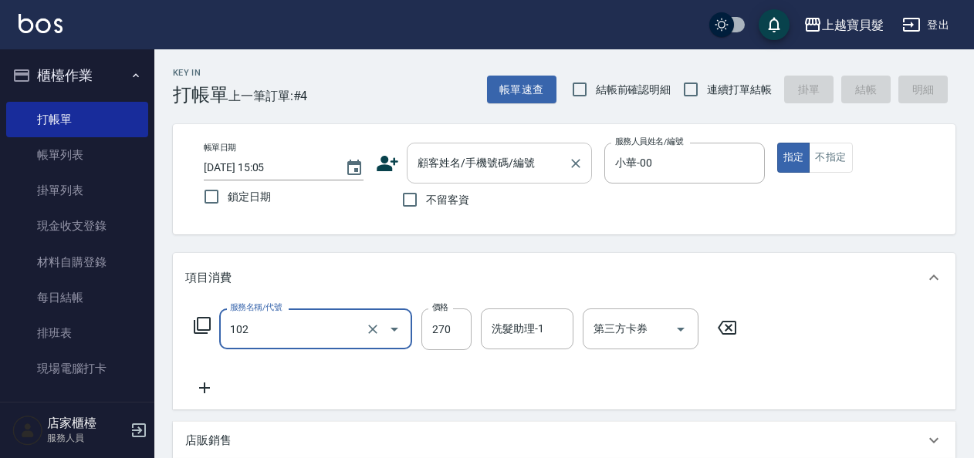
type input "洗+潤絲(102)"
drag, startPoint x: 408, startPoint y: 201, endPoint x: 440, endPoint y: 177, distance: 39.7
click at [409, 196] on input "不留客資" at bounding box center [410, 200] width 32 height 32
checkbox input "true"
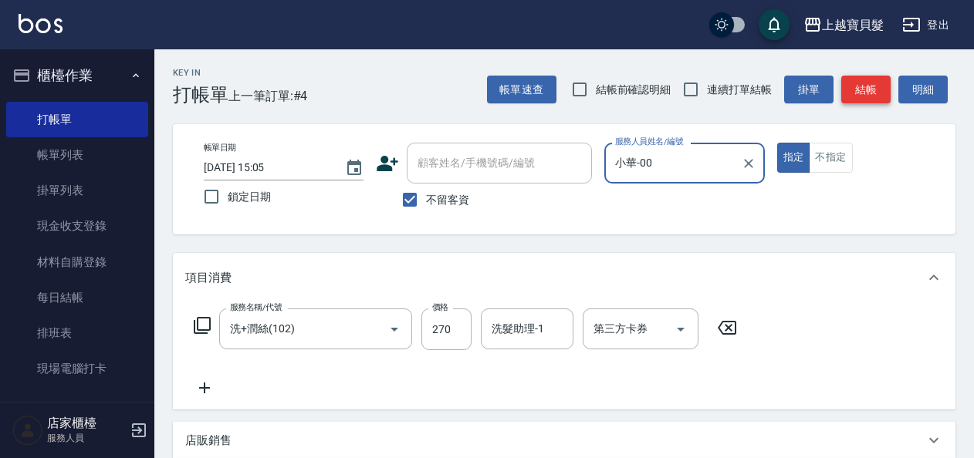
drag, startPoint x: 877, startPoint y: 83, endPoint x: 870, endPoint y: 93, distance: 11.1
click at [875, 83] on button "結帳" at bounding box center [865, 90] width 49 height 29
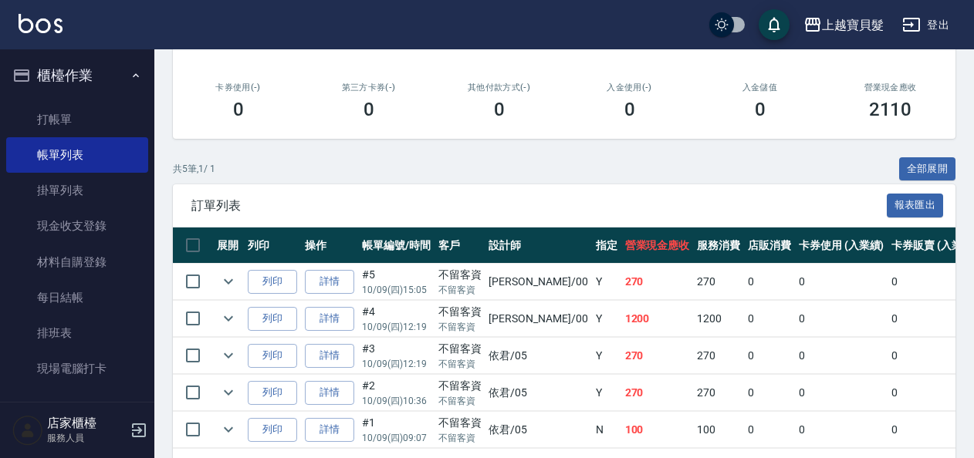
scroll to position [309, 0]
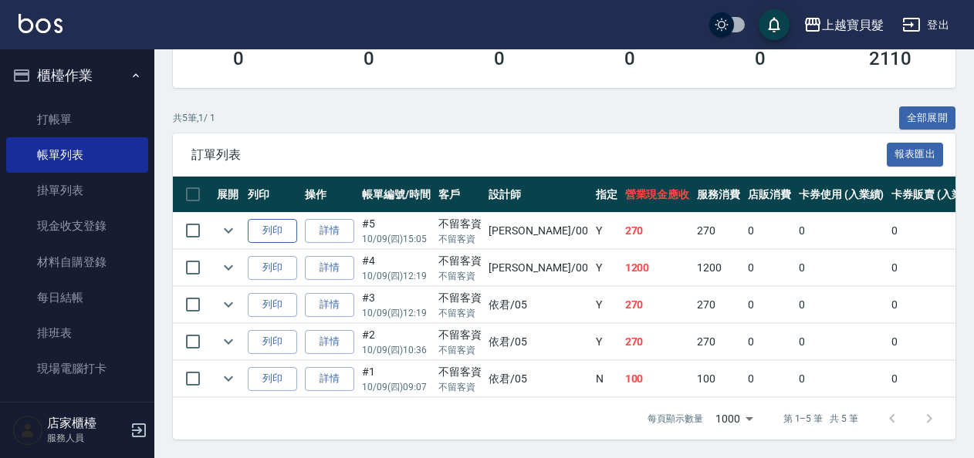
click at [271, 221] on button "列印" at bounding box center [272, 231] width 49 height 24
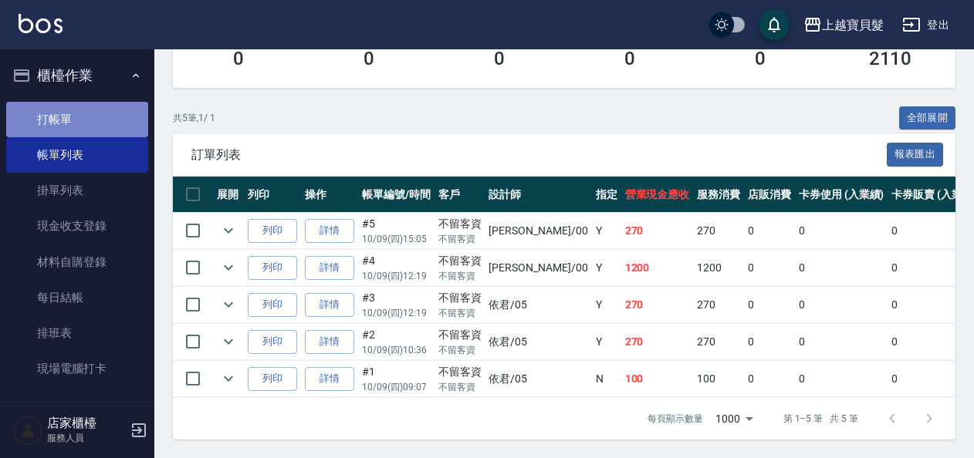
click at [82, 127] on link "打帳單" at bounding box center [77, 119] width 142 height 35
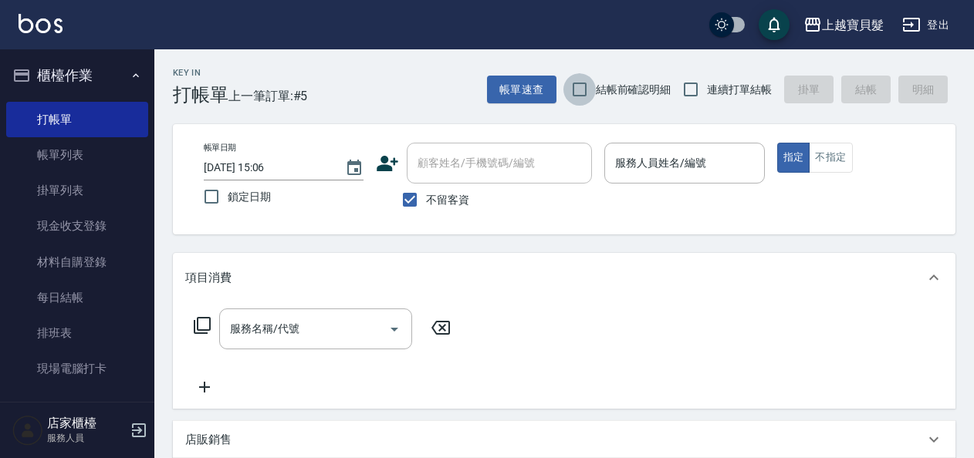
click at [583, 91] on input "結帳前確認明細" at bounding box center [579, 89] width 32 height 32
checkbox input "true"
click at [693, 91] on input "連續打單結帳" at bounding box center [690, 89] width 32 height 32
checkbox input "true"
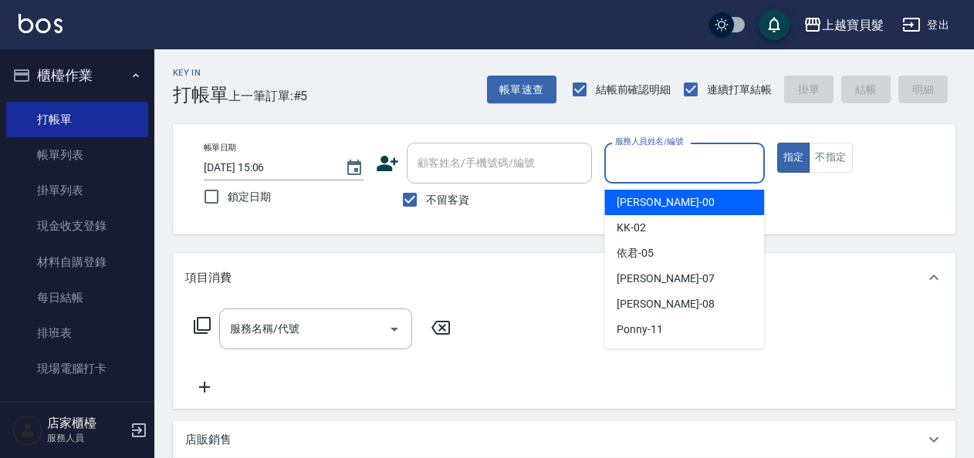
click at [697, 159] on input "服務人員姓名/編號" at bounding box center [684, 163] width 146 height 27
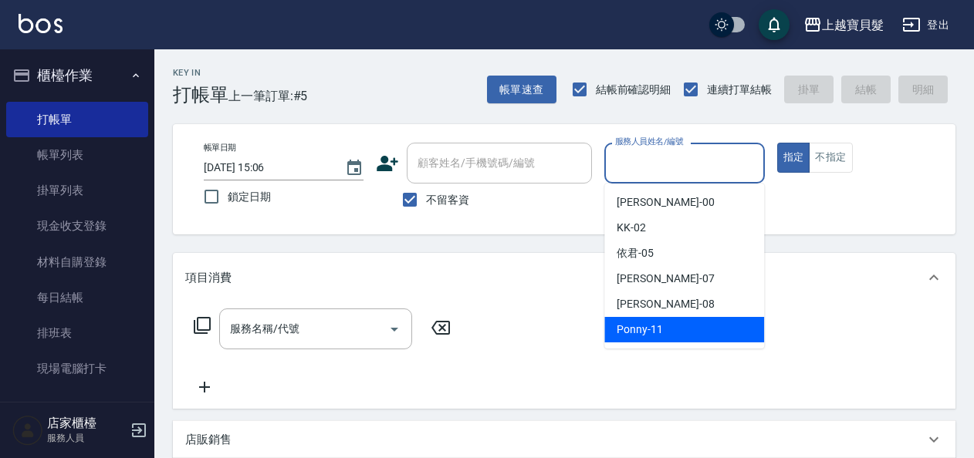
click at [685, 337] on div "Ponny -11" at bounding box center [684, 329] width 160 height 25
type input "Ponny-11"
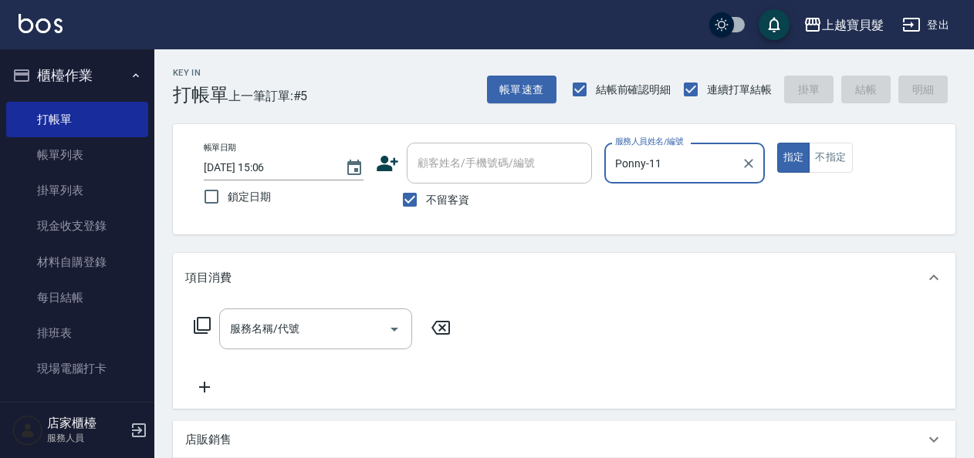
drag, startPoint x: 254, startPoint y: 315, endPoint x: 272, endPoint y: 322, distance: 19.1
click at [261, 317] on div "服務名稱/代號" at bounding box center [315, 329] width 193 height 41
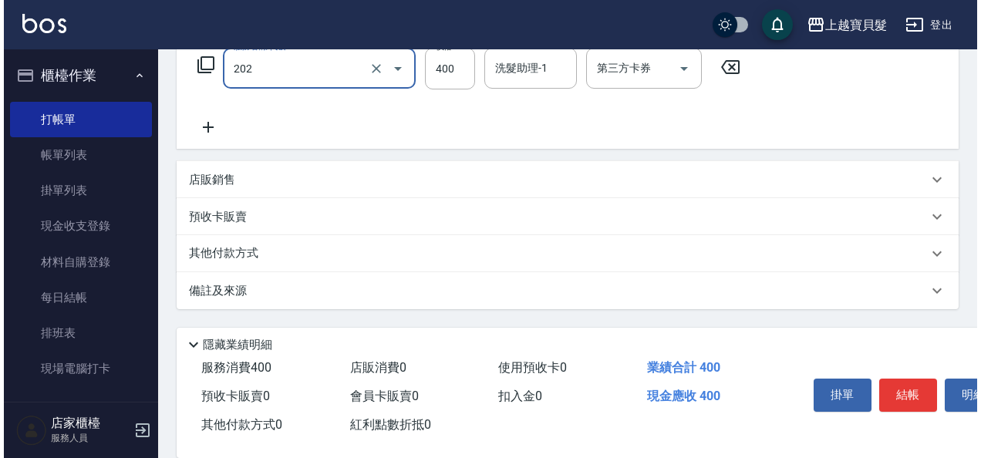
scroll to position [285, 0]
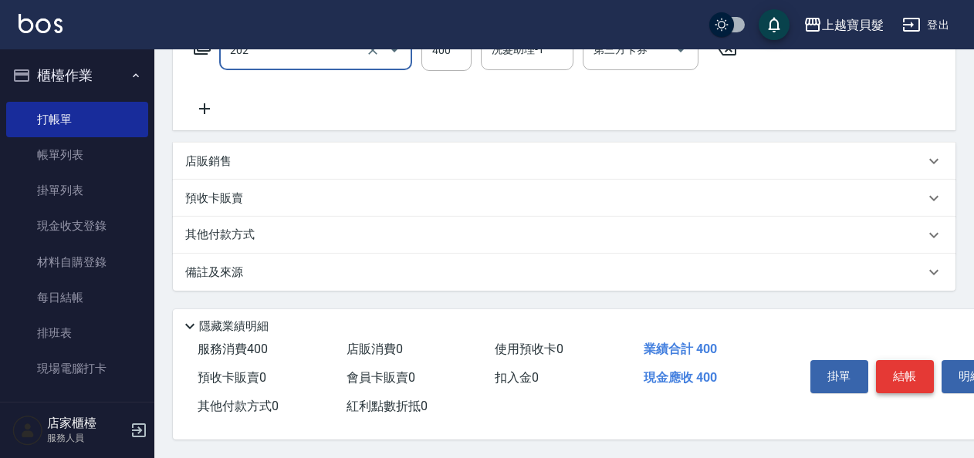
type input "剪髮(202)"
click at [897, 370] on button "結帳" at bounding box center [905, 376] width 58 height 32
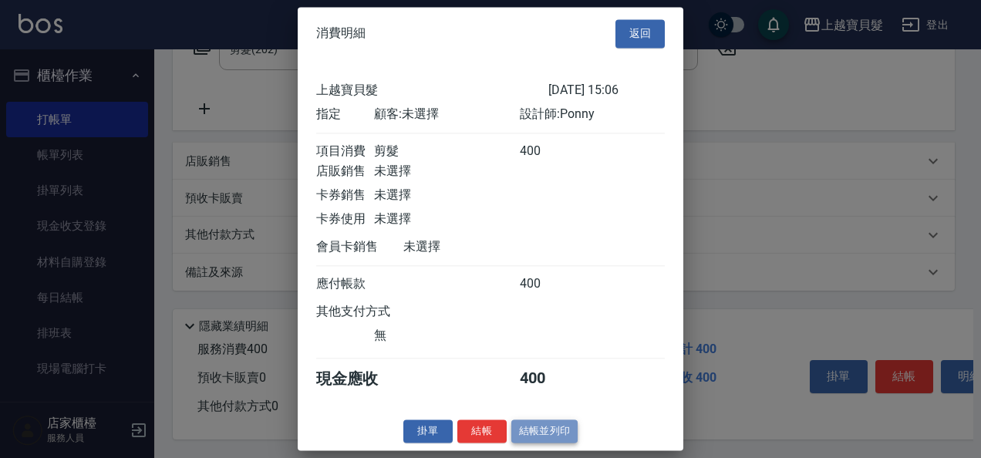
click at [539, 444] on button "結帳並列印" at bounding box center [545, 432] width 67 height 24
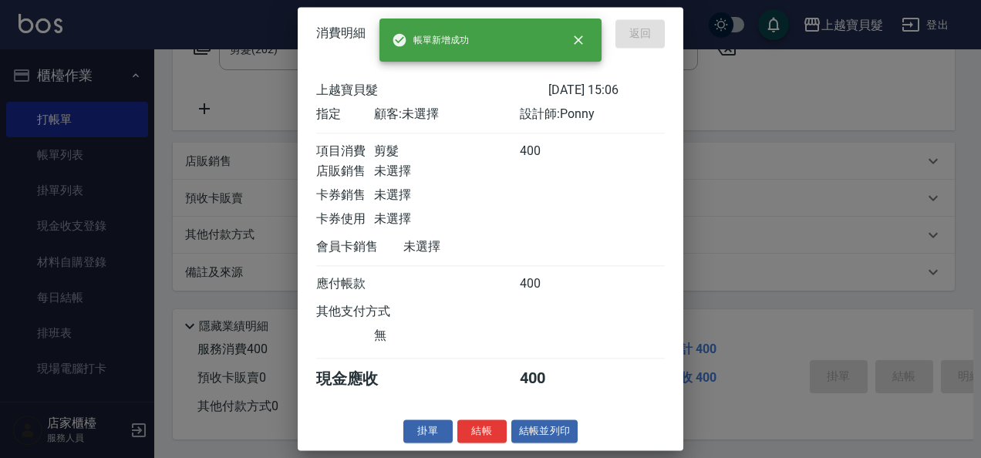
type input "2025/10/09 15:40"
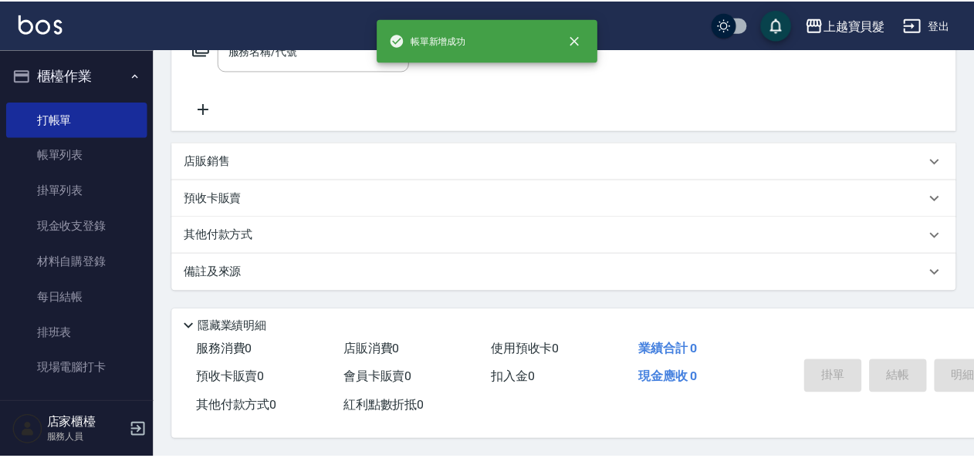
scroll to position [0, 0]
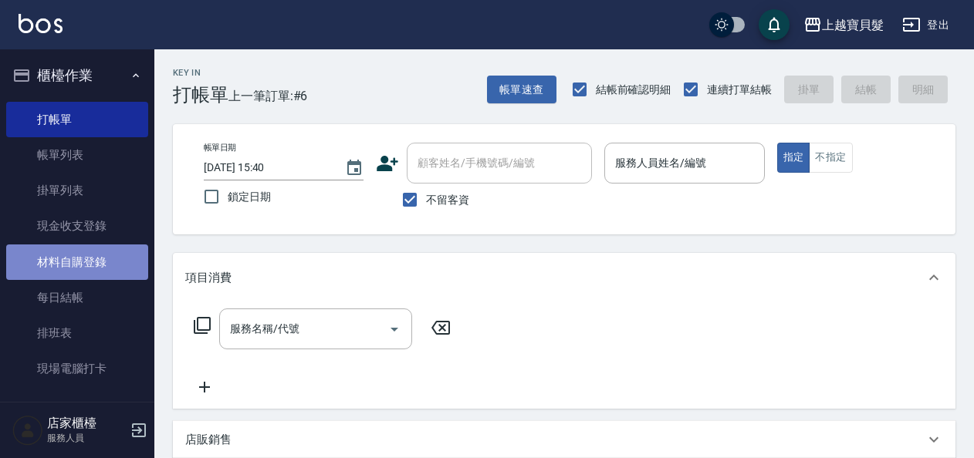
click at [91, 275] on link "材料自購登錄" at bounding box center [77, 262] width 142 height 35
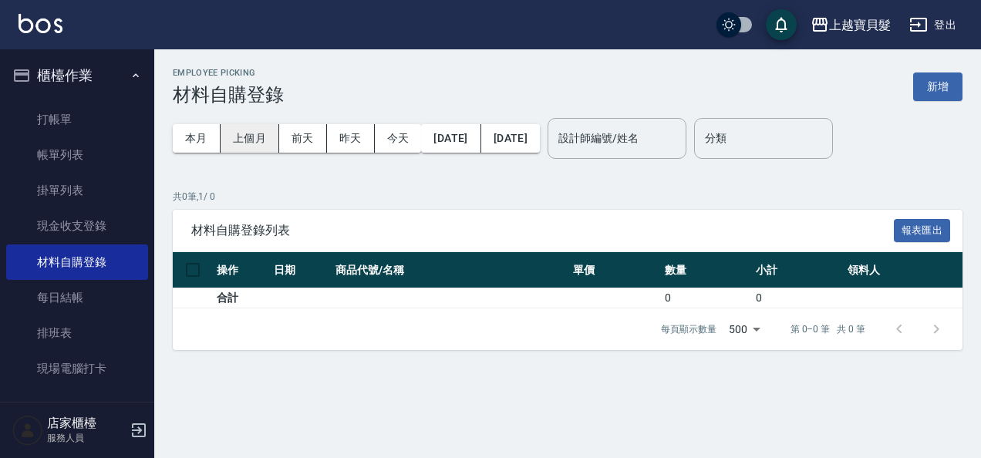
click at [242, 136] on button "上個月" at bounding box center [250, 138] width 59 height 29
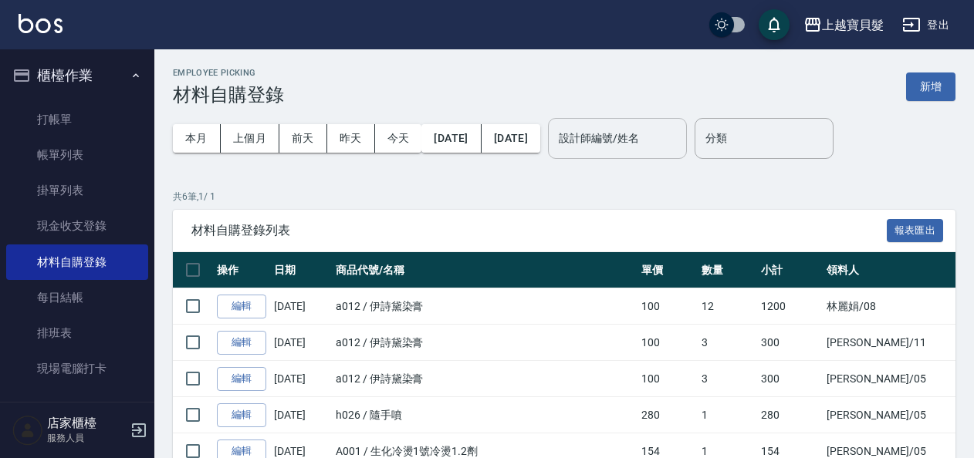
click at [611, 145] on input "設計師編號/姓名" at bounding box center [617, 138] width 125 height 27
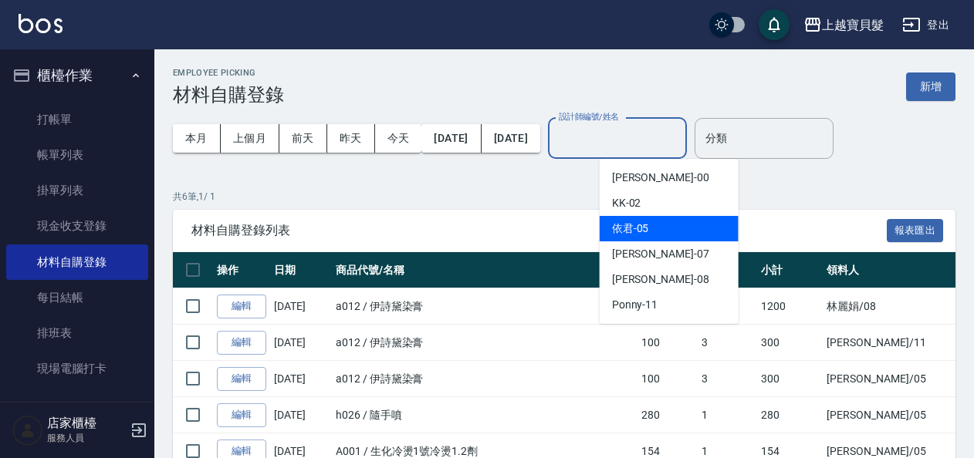
click at [625, 226] on span "依君 -05" at bounding box center [630, 229] width 37 height 16
type input "依君-05"
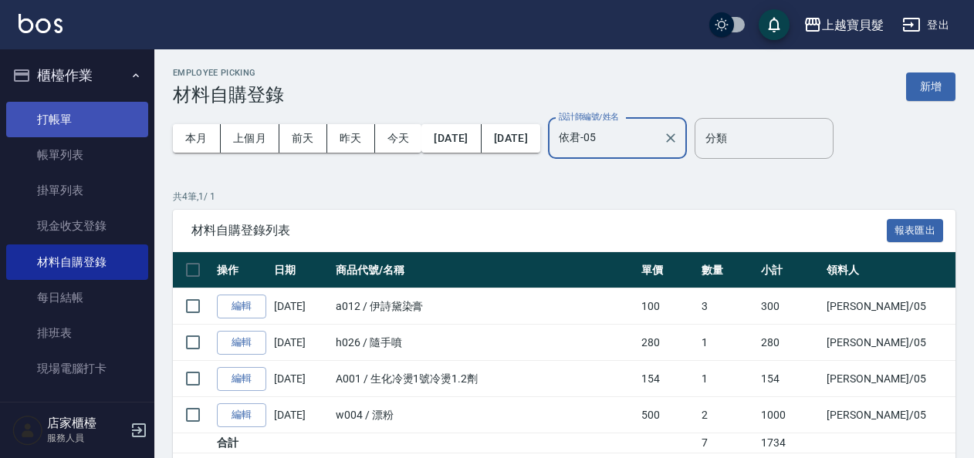
click at [52, 115] on link "打帳單" at bounding box center [77, 119] width 142 height 35
